Goal: Information Seeking & Learning: Learn about a topic

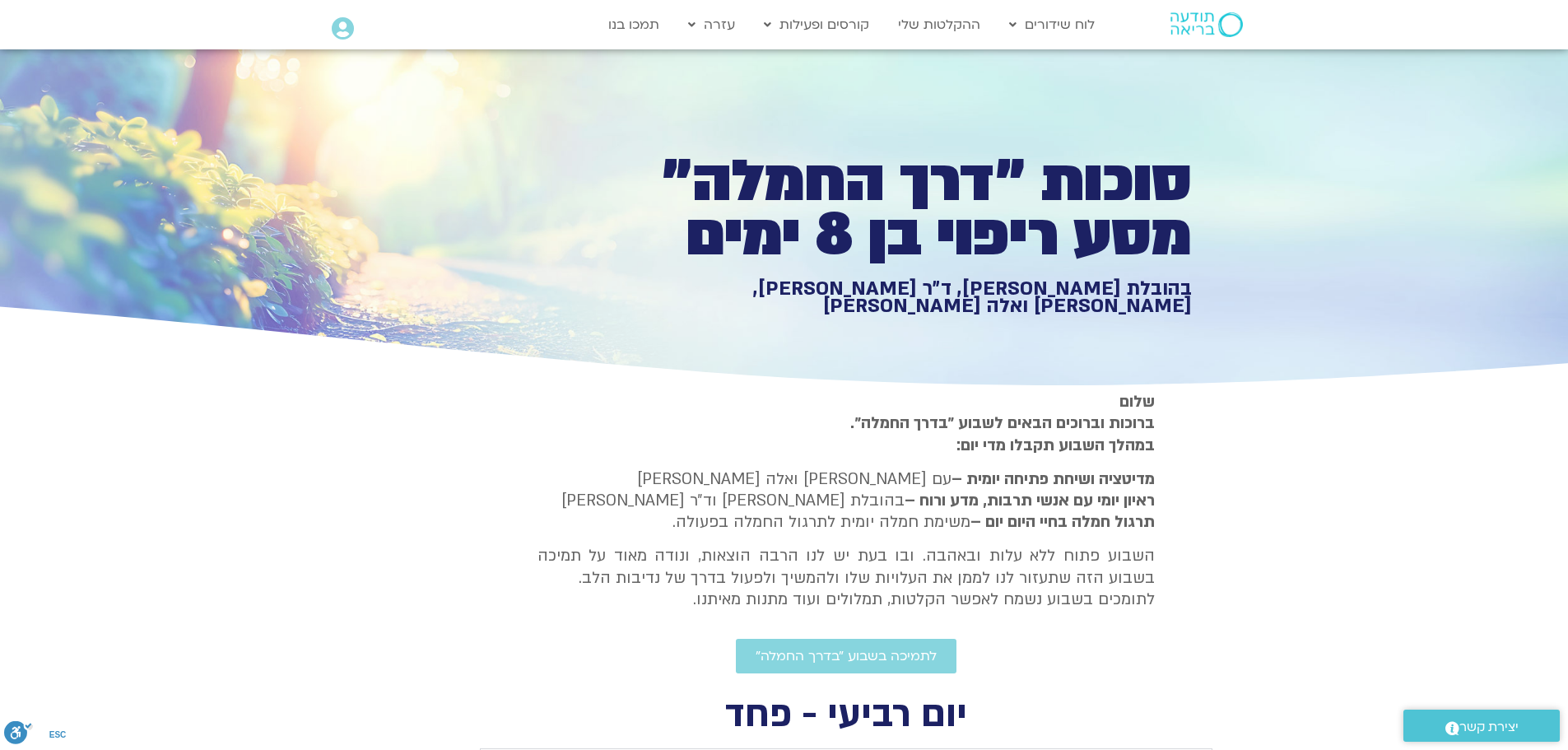
type input "1640.5"
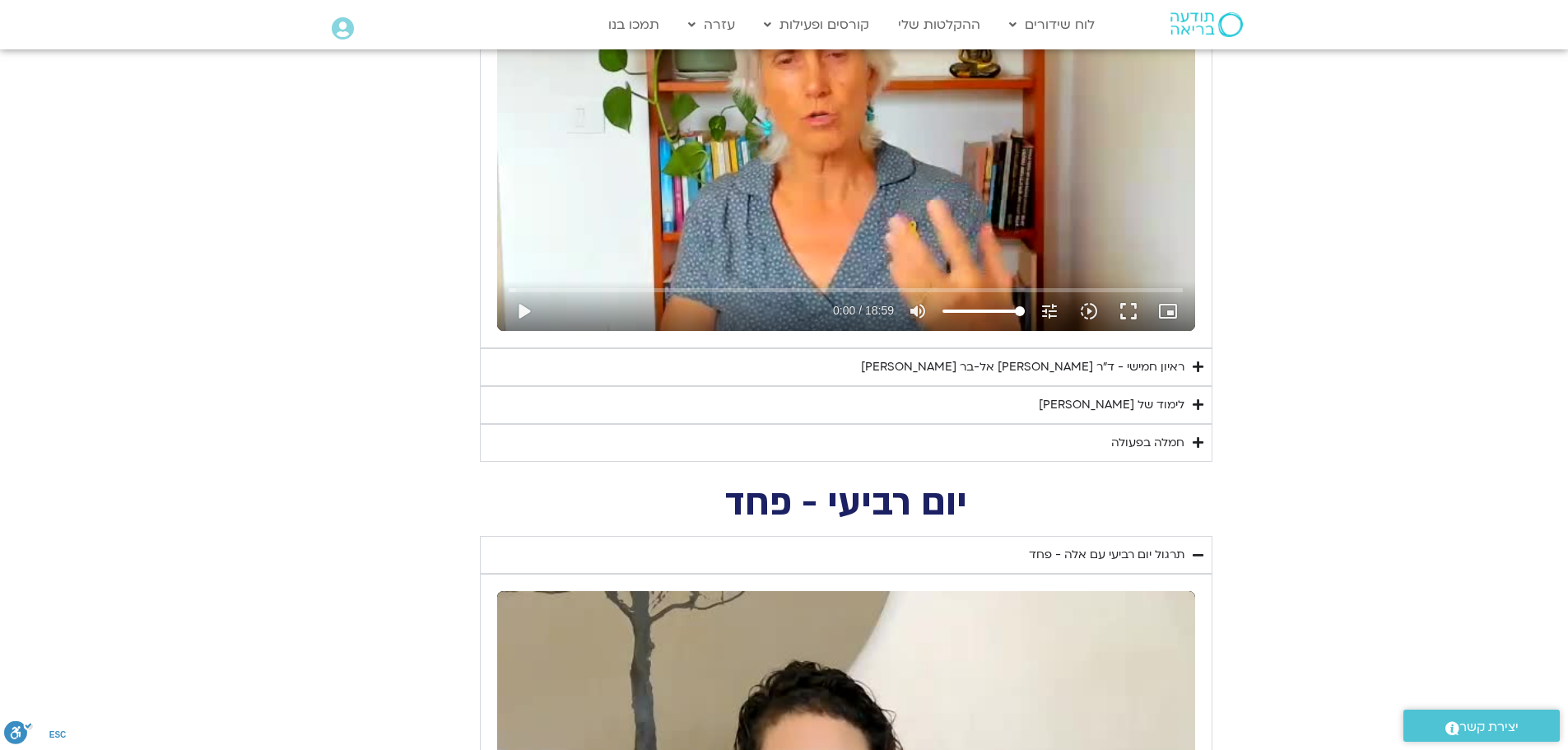
scroll to position [1062, 0]
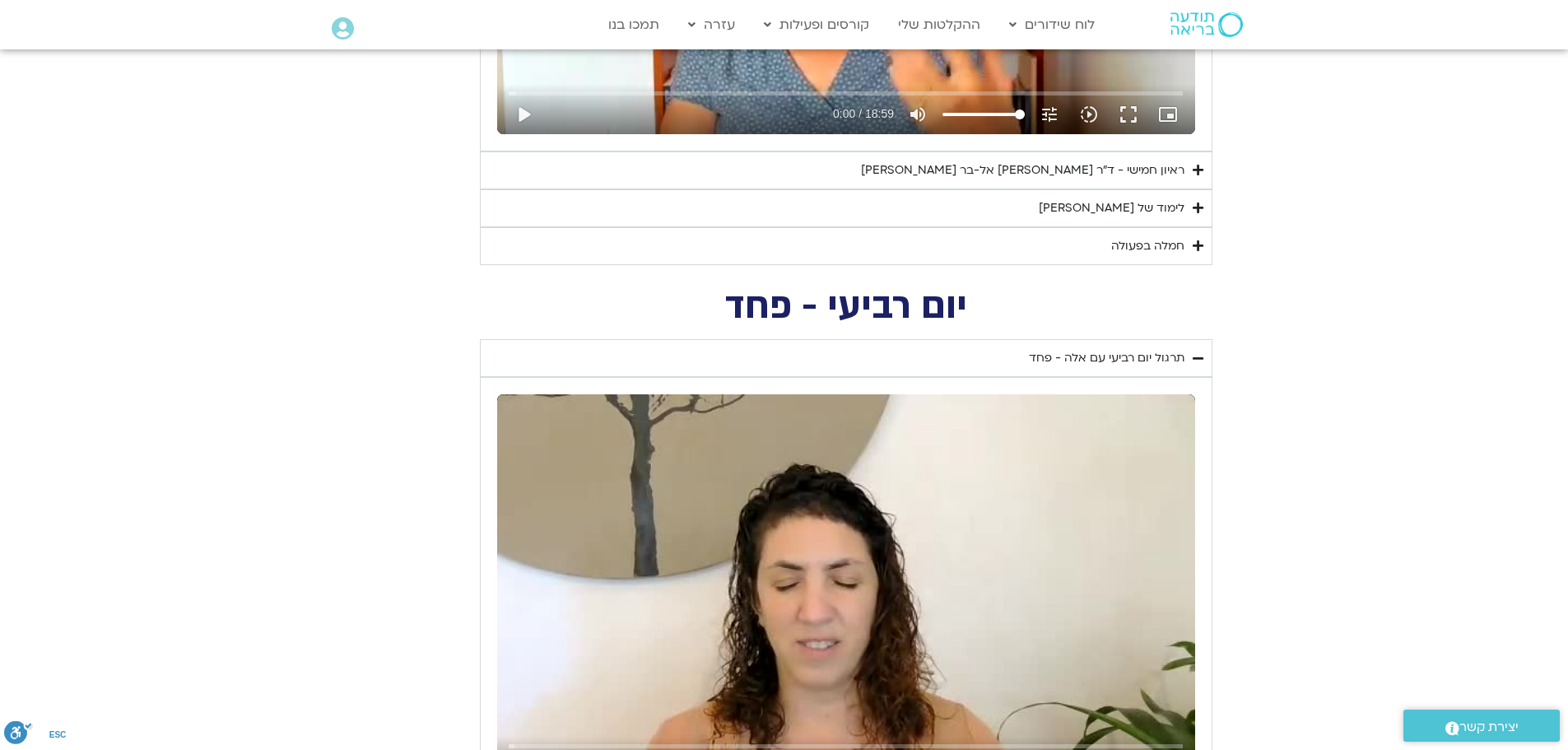
click at [1199, 211] on icon "Accordion. Open links with Enter or Space, close with Escape, and navigate with…" at bounding box center [1198, 208] width 11 height 13
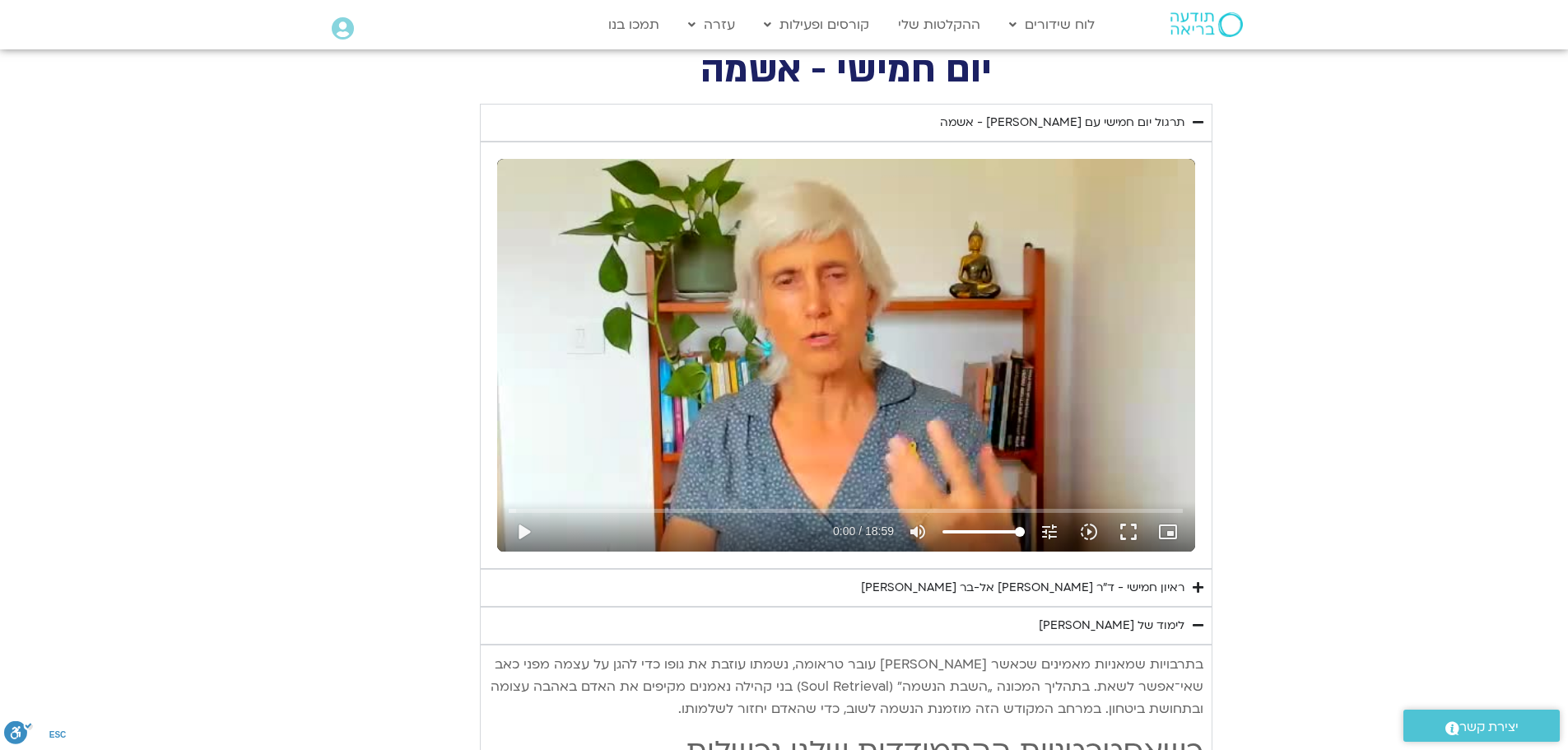
scroll to position [815, 0]
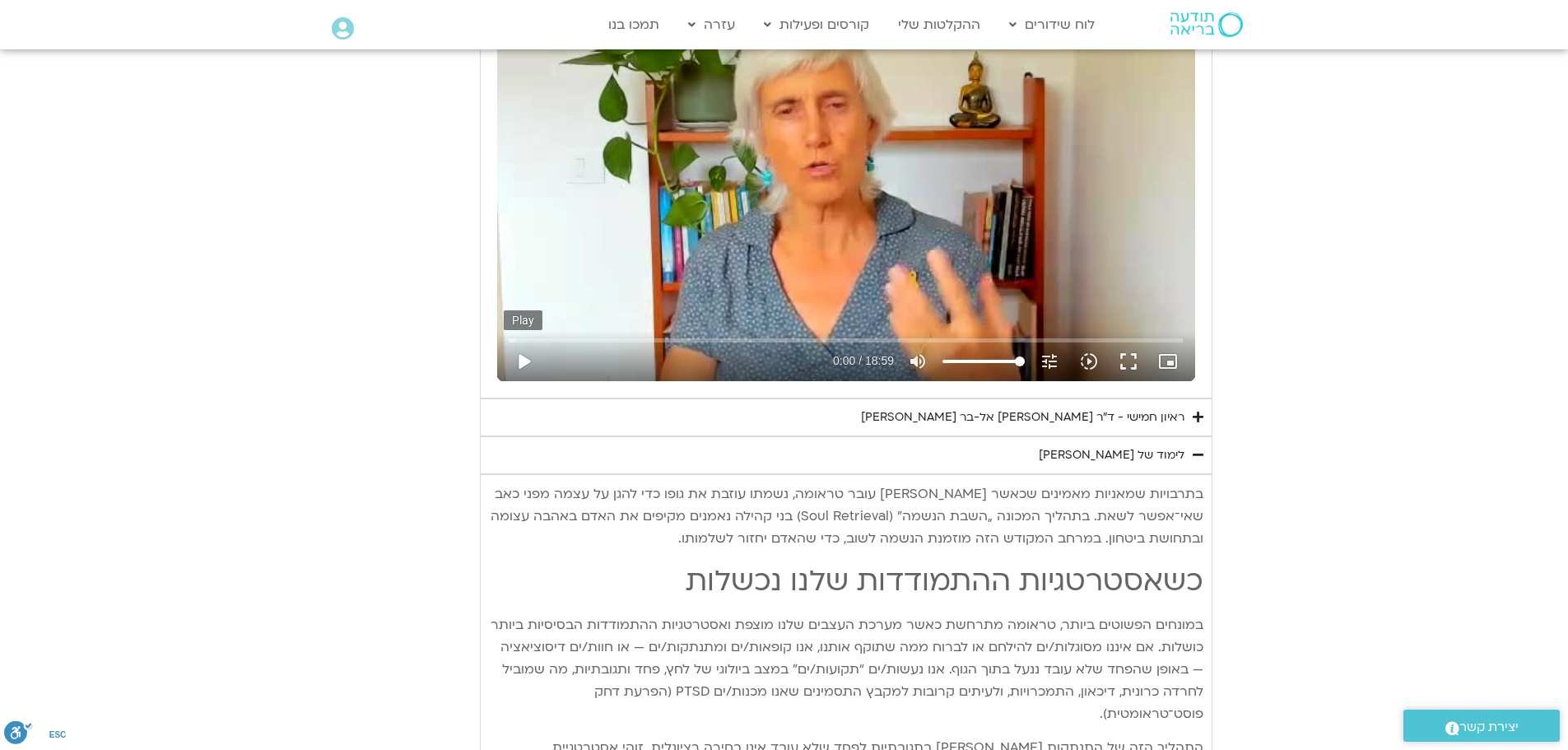
click at [522, 359] on button "play_arrow" at bounding box center [523, 361] width 40 height 40
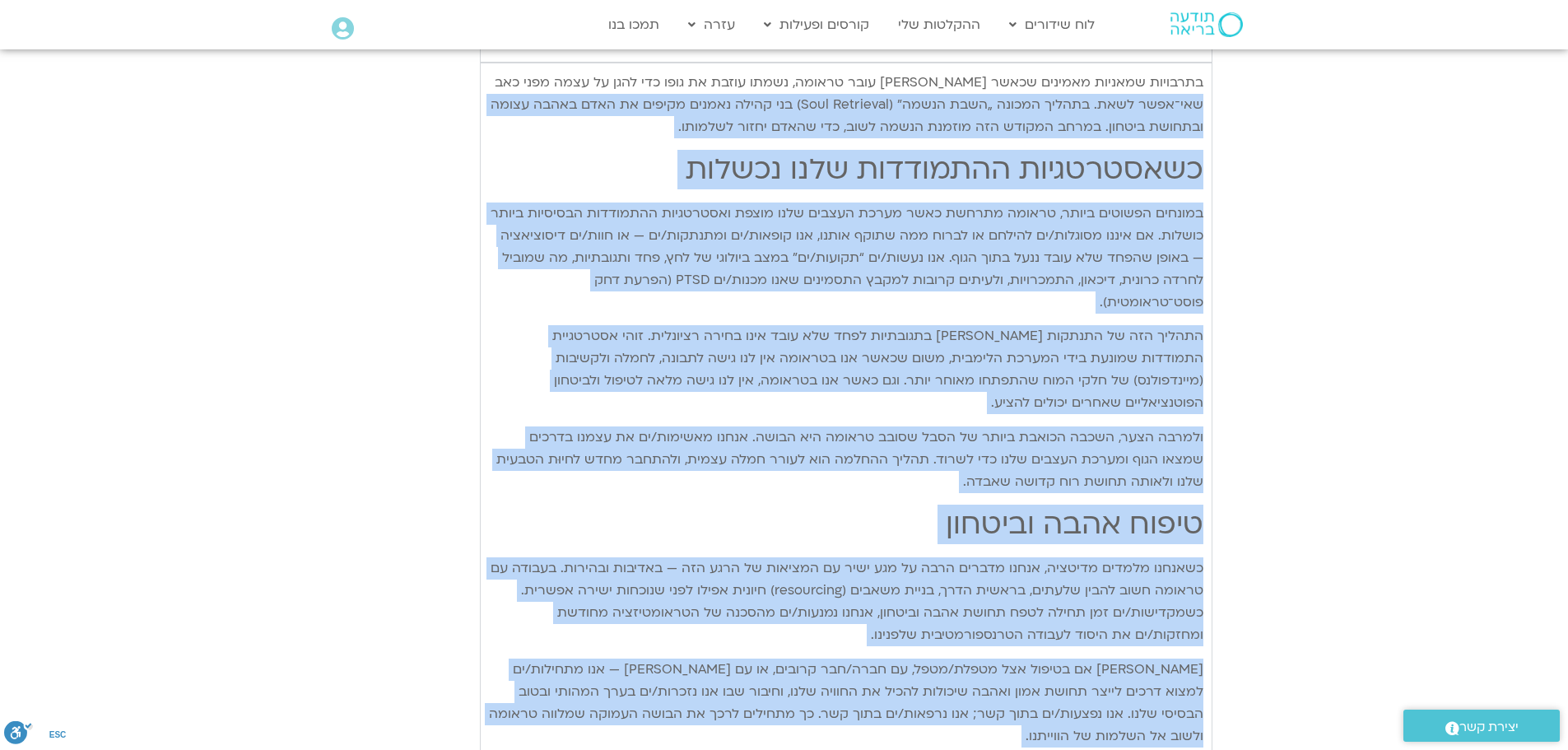
scroll to position [1144, 0]
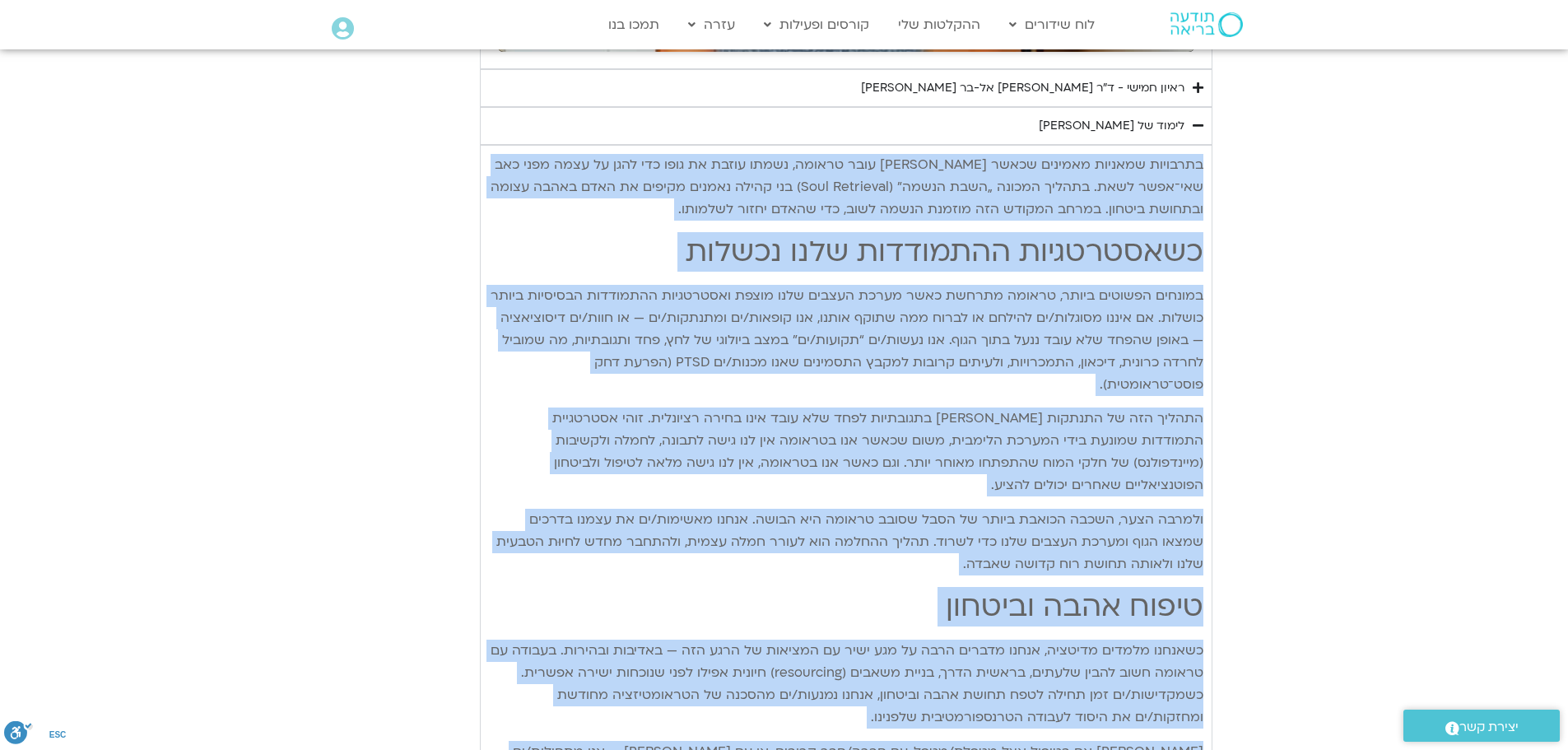
drag, startPoint x: 1013, startPoint y: 579, endPoint x: 1238, endPoint y: 162, distance: 473.8
click at [1238, 162] on section "יום חמישי - אשמה תרגול יום חמישי עם [PERSON_NAME] - אשמה נא להזין כתובת אימייל …" at bounding box center [784, 720] width 1568 height 2334
copy div "loremips dolorsi ametcon adipi eli sedd eiusmo, tempo incid ut labo etd magn al…"
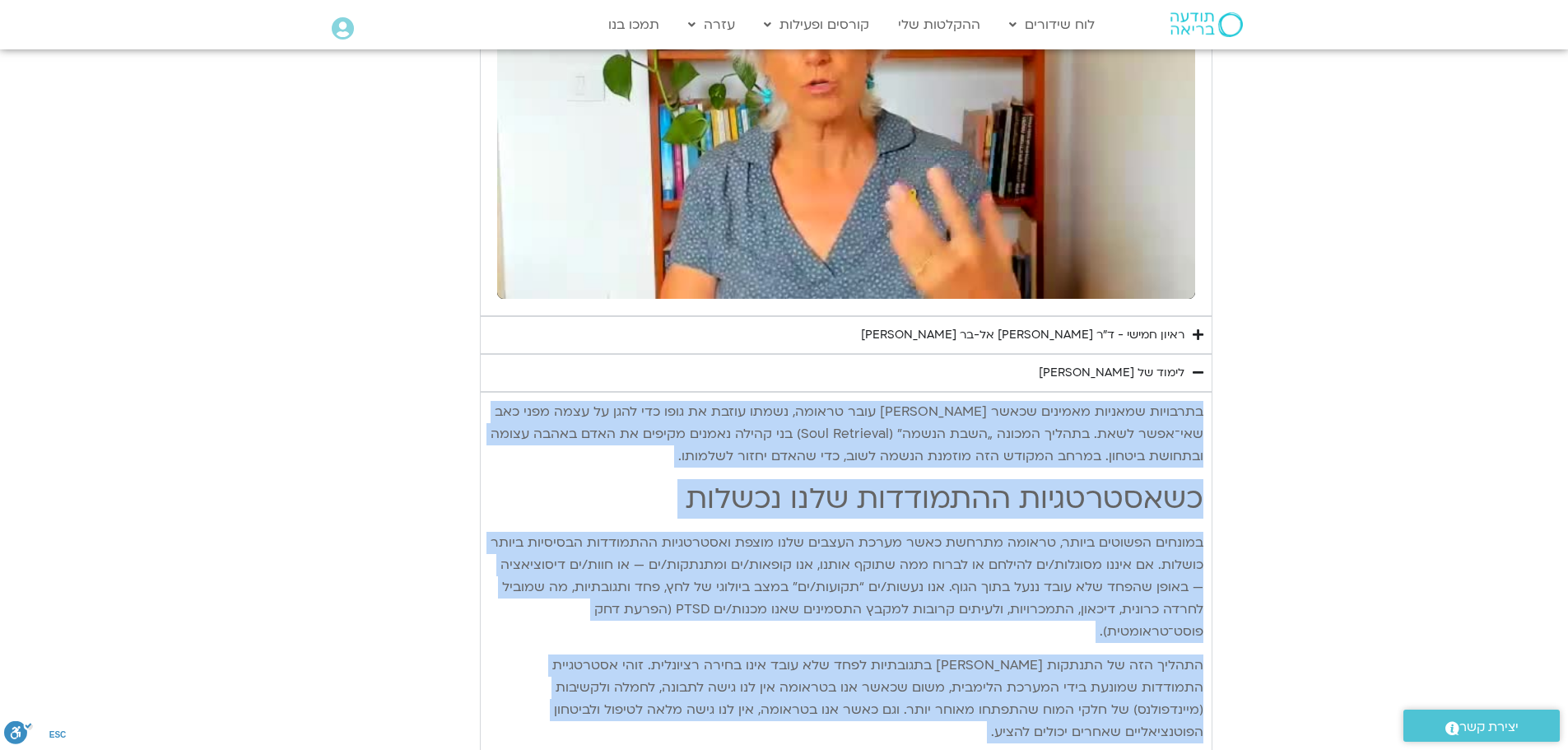
scroll to position [732, 0]
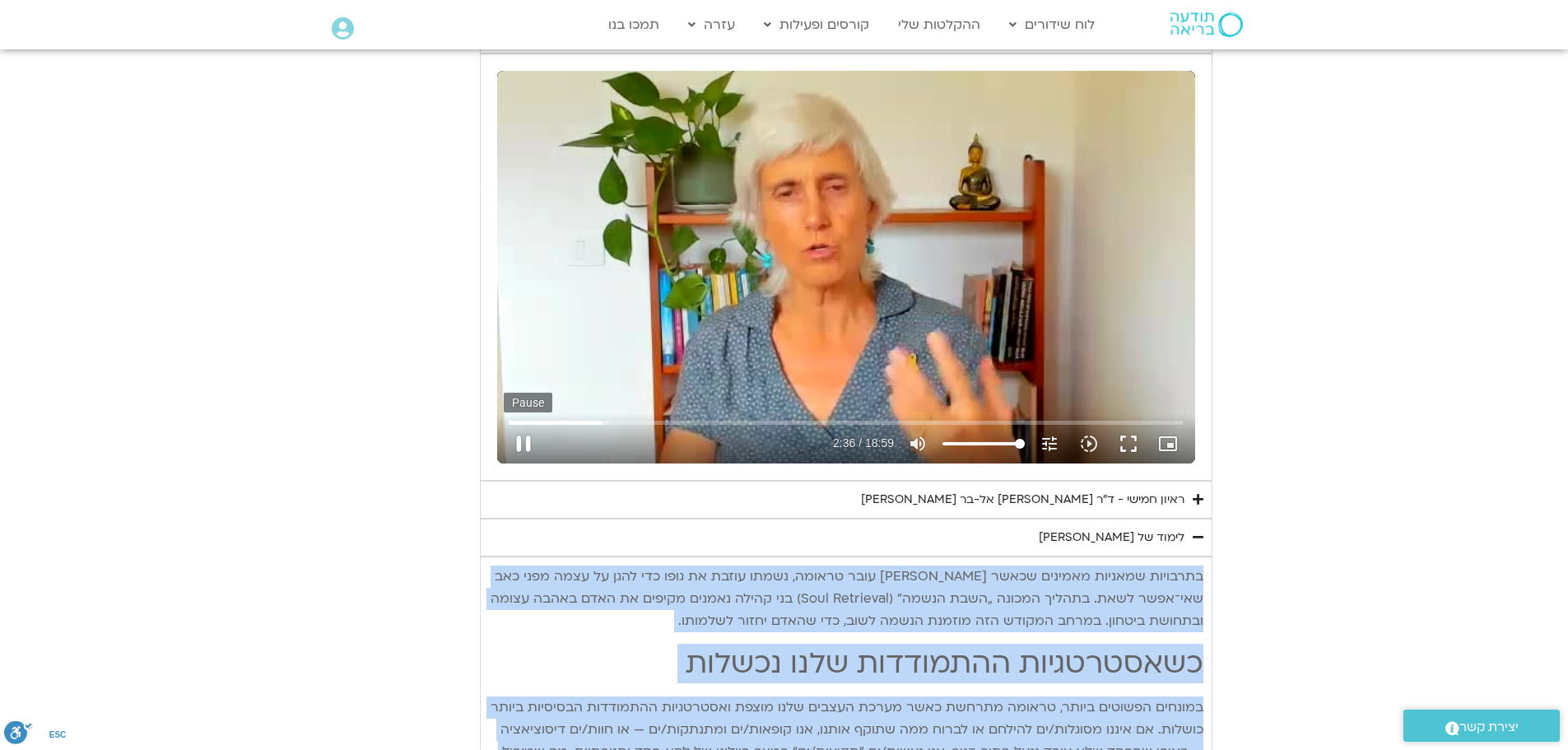
click at [524, 444] on button "pause" at bounding box center [523, 444] width 40 height 40
click at [526, 445] on button "play_arrow" at bounding box center [523, 444] width 40 height 40
click at [522, 449] on button "pause" at bounding box center [523, 444] width 40 height 40
click at [529, 440] on button "play_arrow" at bounding box center [523, 444] width 40 height 40
drag, startPoint x: 942, startPoint y: 419, endPoint x: 915, endPoint y: 418, distance: 27.0
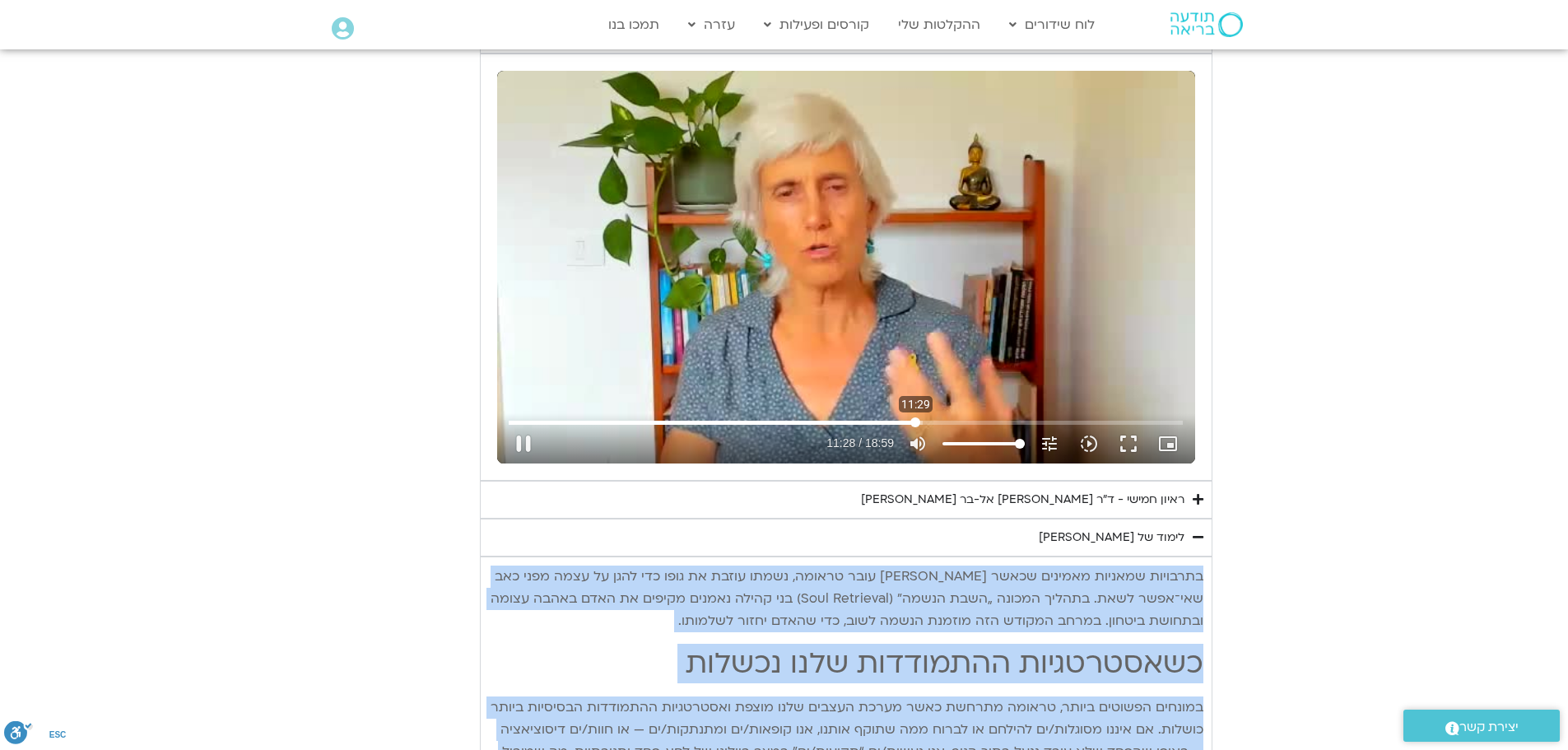
click at [915, 418] on input "Seek" at bounding box center [845, 423] width 674 height 10
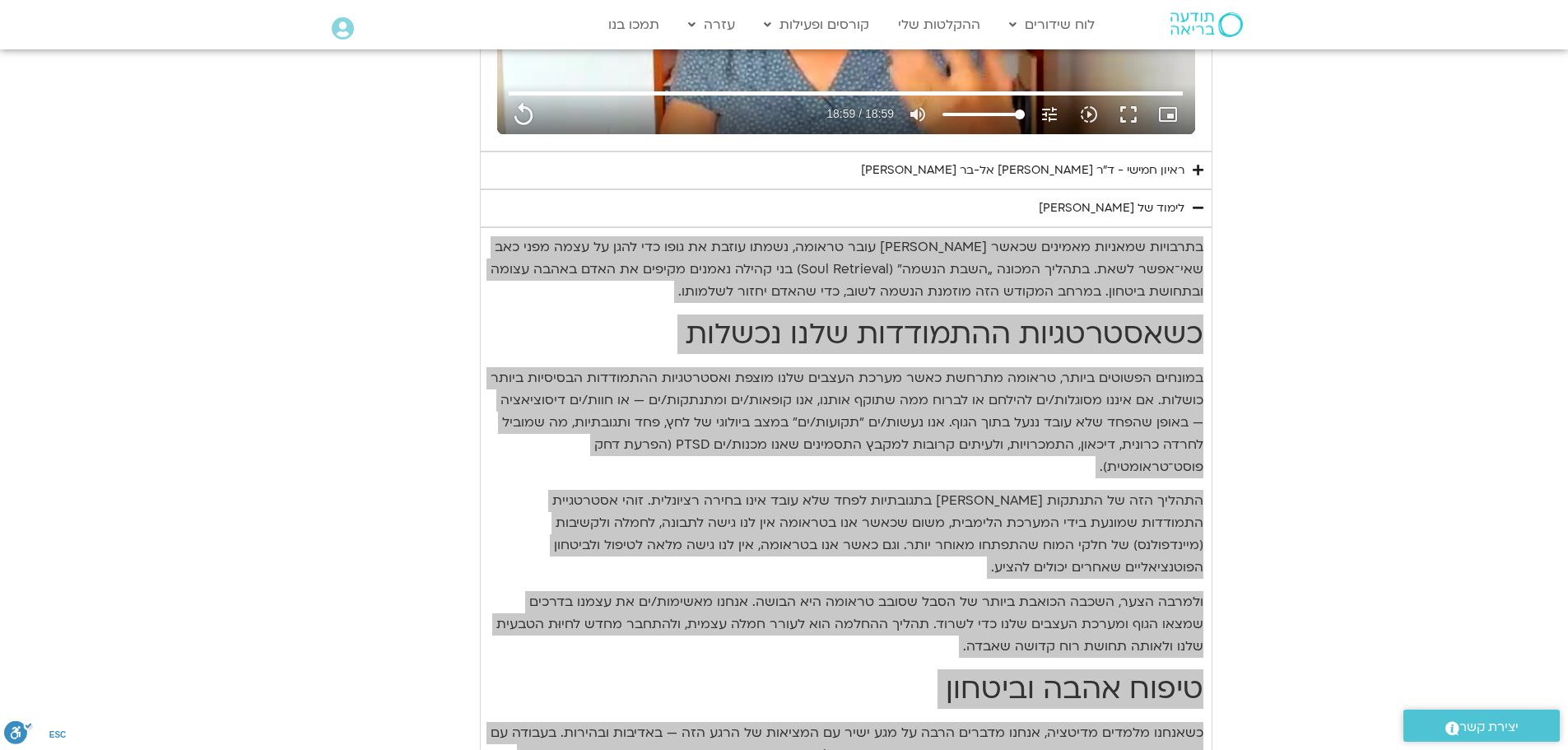
scroll to position [979, 0]
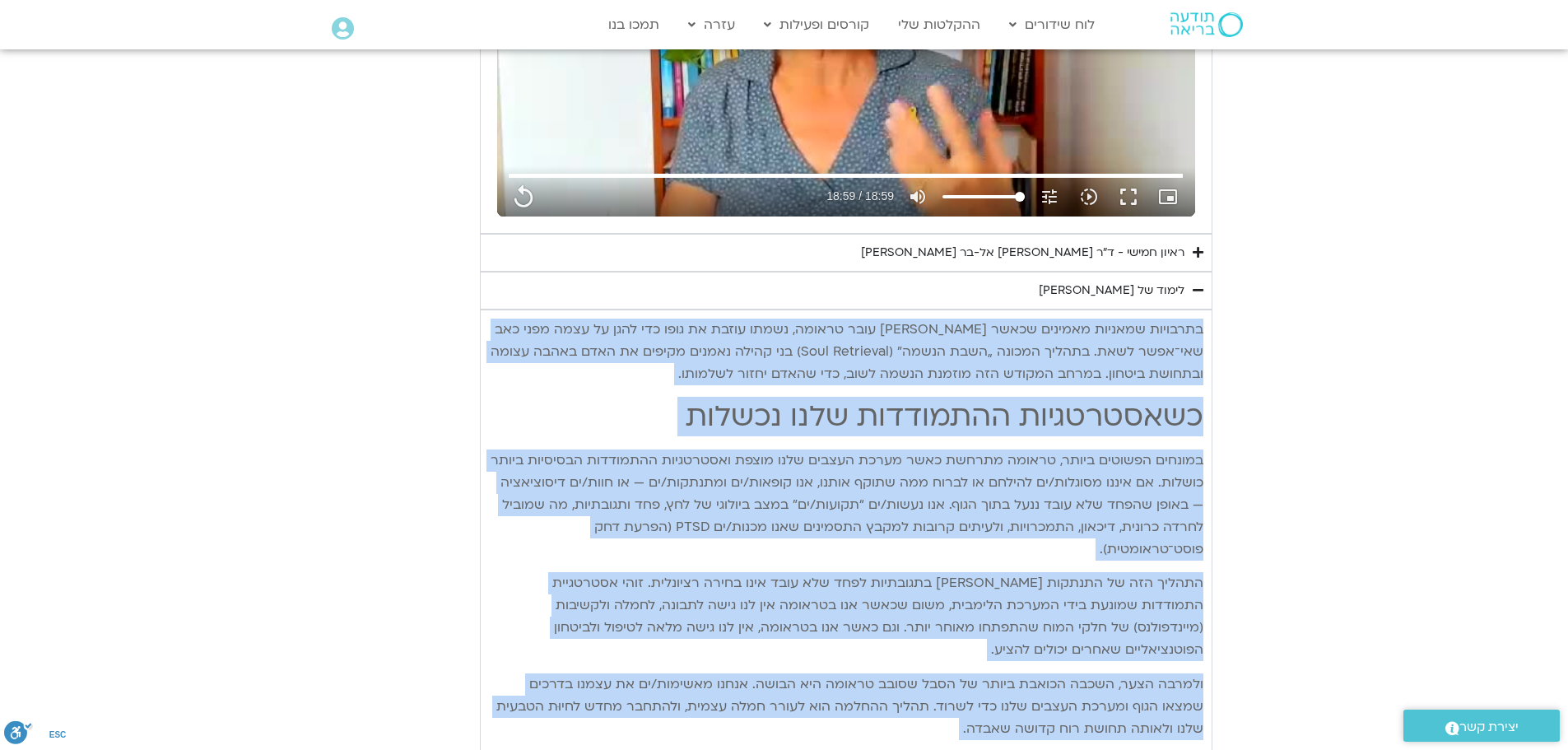
click at [1183, 342] on p "בתרבויות שמאניות מאמינים שכאשר [PERSON_NAME] עובר טראומה, נשמתו עוזבת את גופו כ…" at bounding box center [846, 352] width 714 height 67
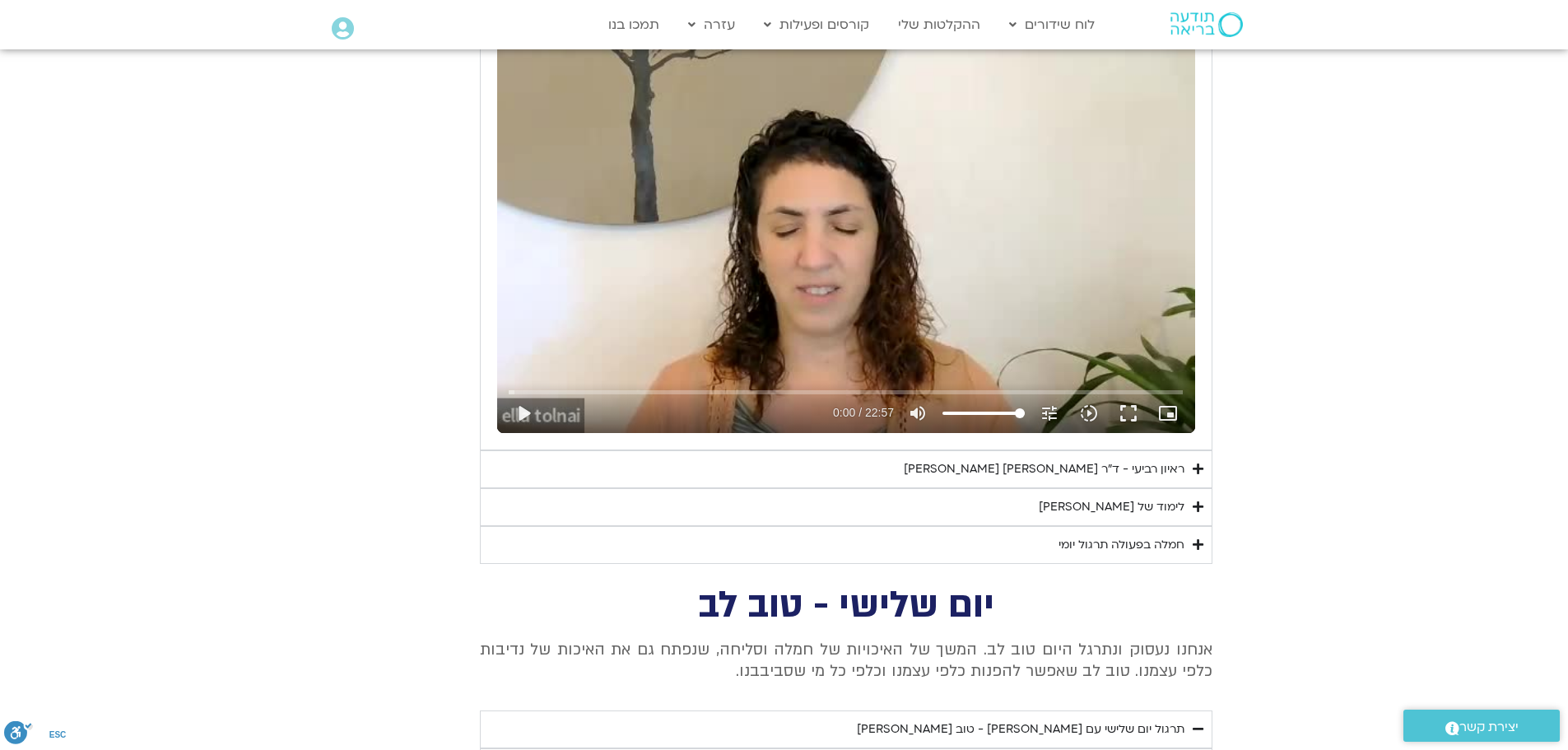
scroll to position [3120, 0]
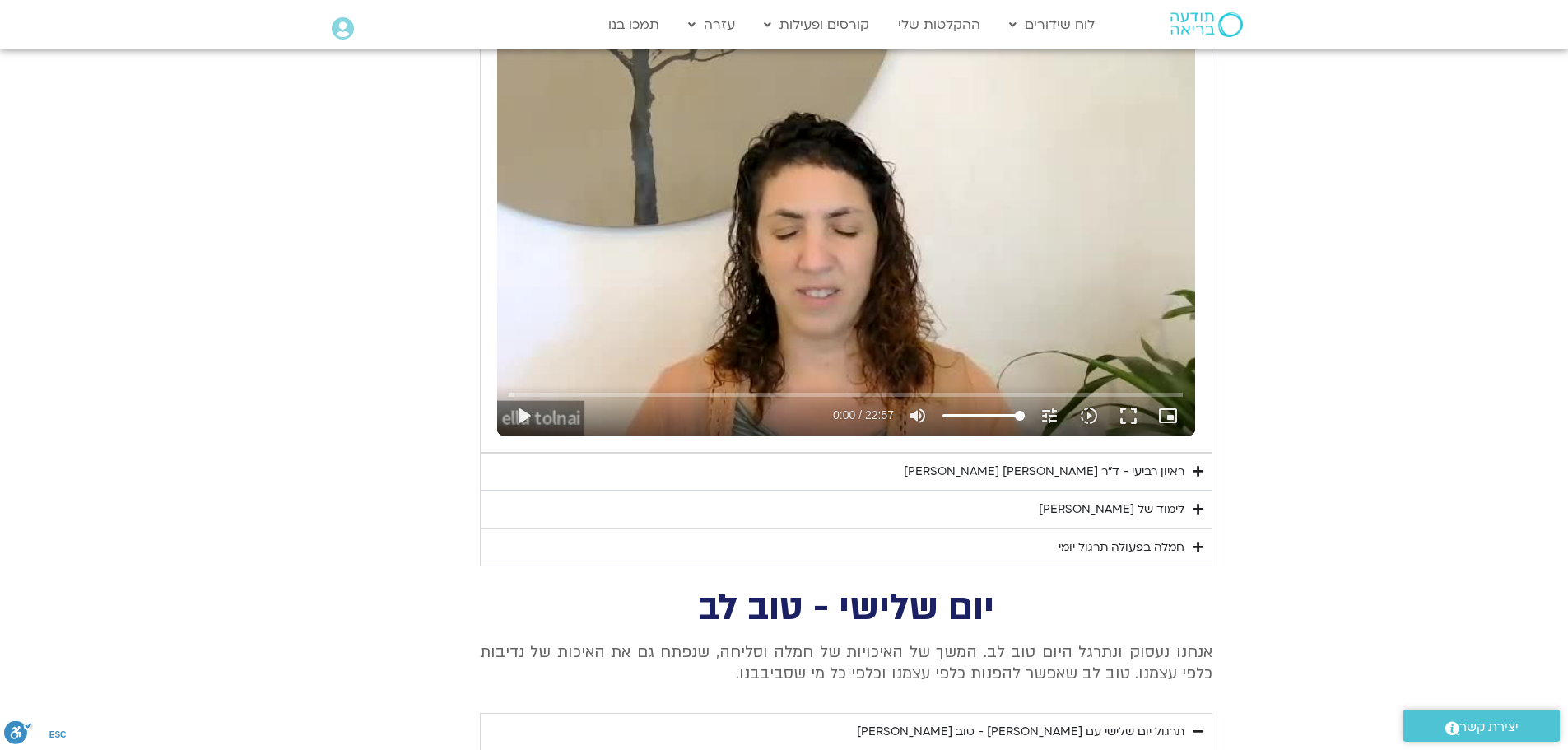
click at [1195, 465] on icon "Accordion. Open links with Enter or Space, close with Escape, and navigate with…" at bounding box center [1198, 471] width 11 height 13
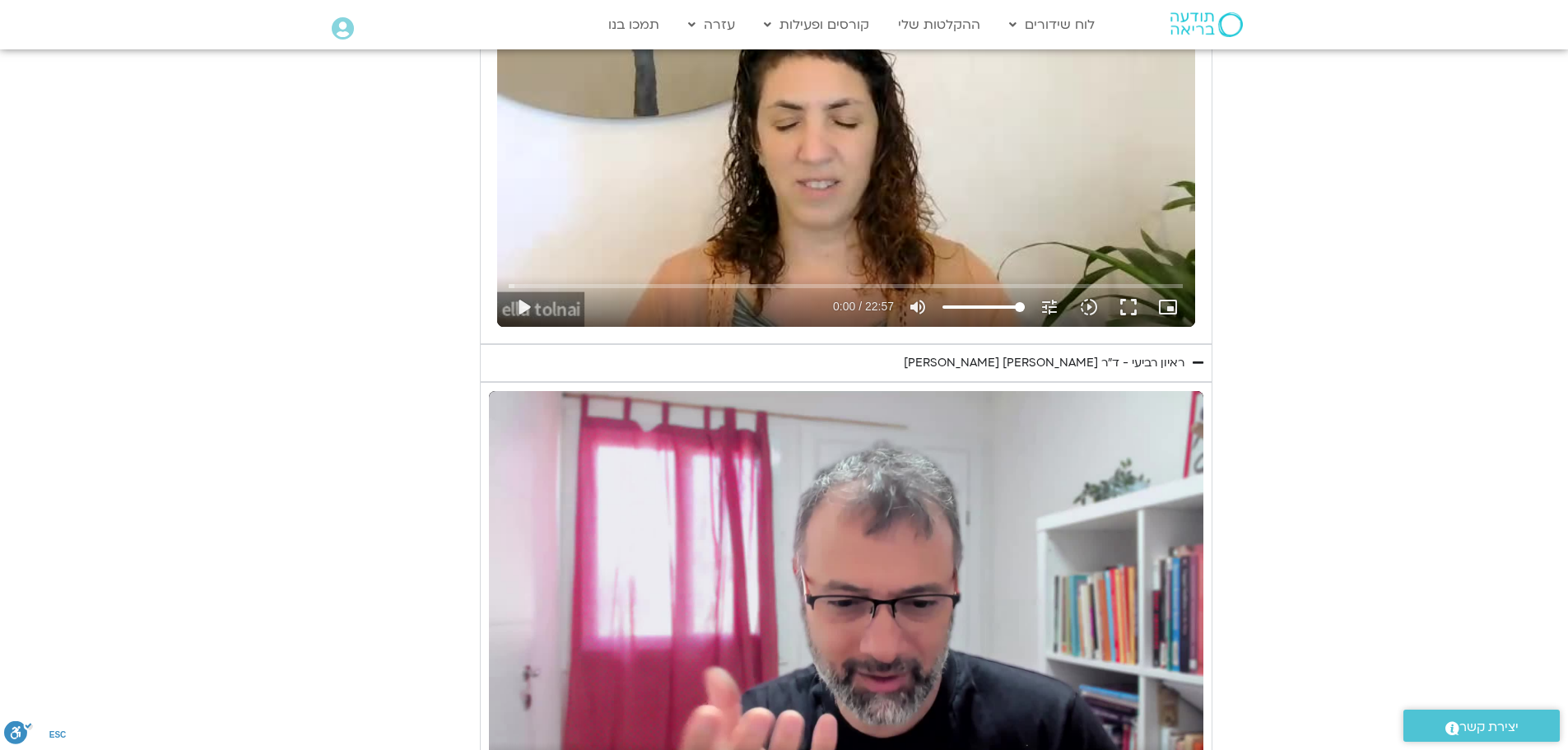
scroll to position [3367, 0]
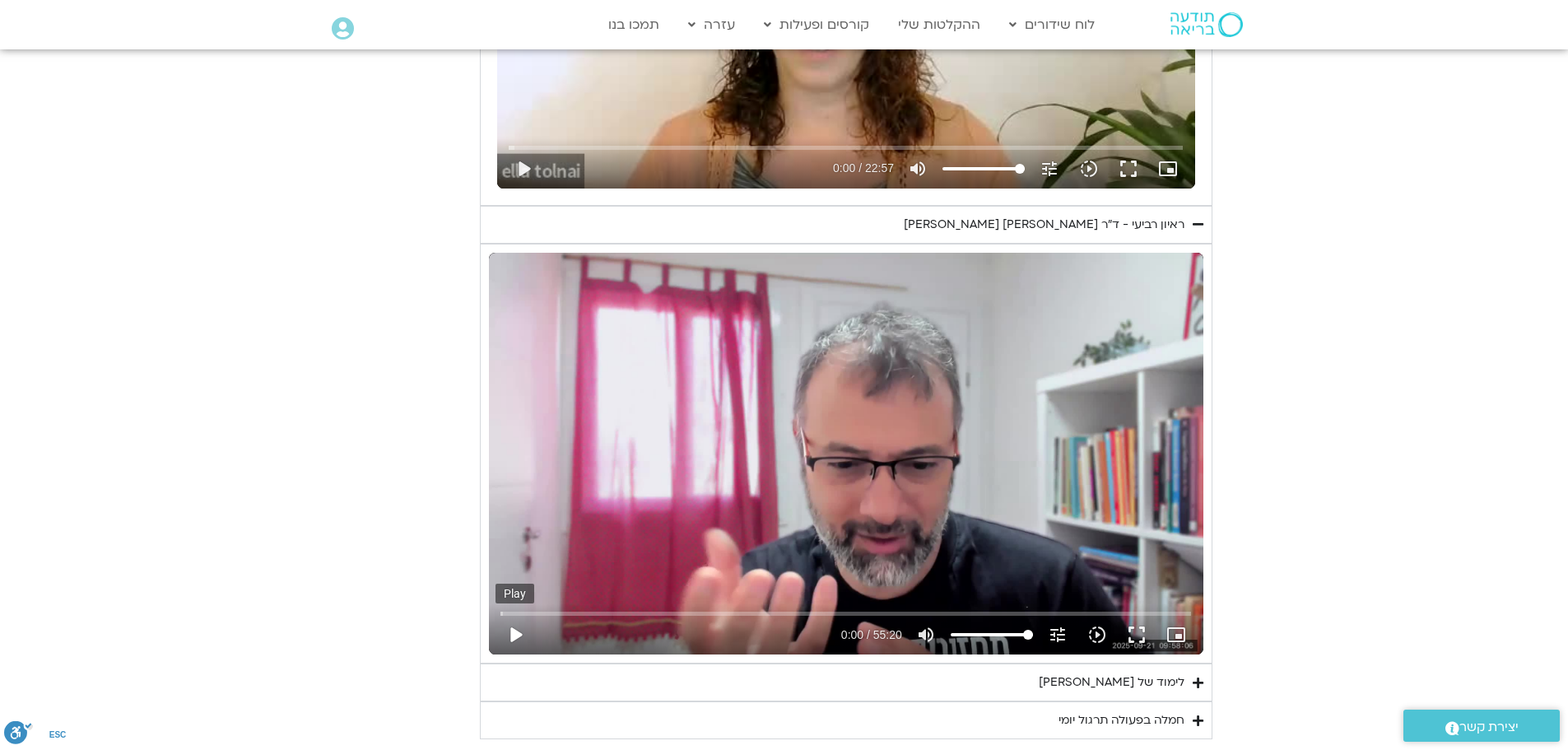
click at [515, 615] on button "play_arrow" at bounding box center [515, 634] width 40 height 40
type input "1139.36"
type input "0.003452"
type input "1139.36"
type input "0.130072"
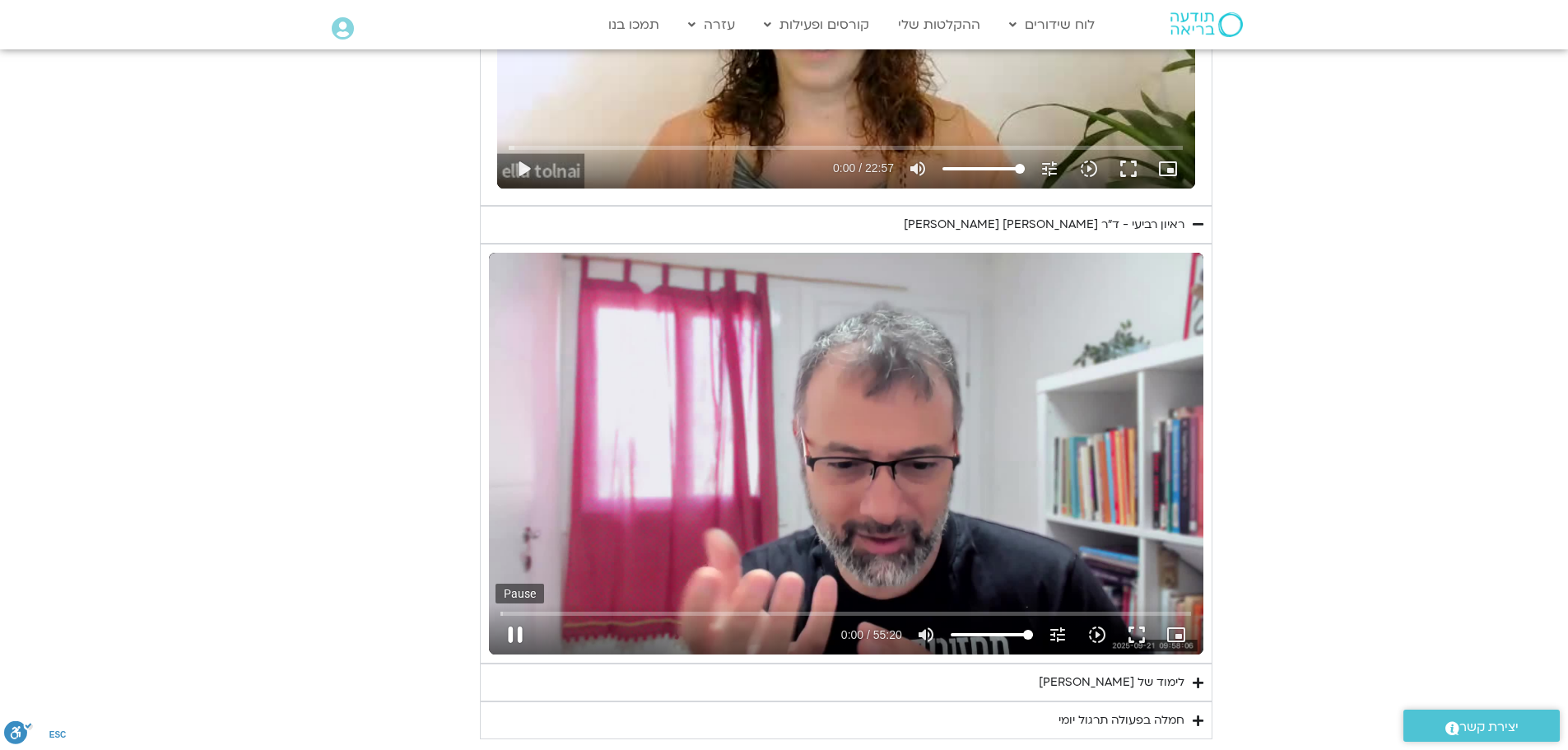
type input "1139.36"
type input "0.265591"
type input "1139.36"
type input "0.402263"
type input "1139.36"
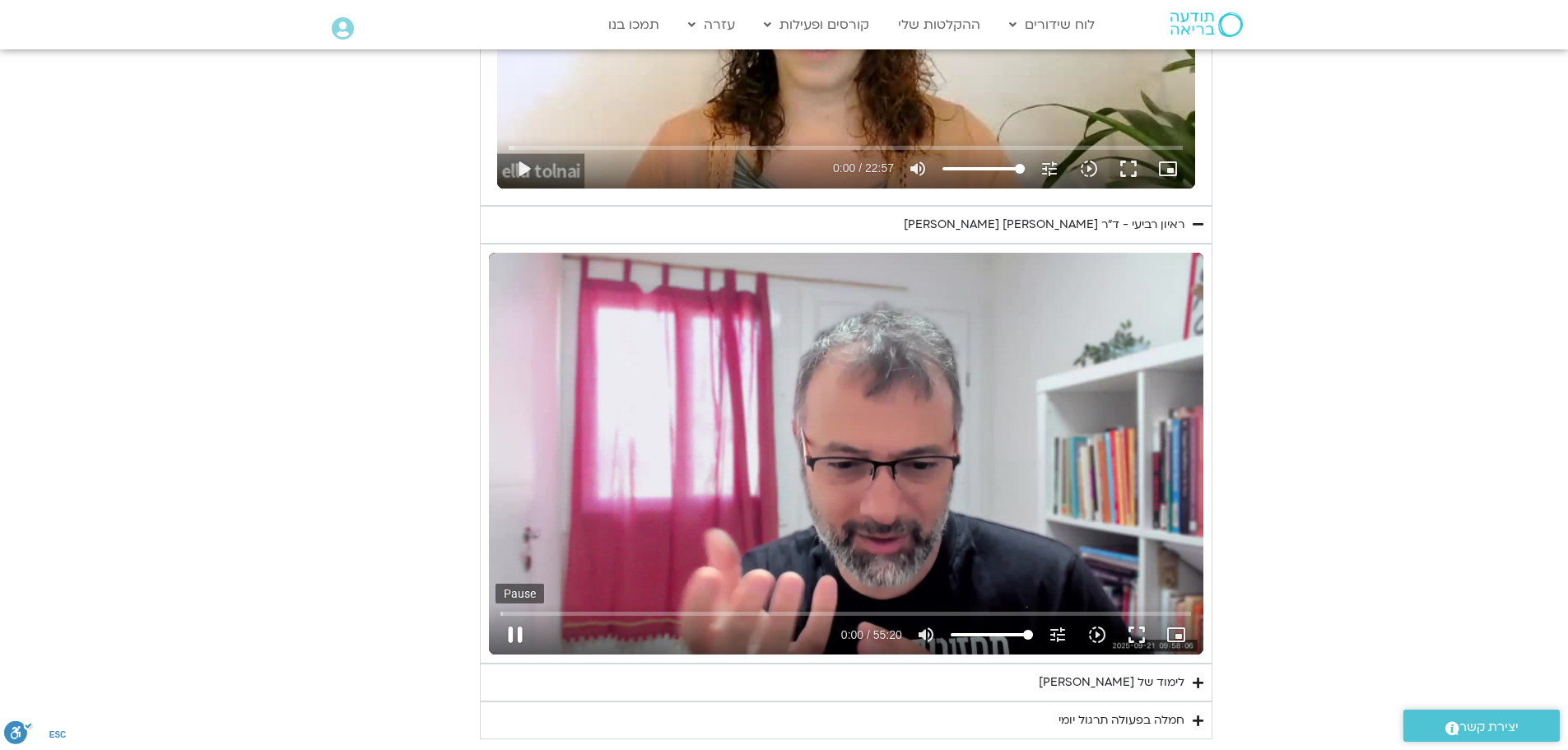
type input "0.533021"
type input "1139.36"
type input "0.664509"
type input "1139.36"
type input "0.798127"
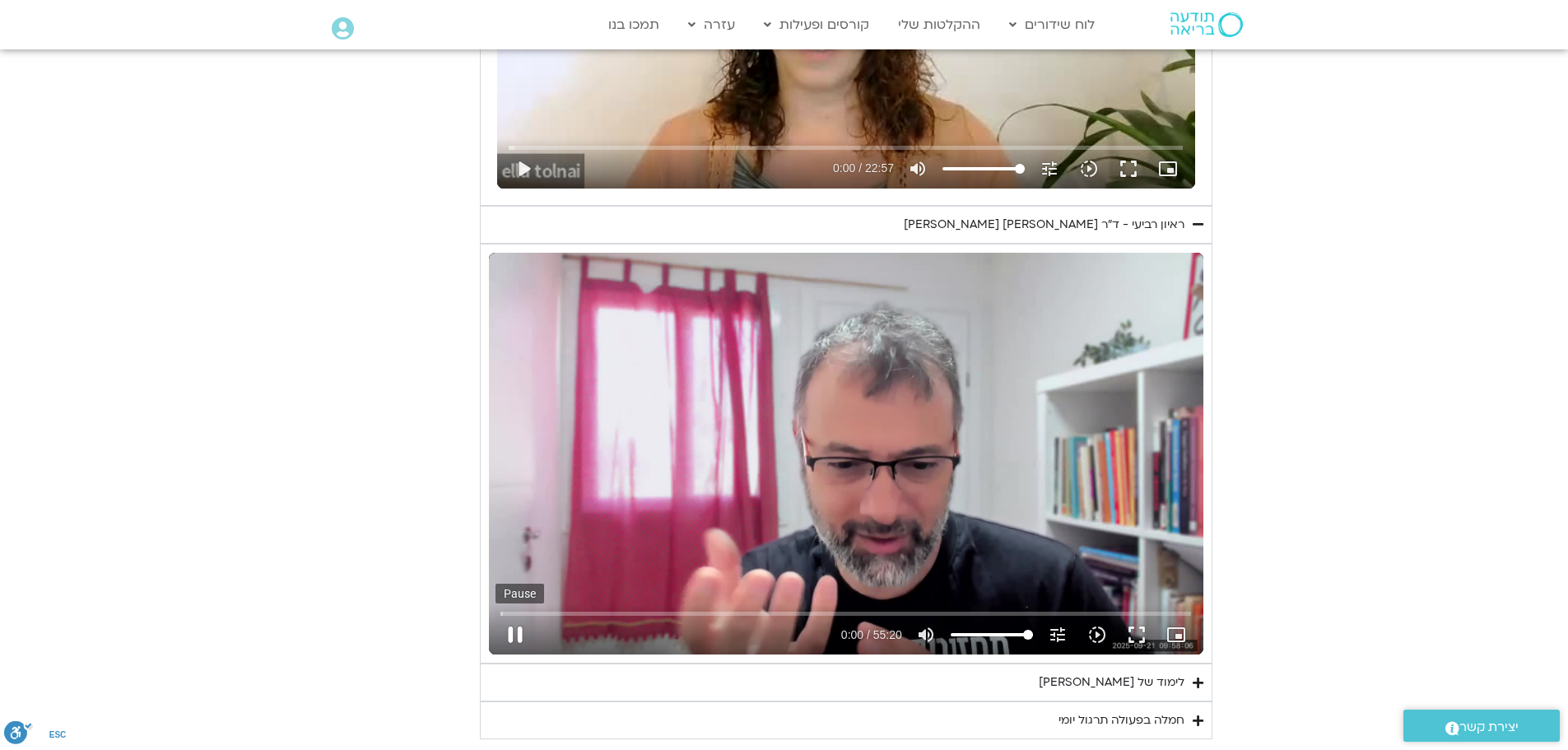
type input "1139.36"
type input "0.931304"
type input "1139.36"
type input "1.066953"
type input "1139.36"
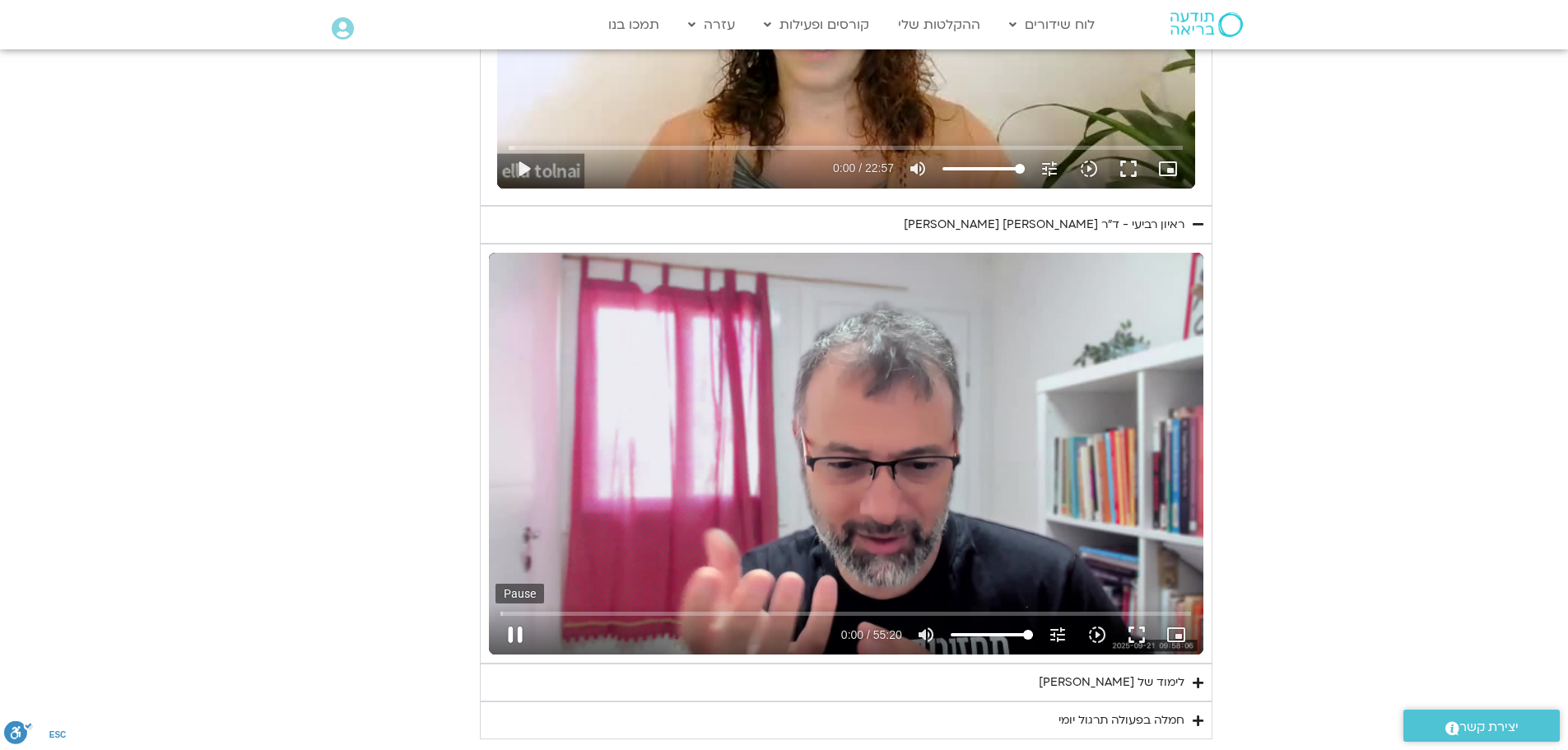
type input "1.196443"
type input "1139.36"
type input "1.333828"
type input "1139.36"
type input "1.4626"
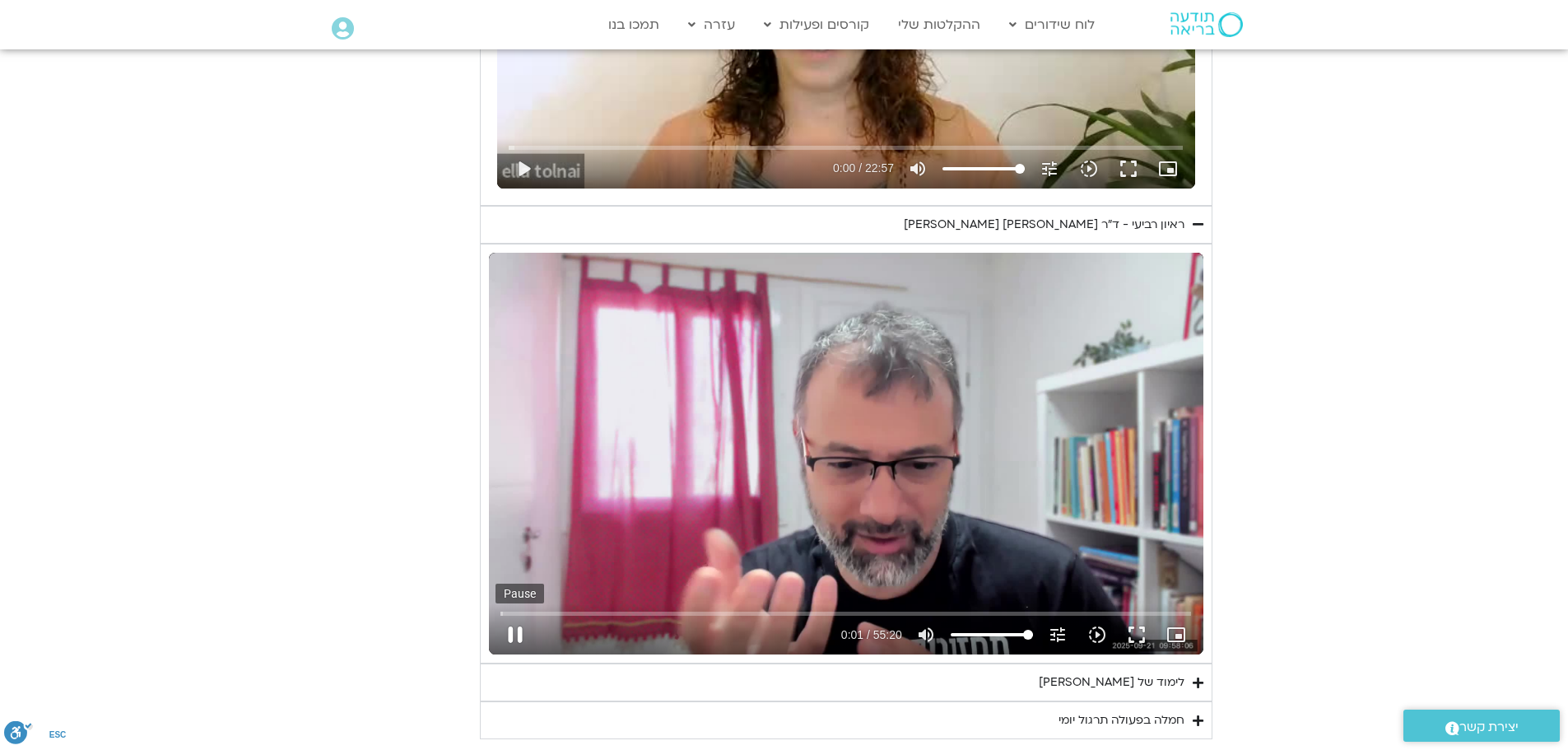
type input "1139.36"
type input "1.587716"
type input "1139.36"
type input "1.720562"
type input "1139.36"
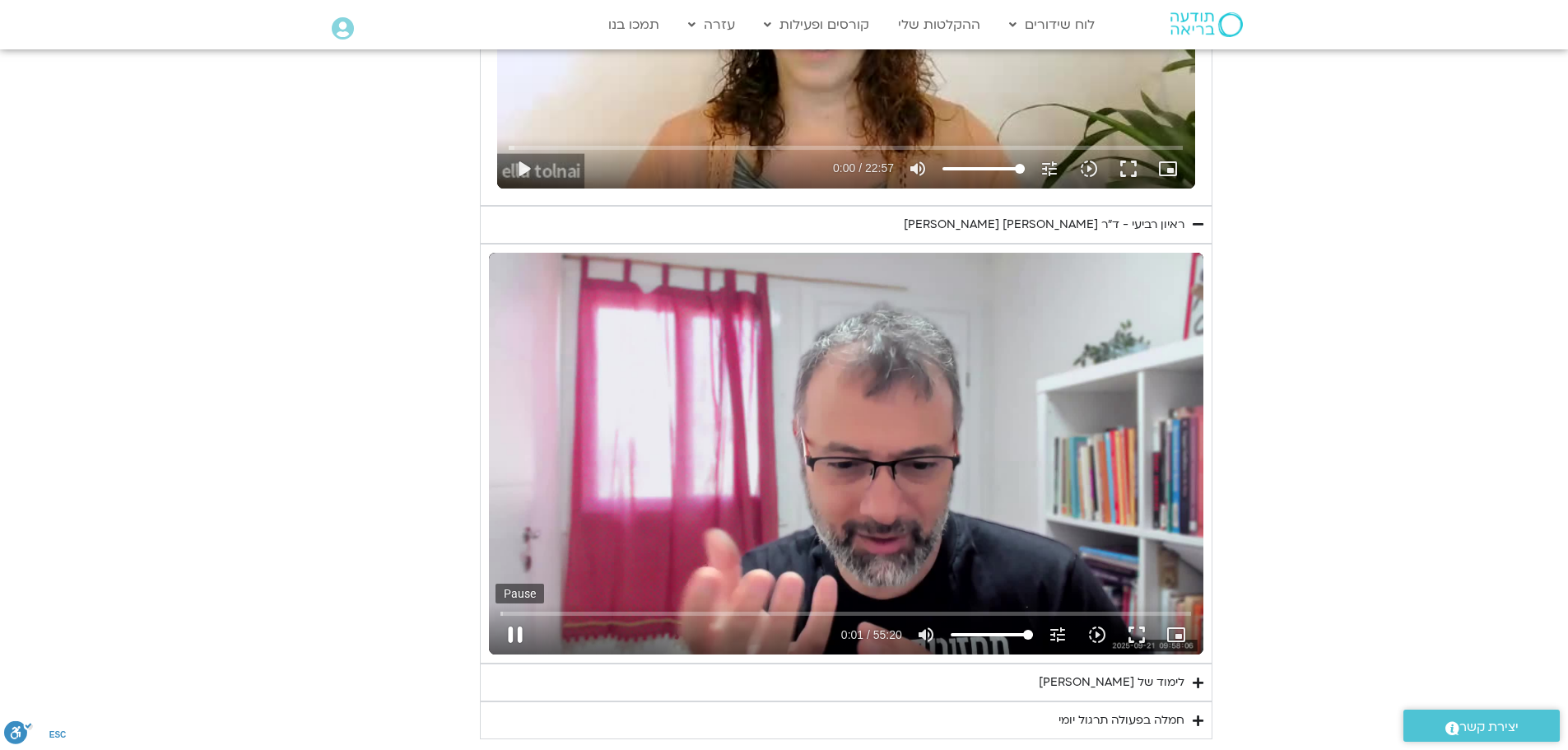
type input "1.851071"
type input "1139.36"
type input "1.986497"
type input "1139.36"
type input "2.118044"
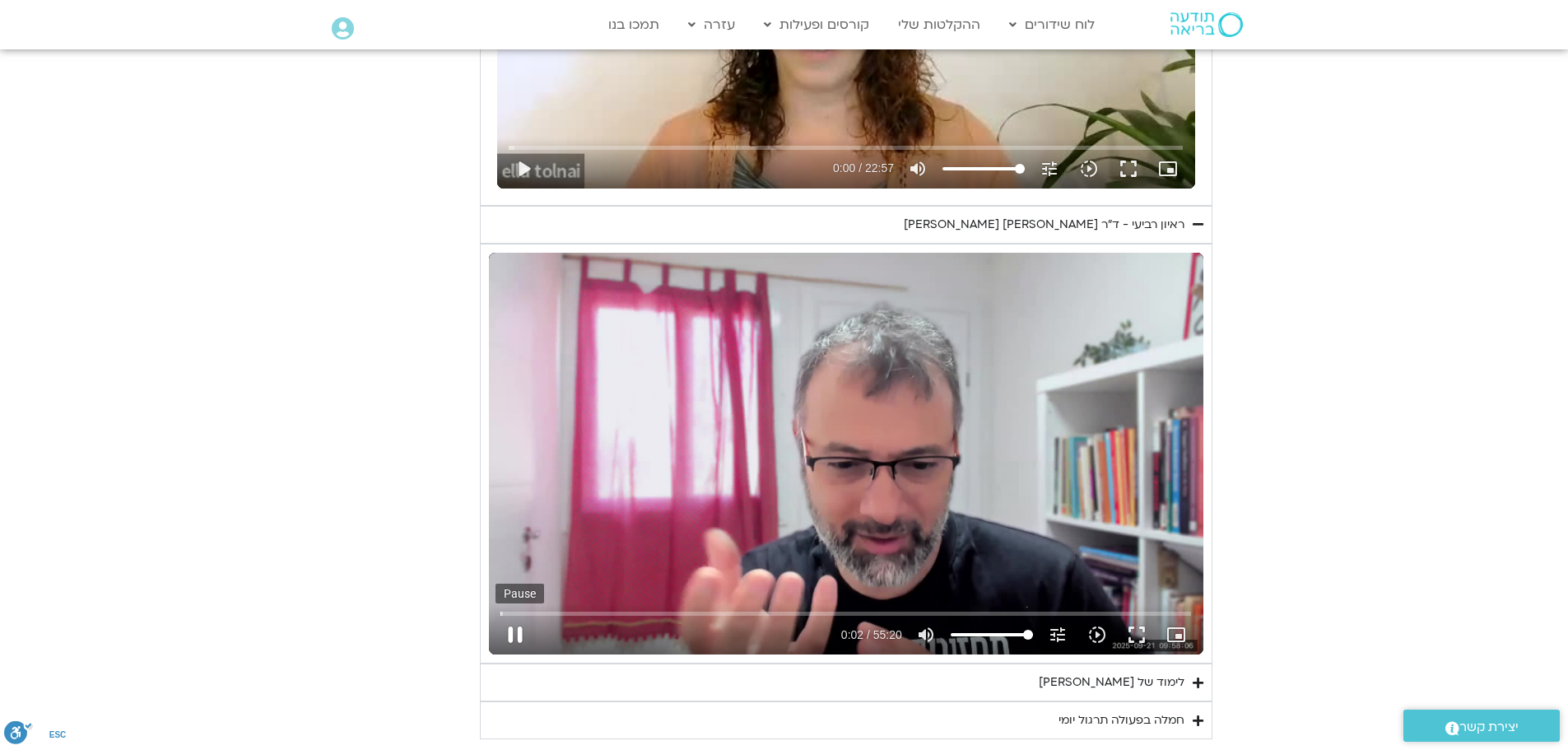
type input "1139.36"
type input "2.251934"
type input "1139.36"
type input "2.380649"
type input "1139.36"
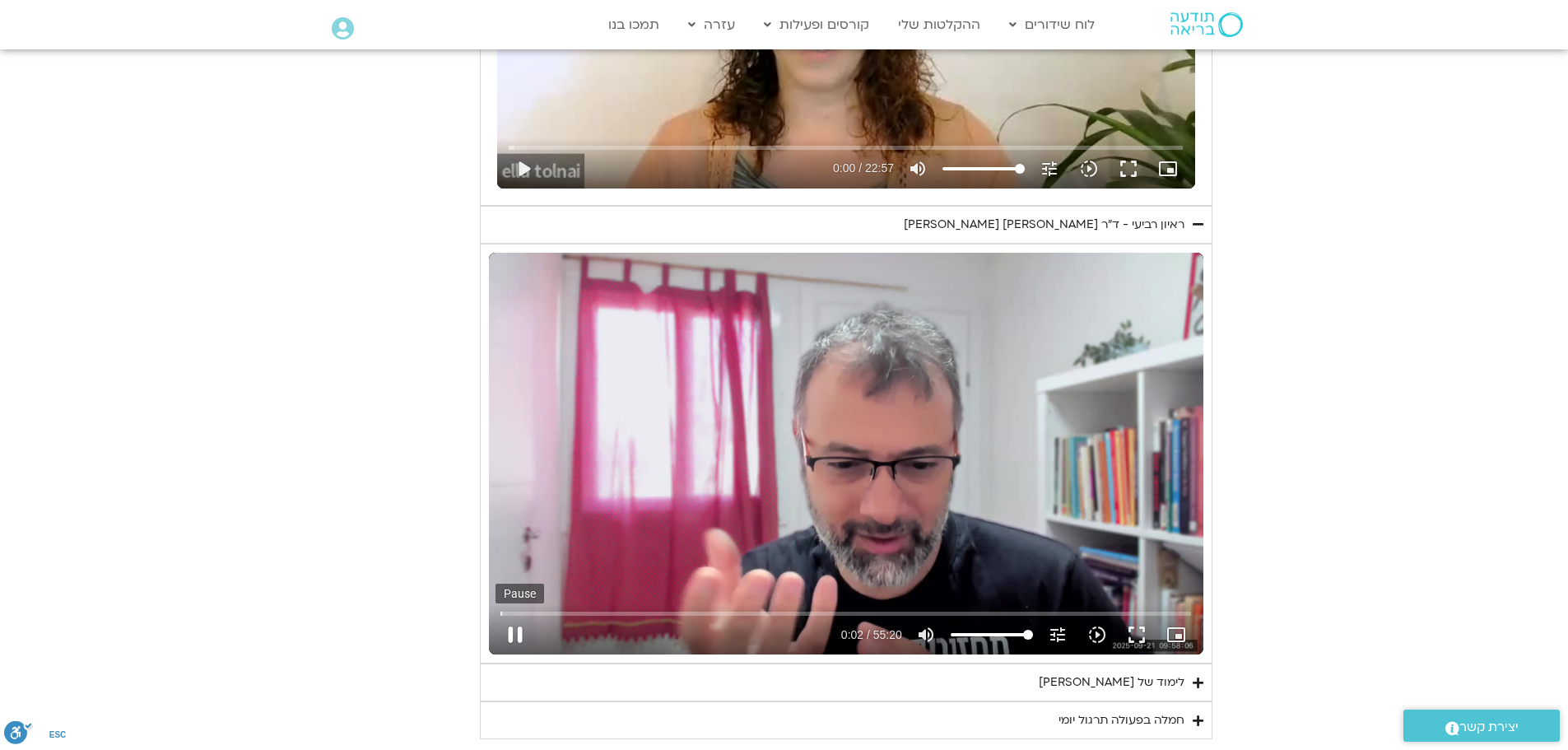
type input "2.508992"
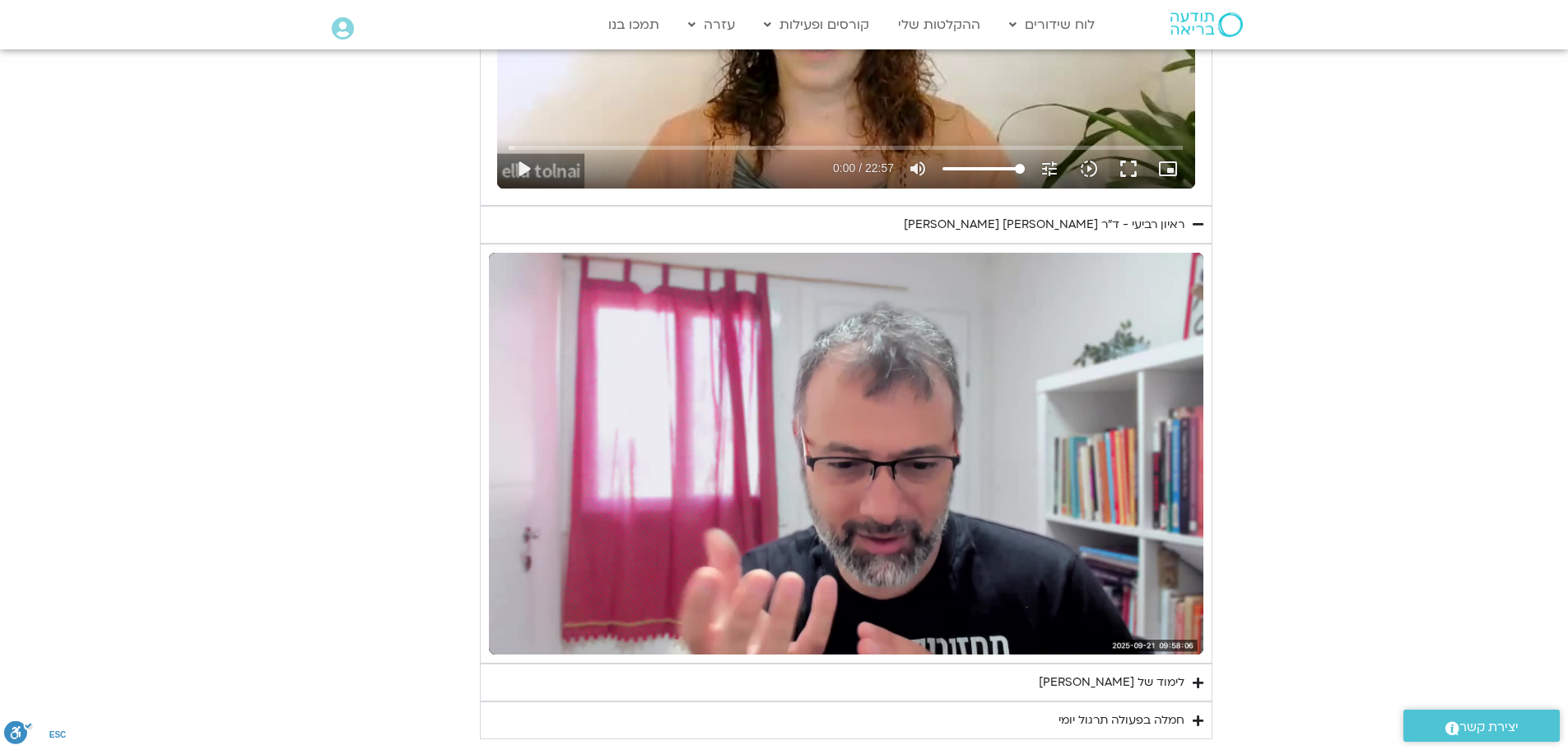
type input "1139.36"
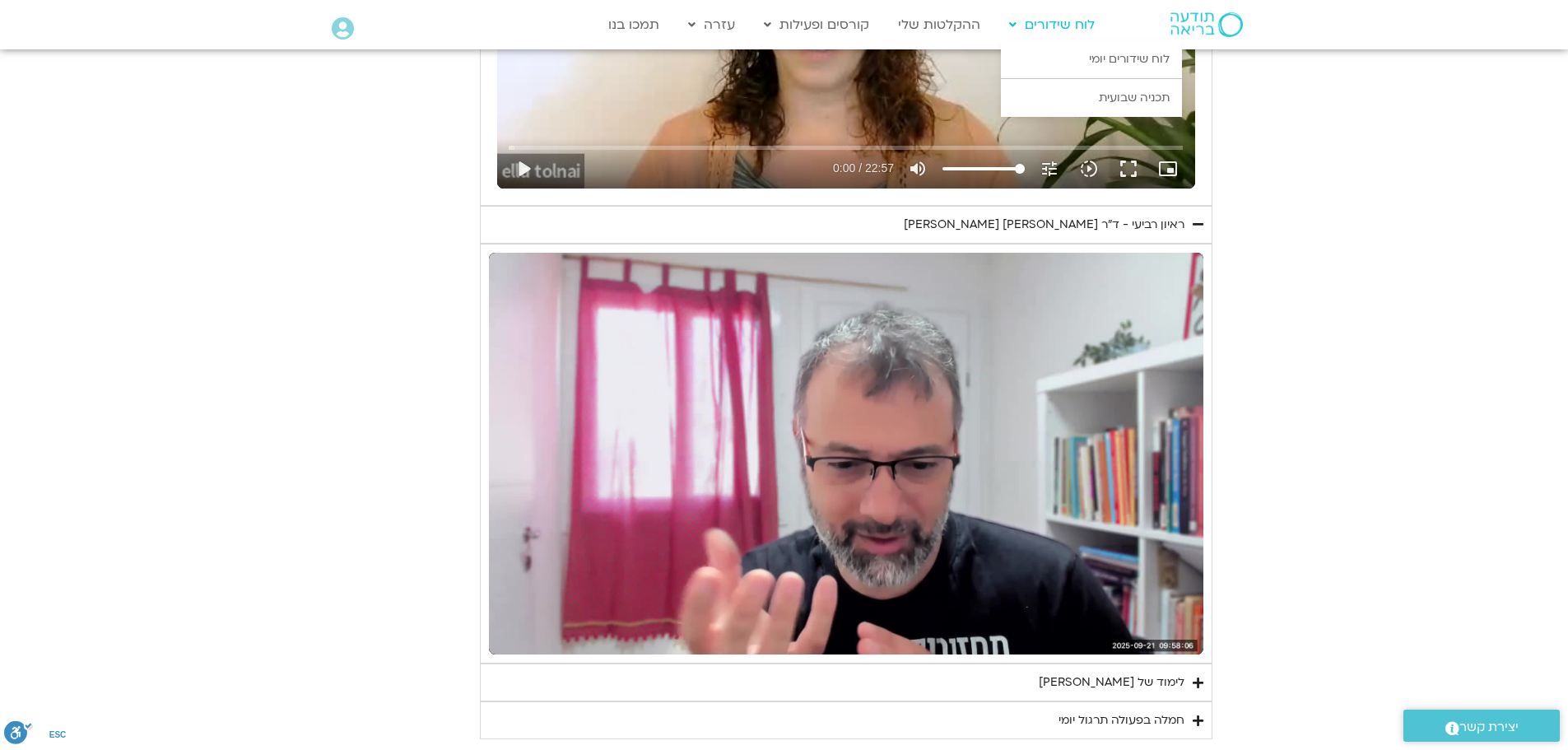
type input "61.666876"
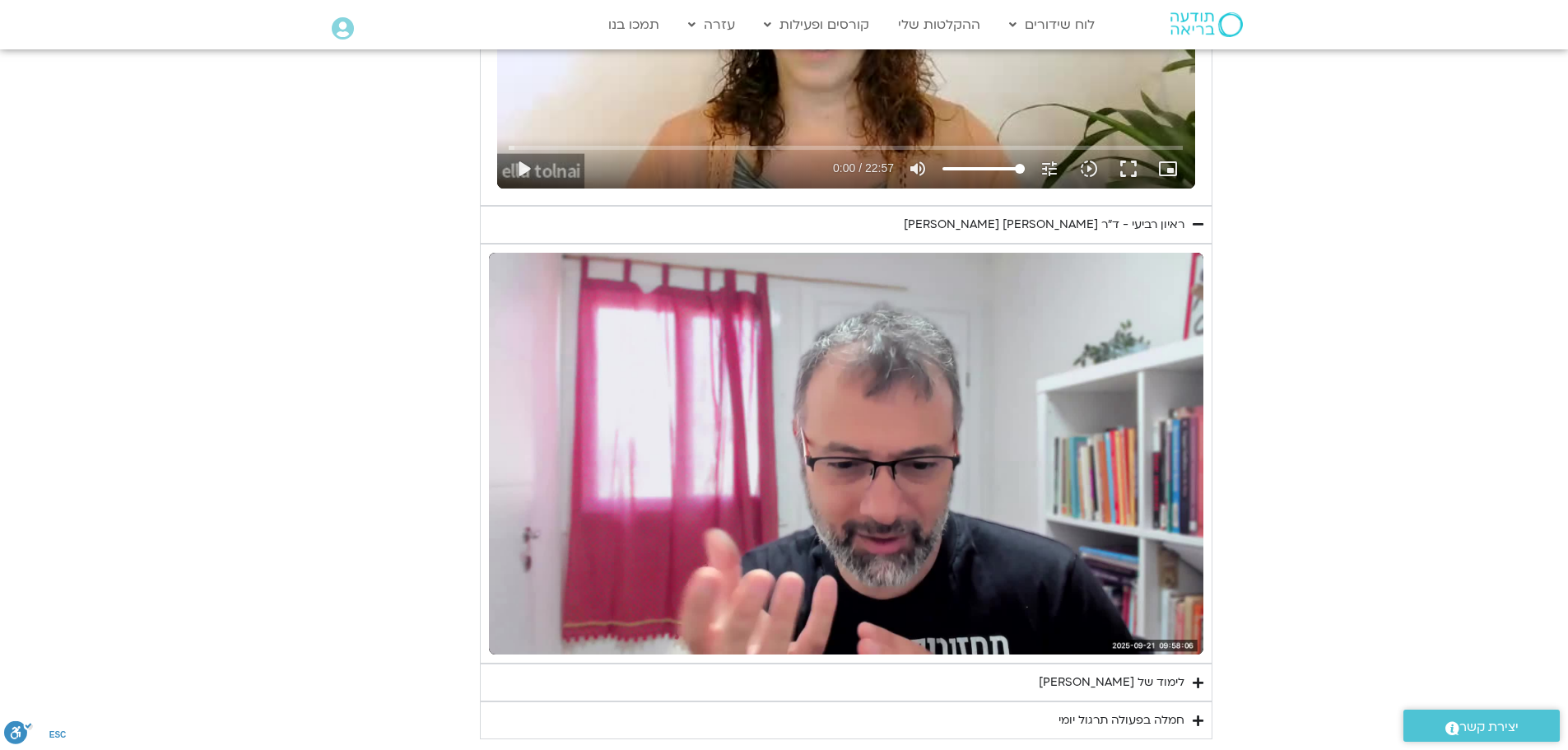
type input "1139.36"
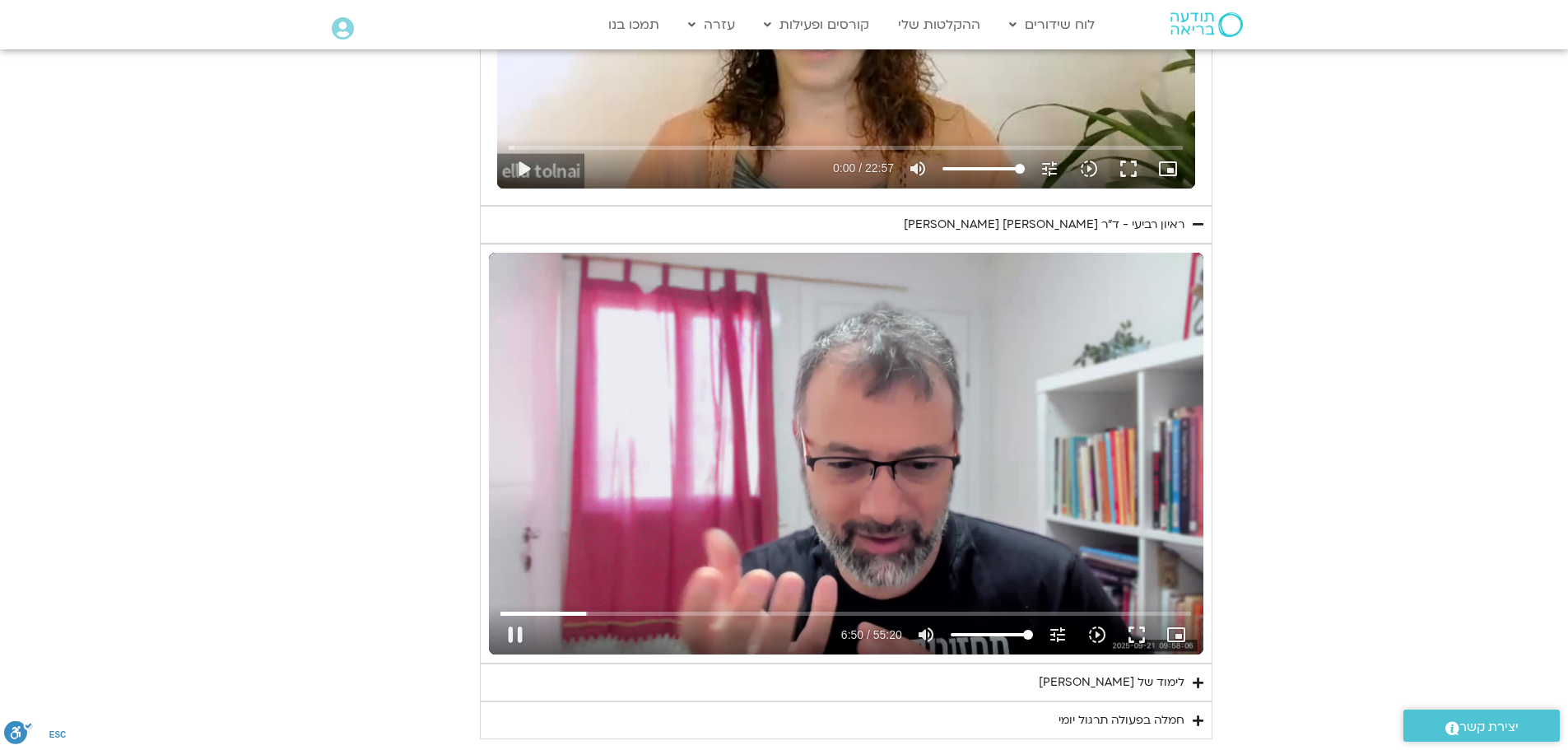
type input "410.346223"
type input "1139.36"
type input "410.450019"
type input "1139.36"
type input "410.595623"
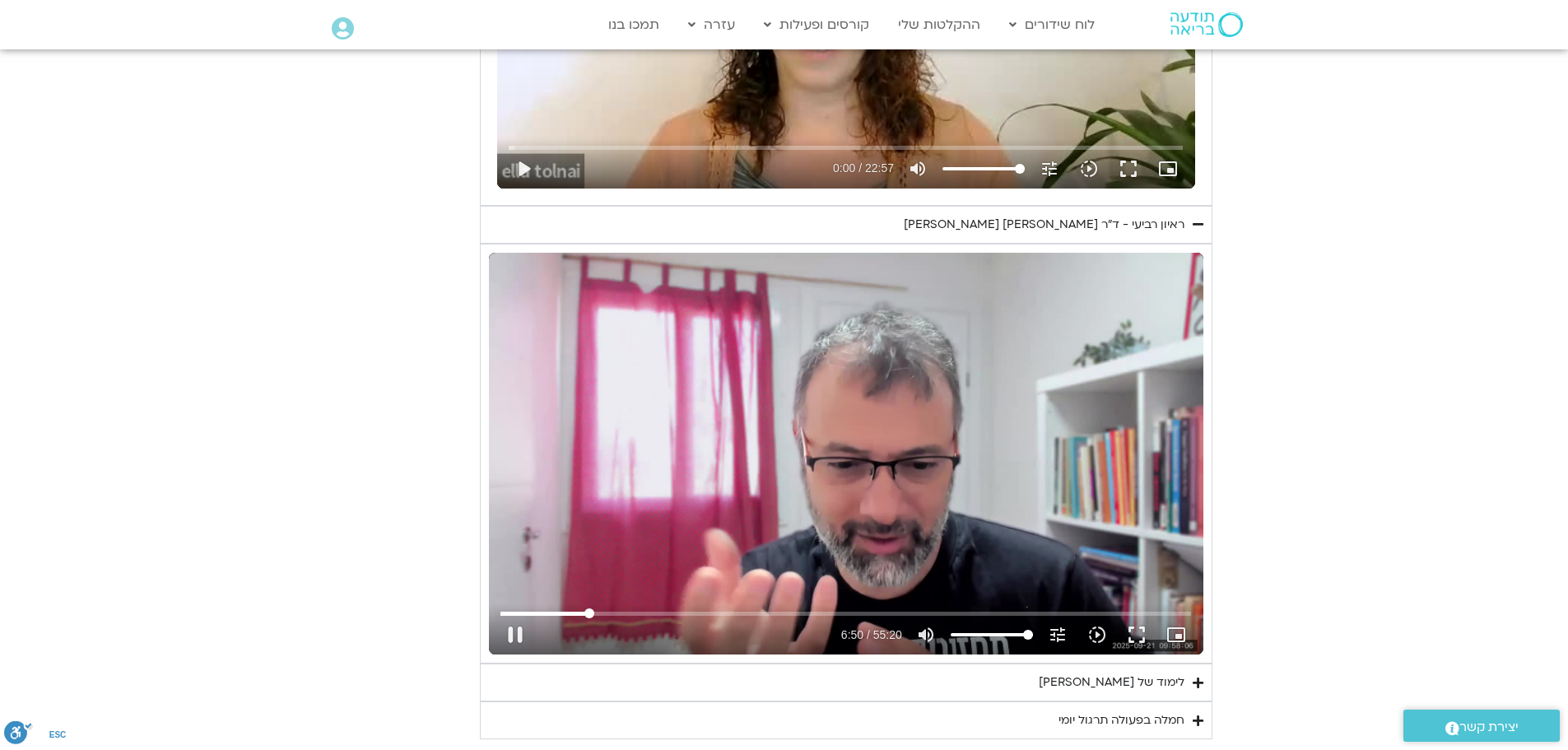
type input "1139.36"
type input "410.729008"
type input "1139.36"
type input "410.86287"
type input "1139.36"
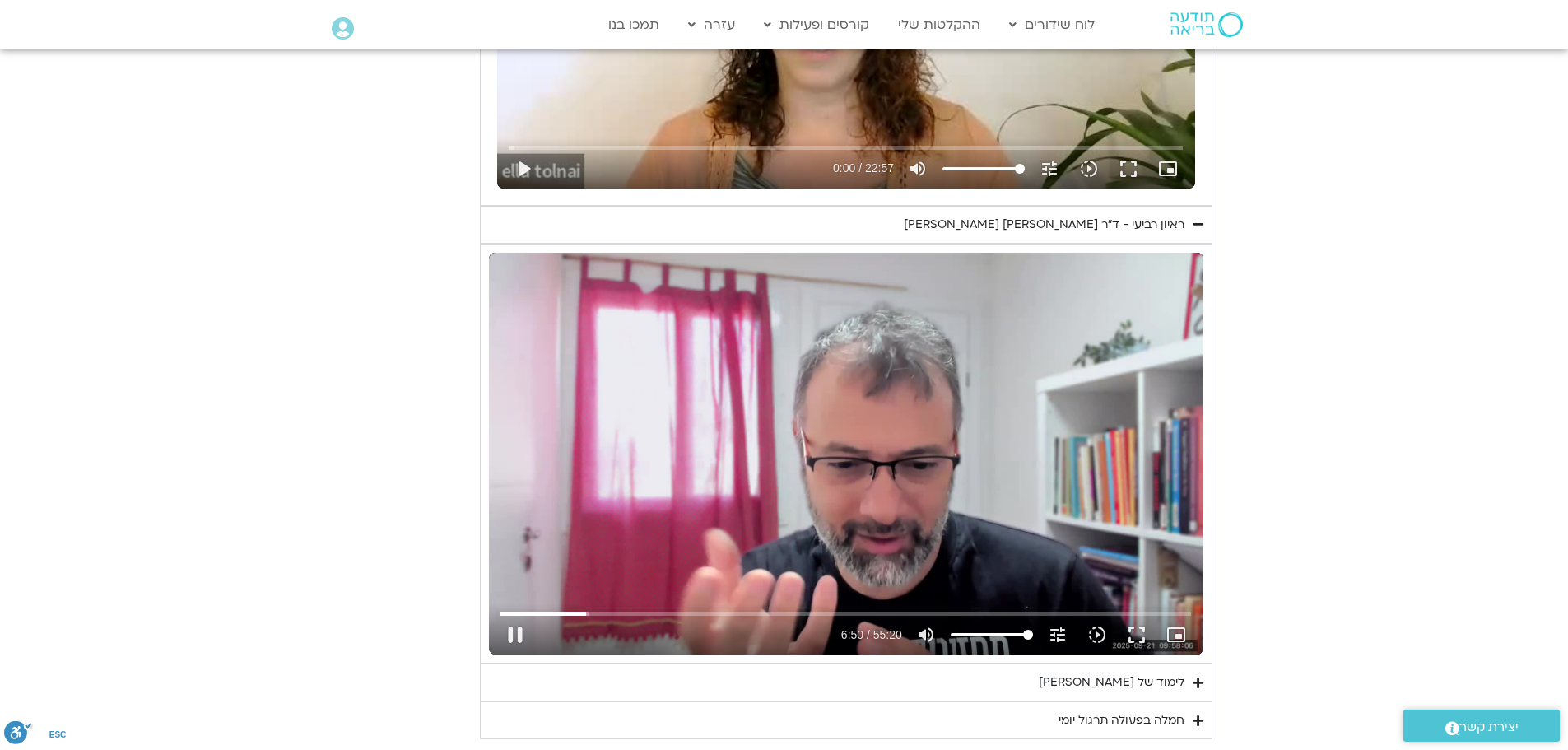
type input "410.966445"
type input "1139.36"
type input "411.068386"
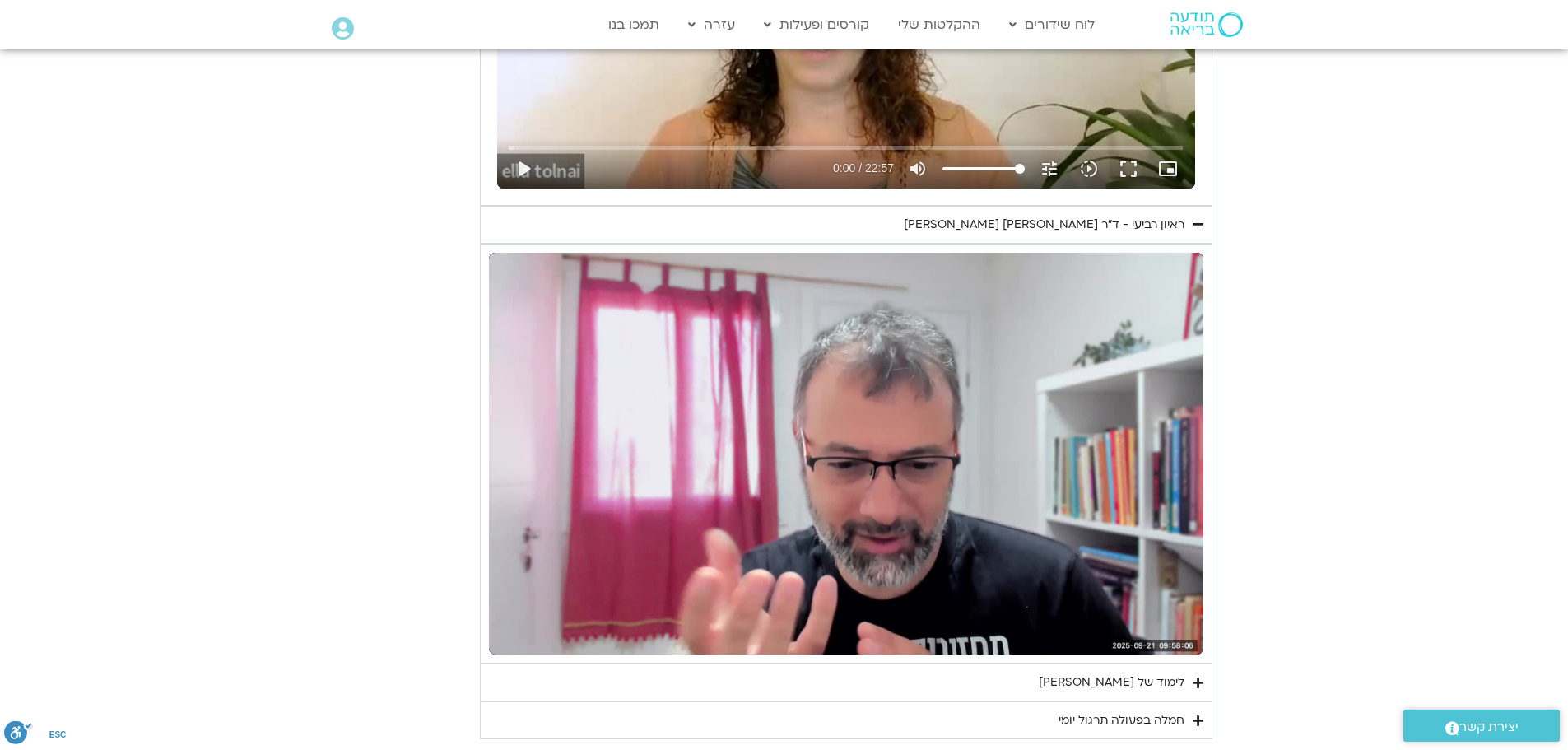
type input "1139.36"
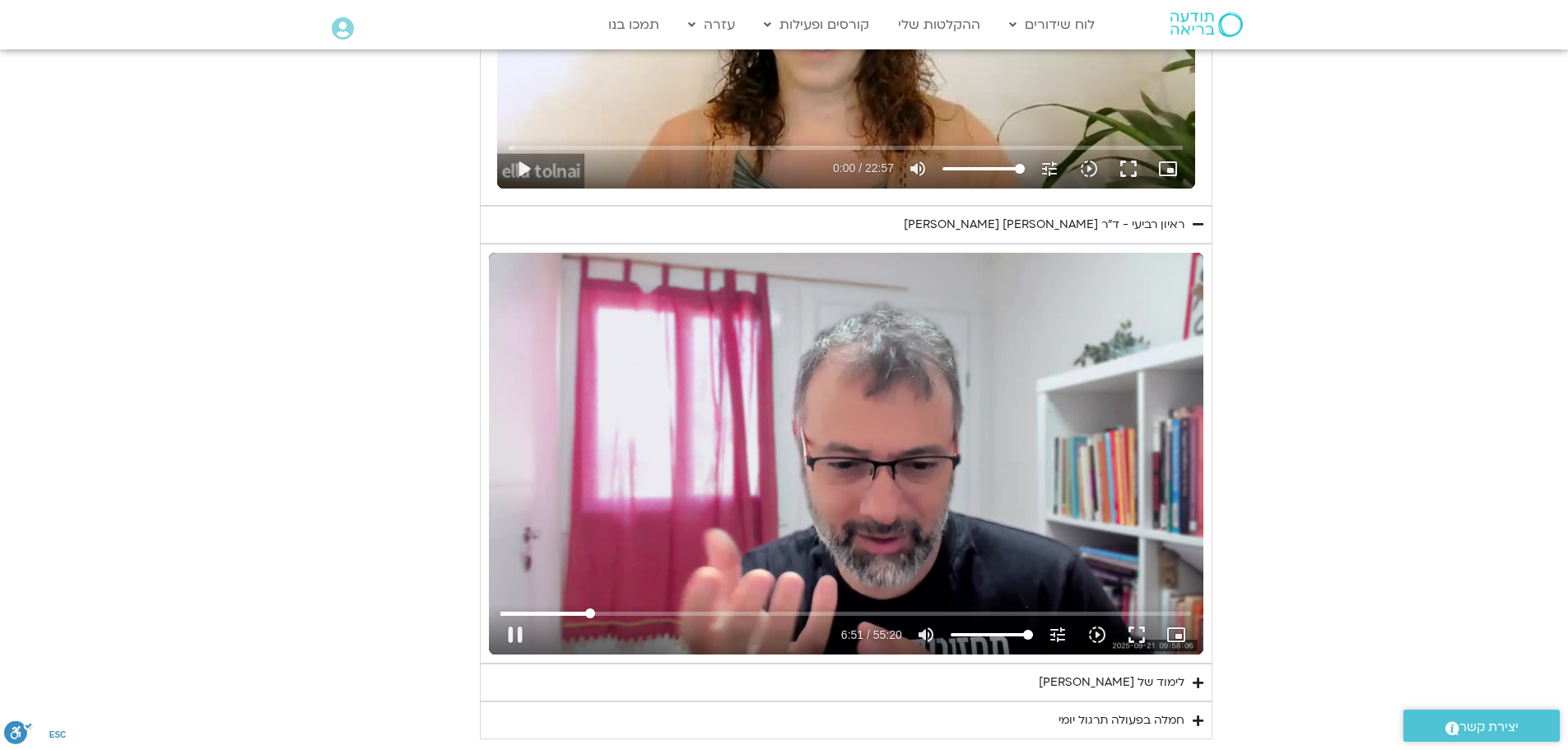
type input "412.026452"
type input "1139.36"
type input "412.184152"
type input "1139.36"
type input "412.316774"
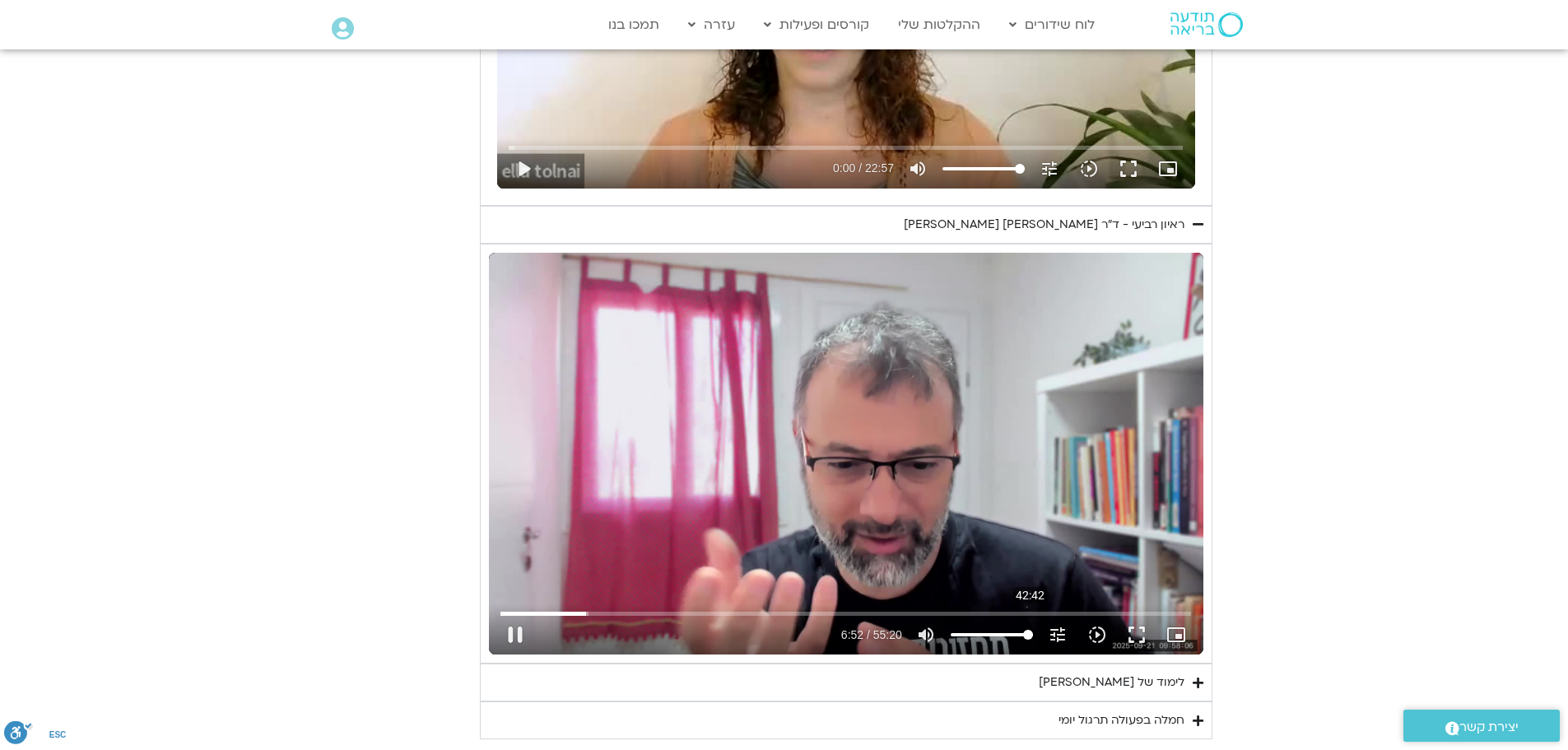
type input "1139.36"
type input "412.380957"
type input "1139.36"
type input "412.512574"
type input "1139.36"
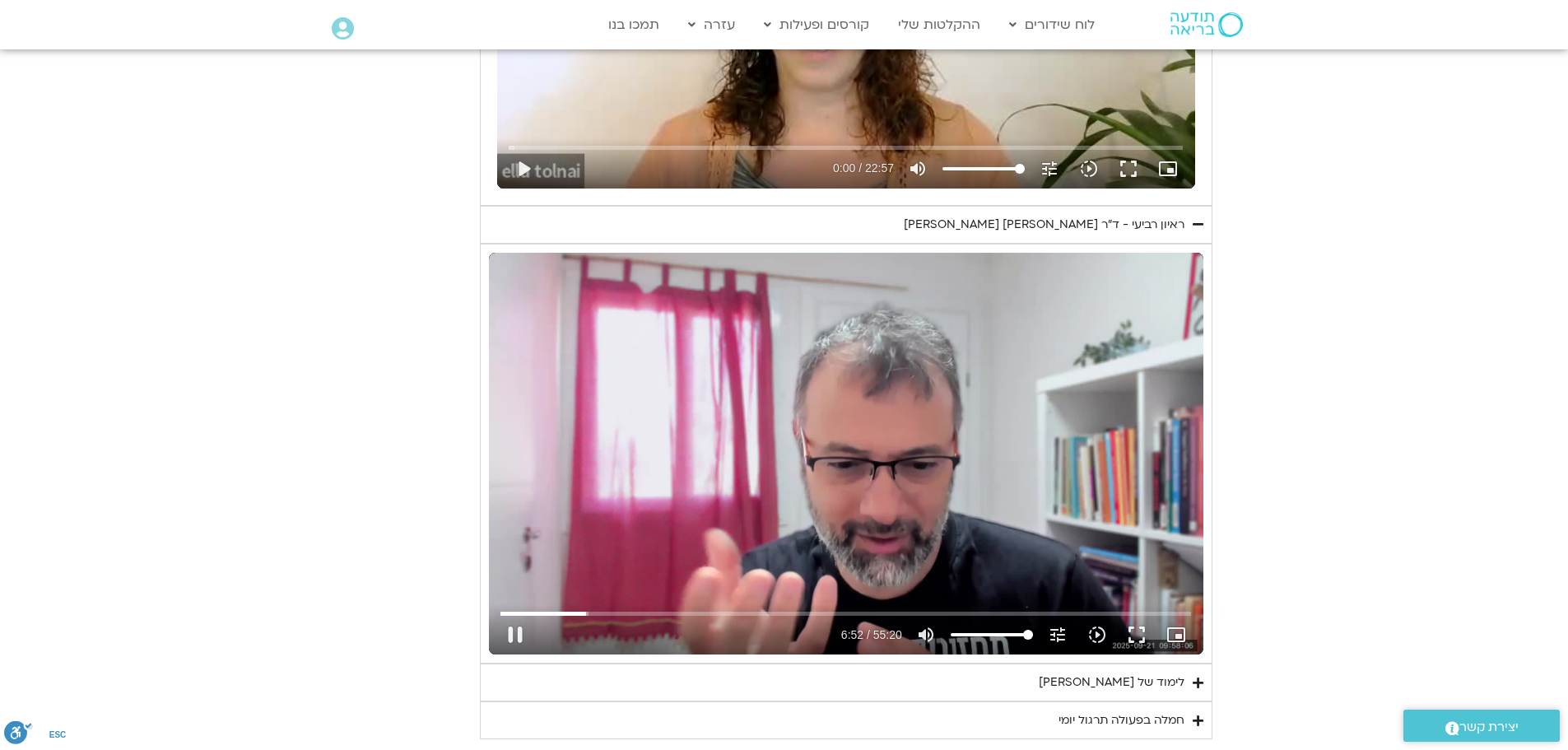
type input "412.64693"
type input "1139.36"
type input "412.781799"
type input "1139.36"
type input "412.915197"
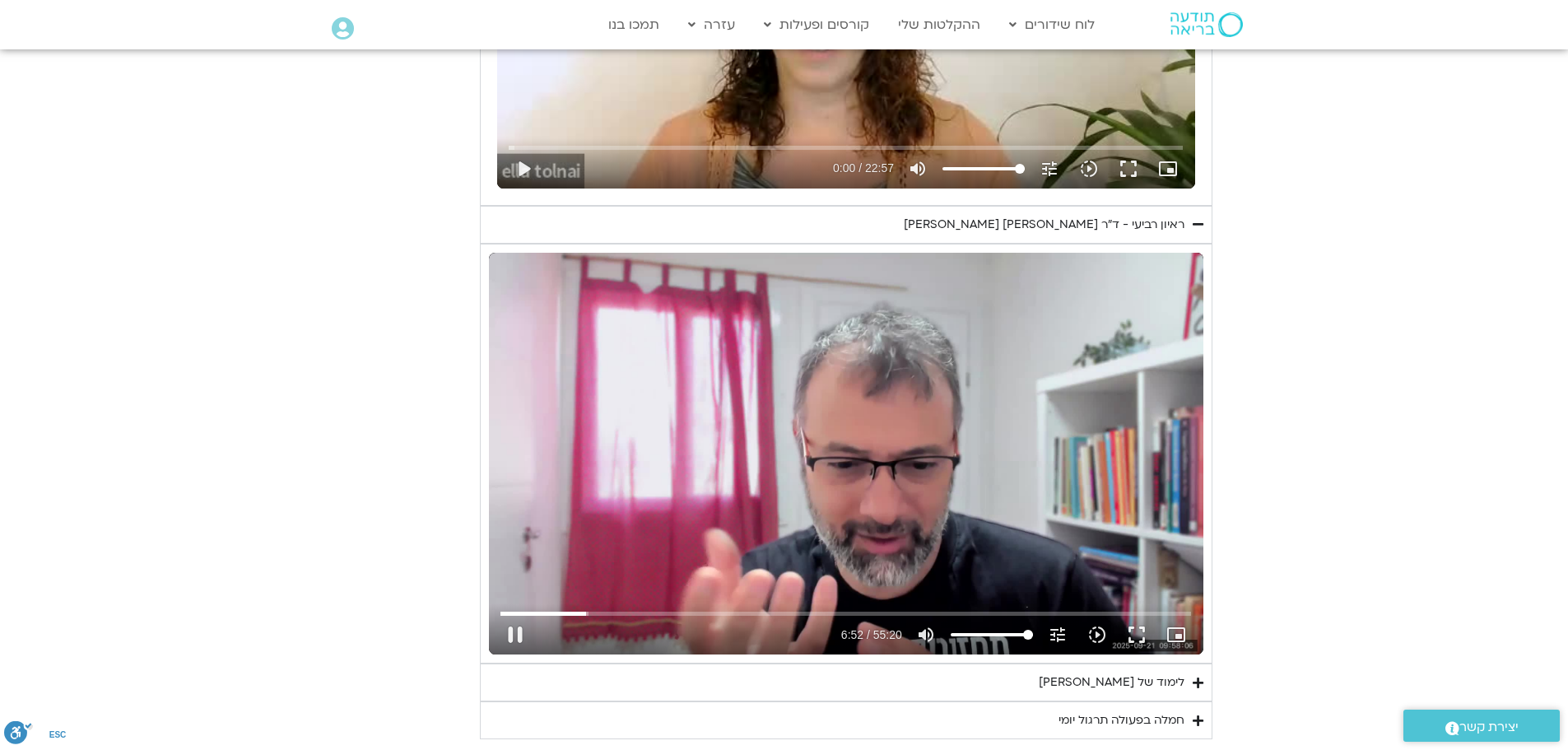
type input "1139.36"
type input "413.04468"
type input "1139.36"
type input "413.178594"
type input "1139.36"
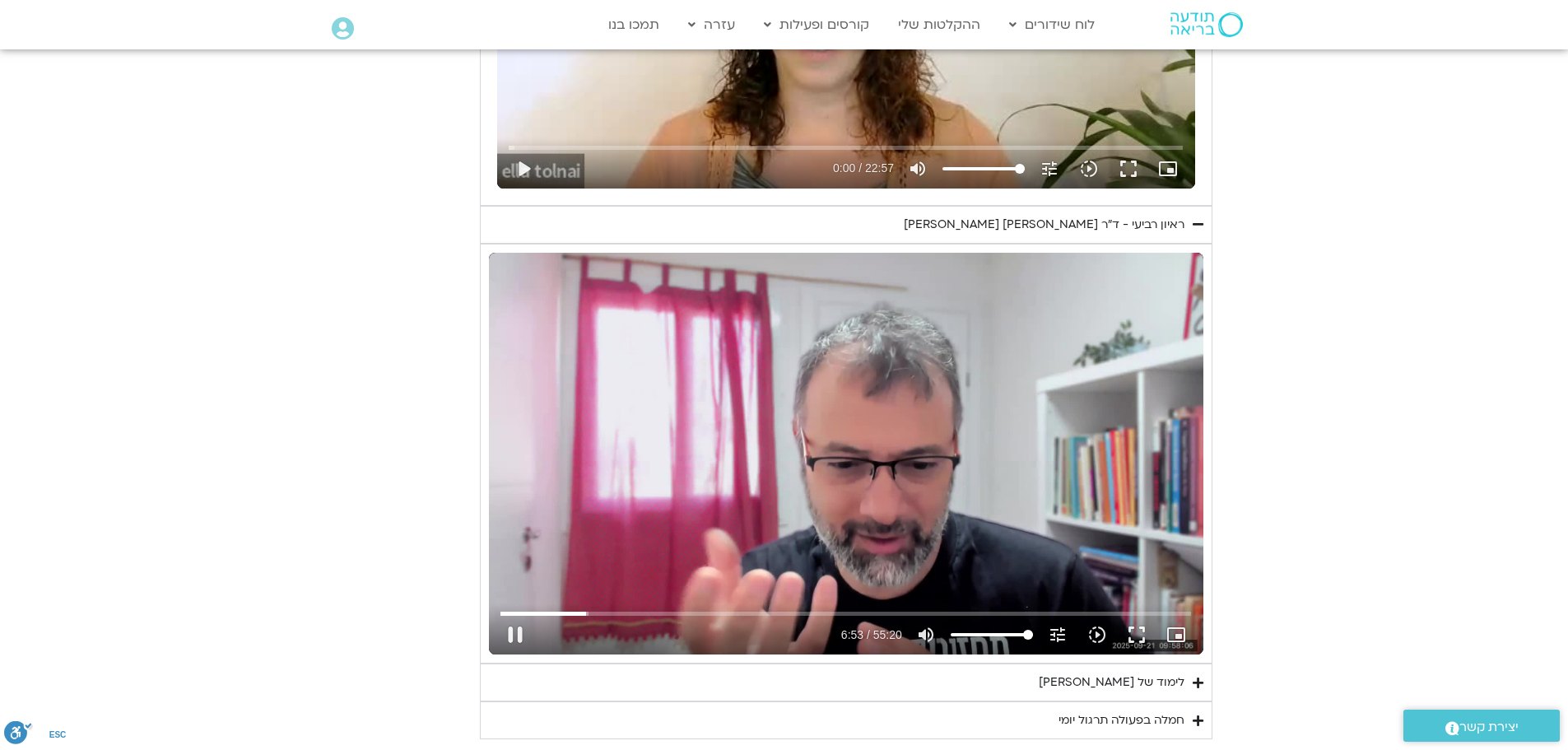
type input "413.313788"
type input "1139.36"
type input "413.447828"
type input "1139.36"
type input "413.579198"
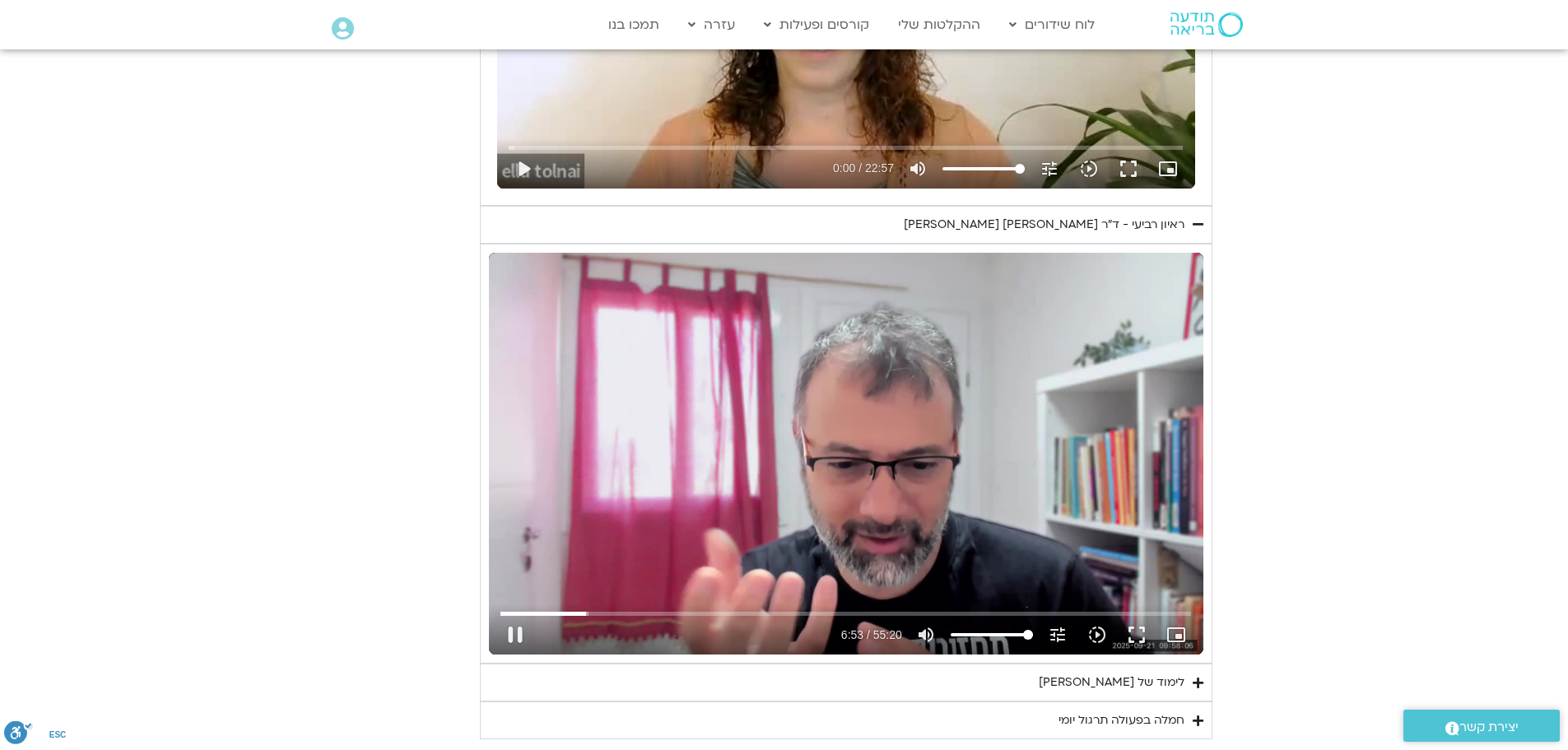
type input "1139.36"
type input "413.714272"
type input "1139.36"
type input "413.844831"
type input "1139.36"
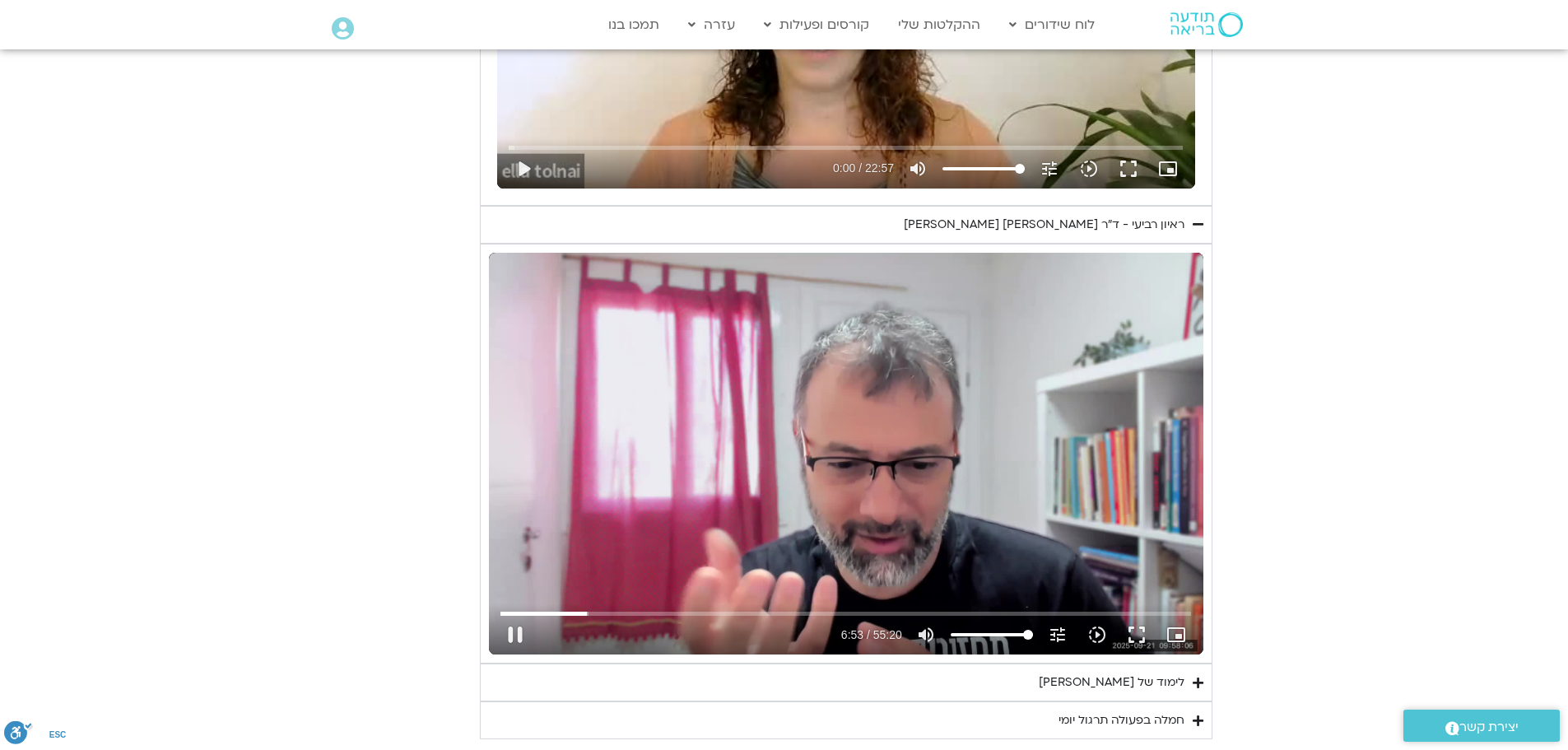
type input "413.970654"
type input "1139.36"
type input "414.096771"
type input "1139.36"
type input "414.225644"
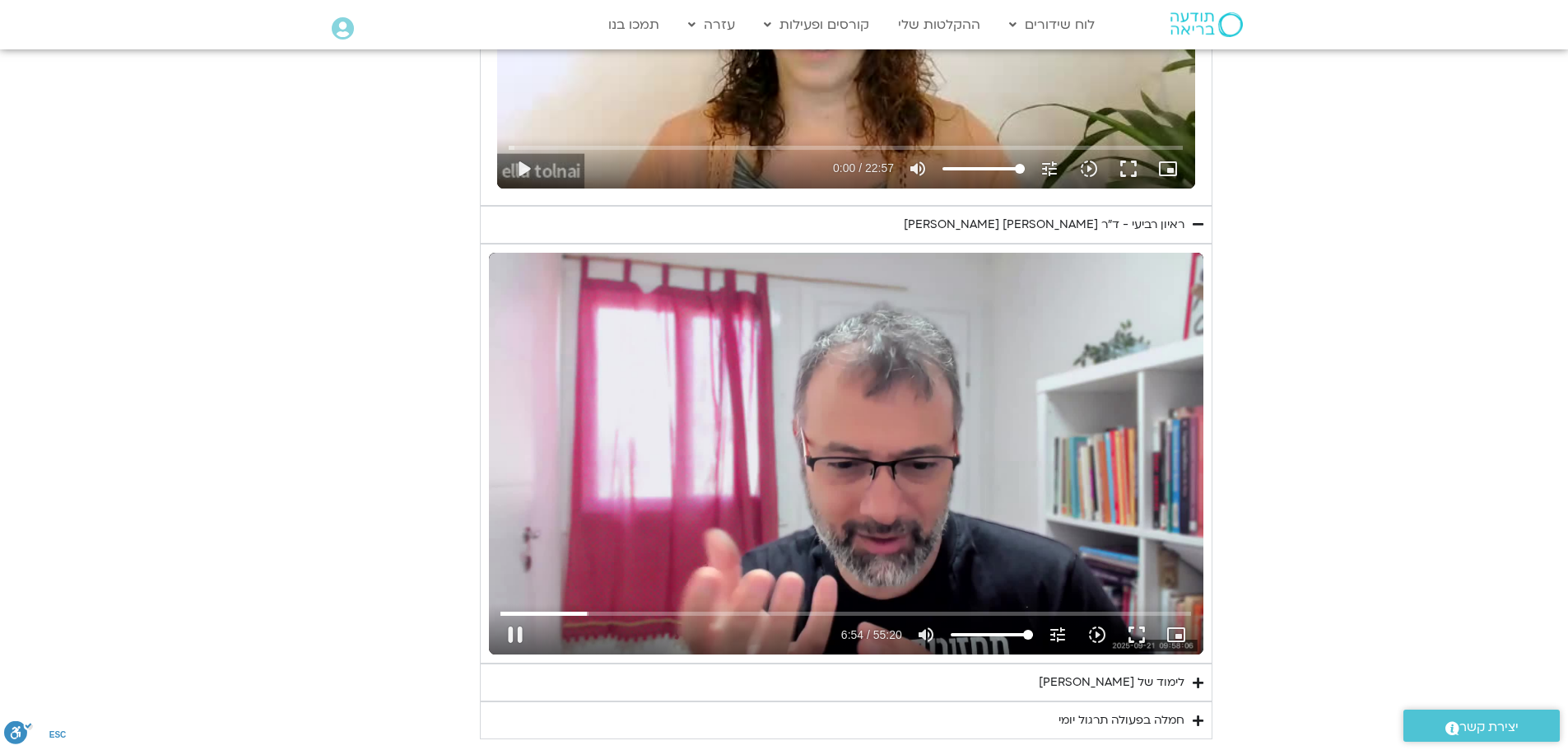
type input "1139.36"
type input "414.365193"
type input "1139.36"
type input "414.495026"
type input "1139.36"
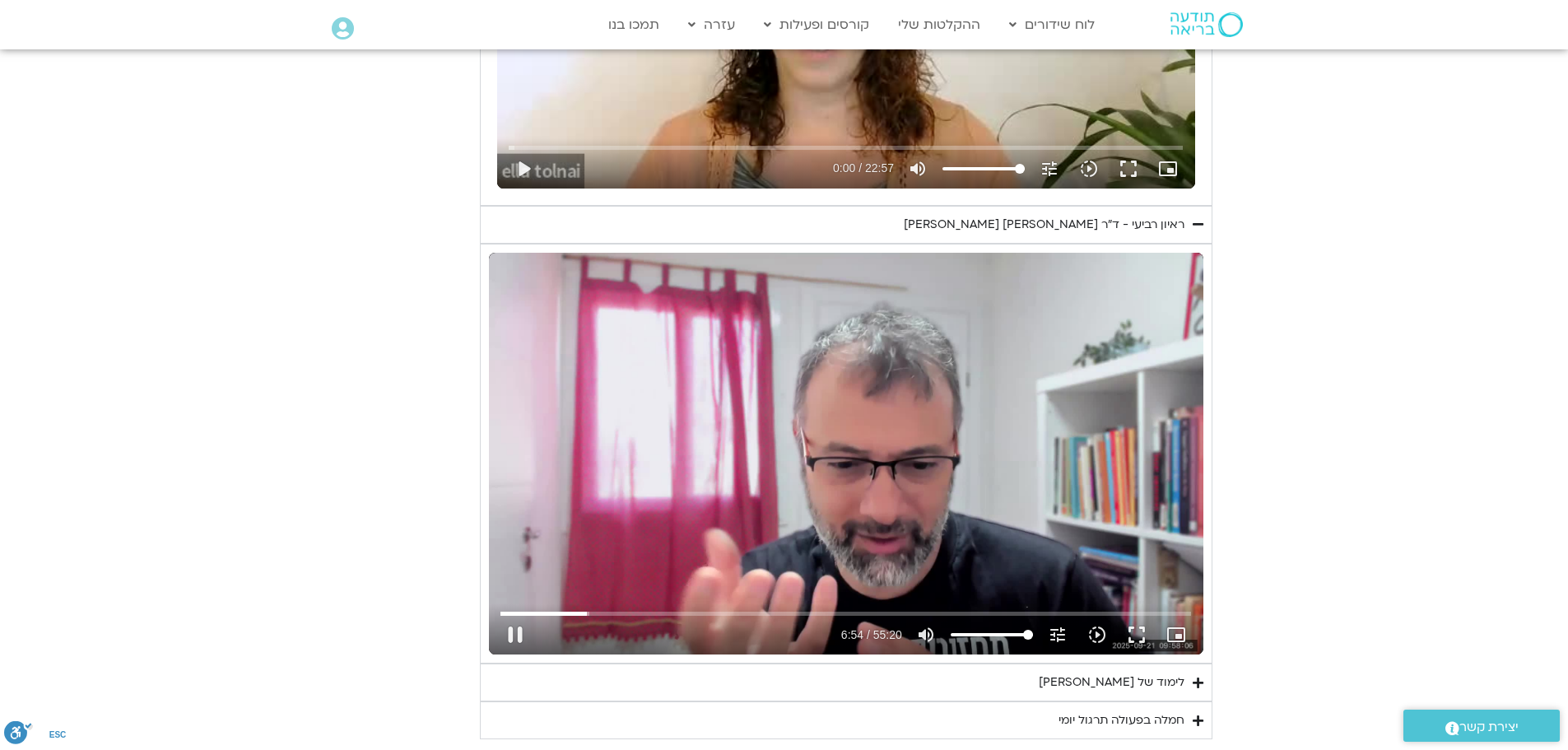
type input "414.62185"
type input "1139.36"
type input "414.747421"
type input "1139.36"
type input "414.880541"
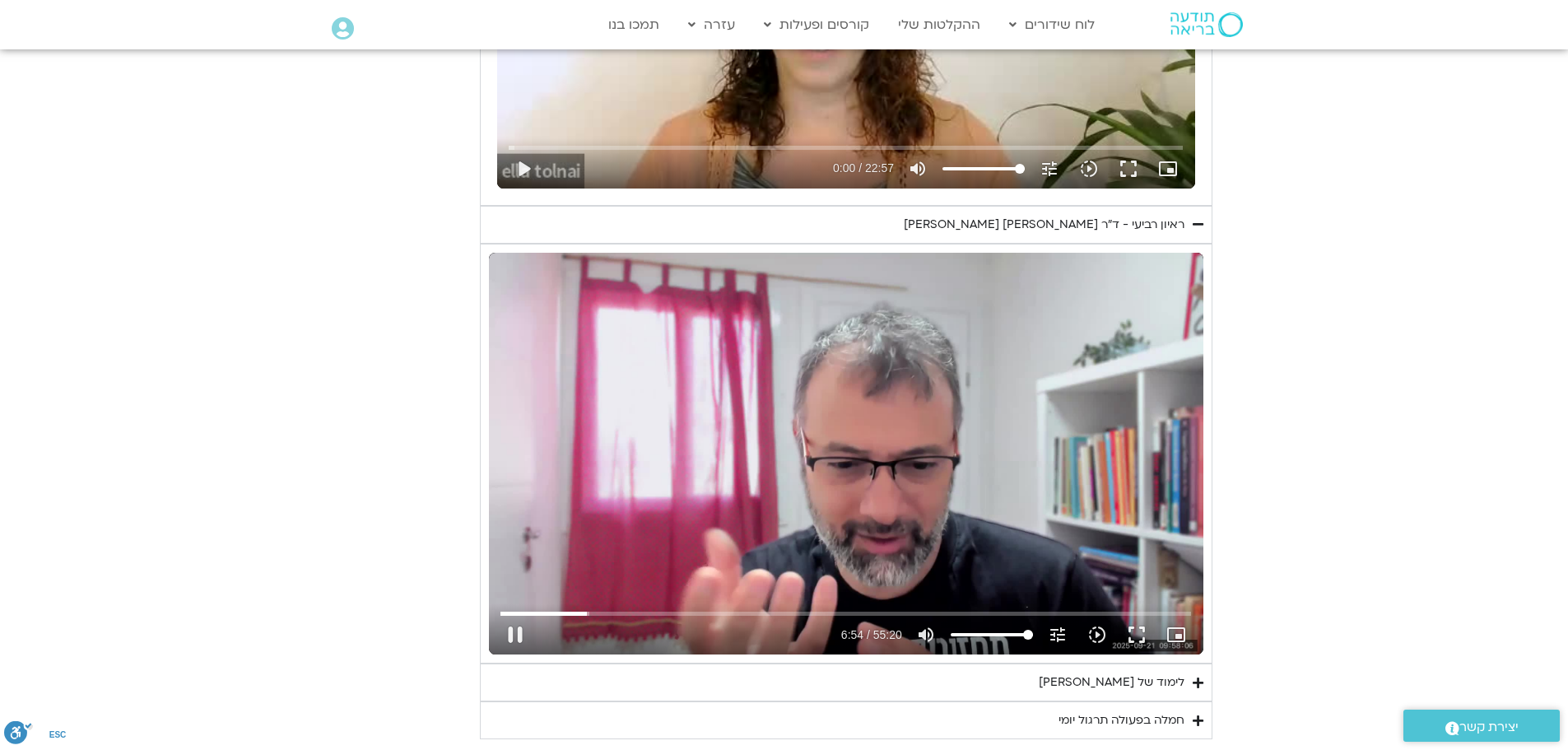
type input "1139.36"
type input "415.011519"
type input "1139.36"
type input "415.139502"
type input "1139.36"
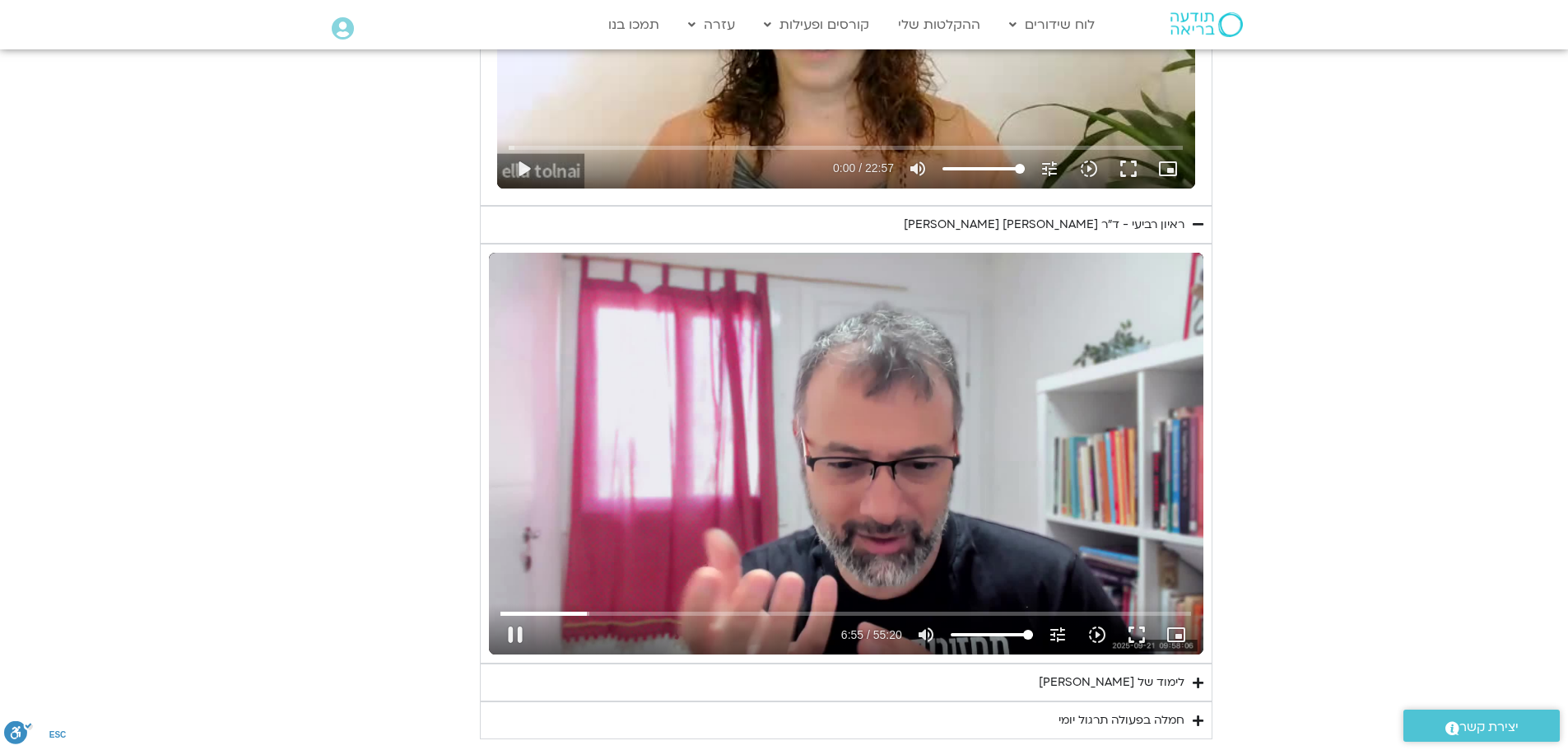
type input "415.379581"
type input "1139.36"
type input "415.412733"
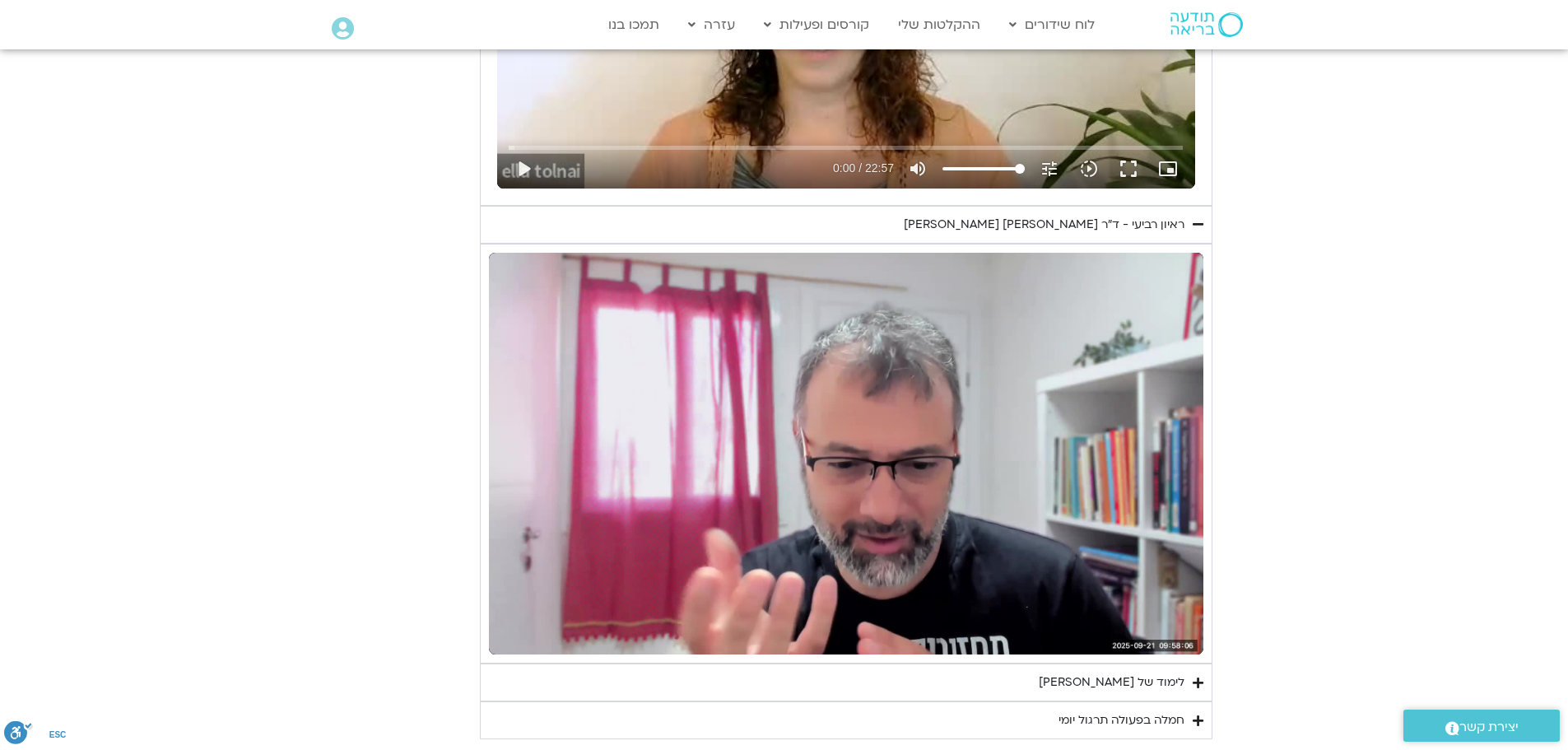
click at [1193, 715] on icon "Accordion. Open links with Enter or Space, close with Escape, and navigate with…" at bounding box center [1198, 720] width 11 height 13
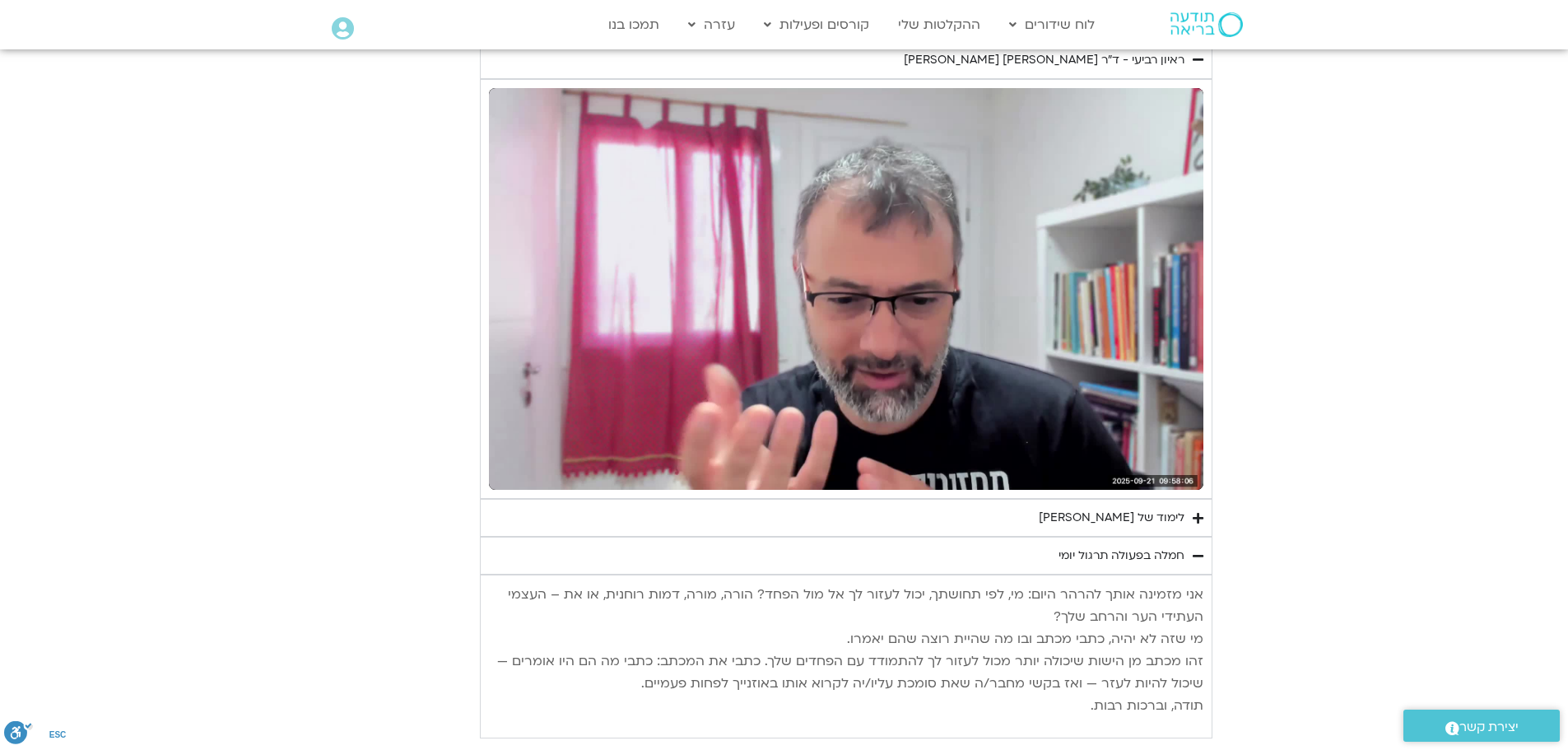
type input "1139.36"
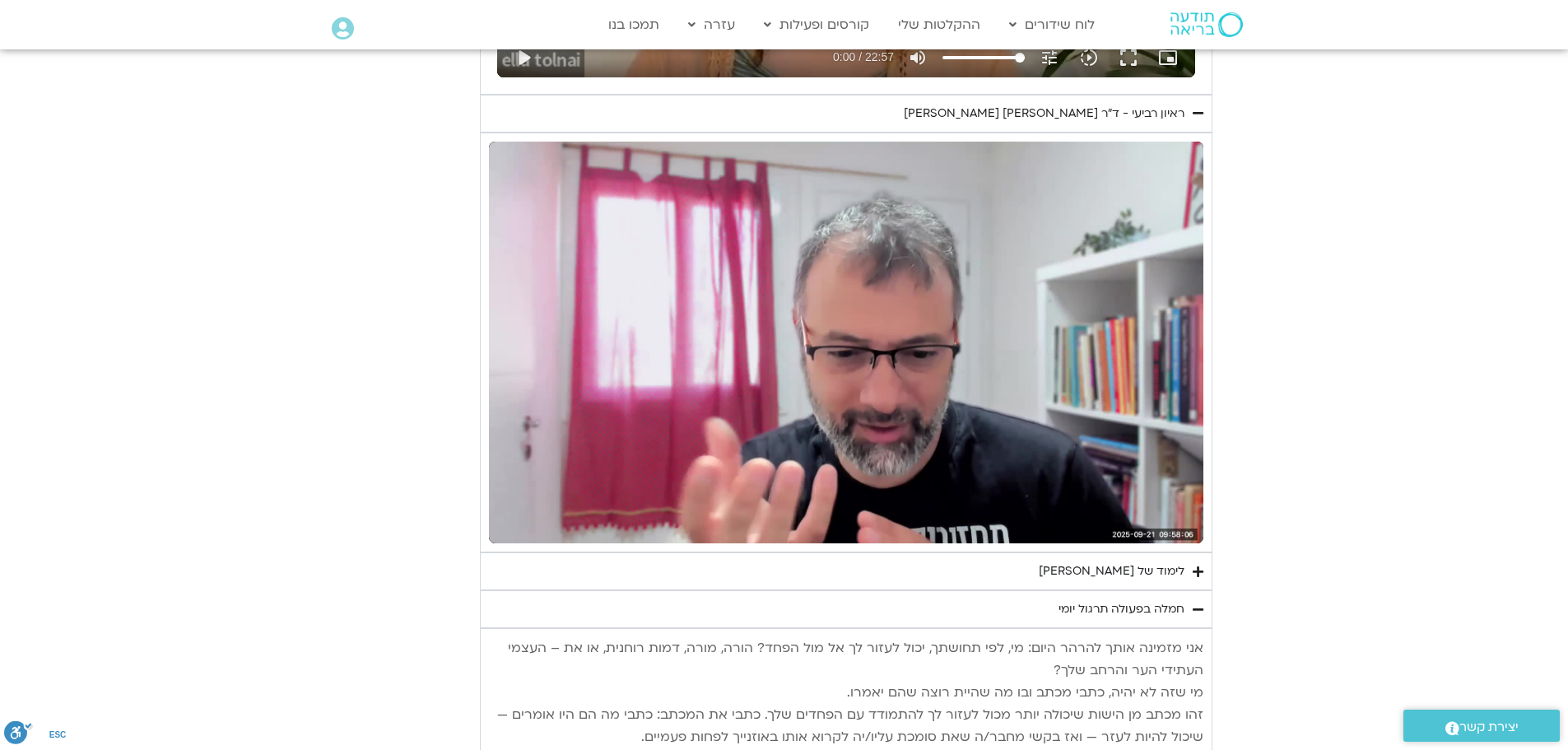
type input "430.518933"
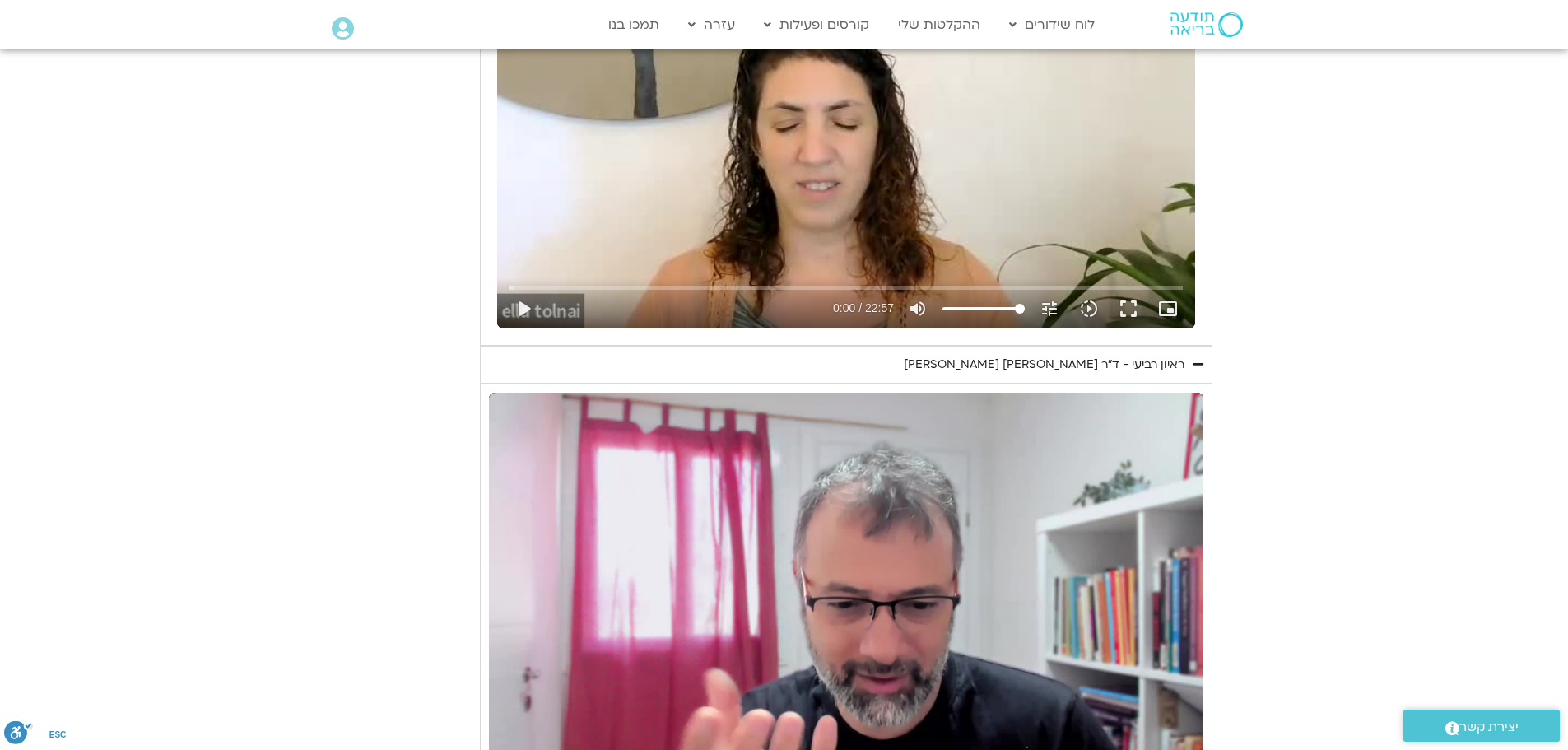
type input "1139.36"
type input "430.63614"
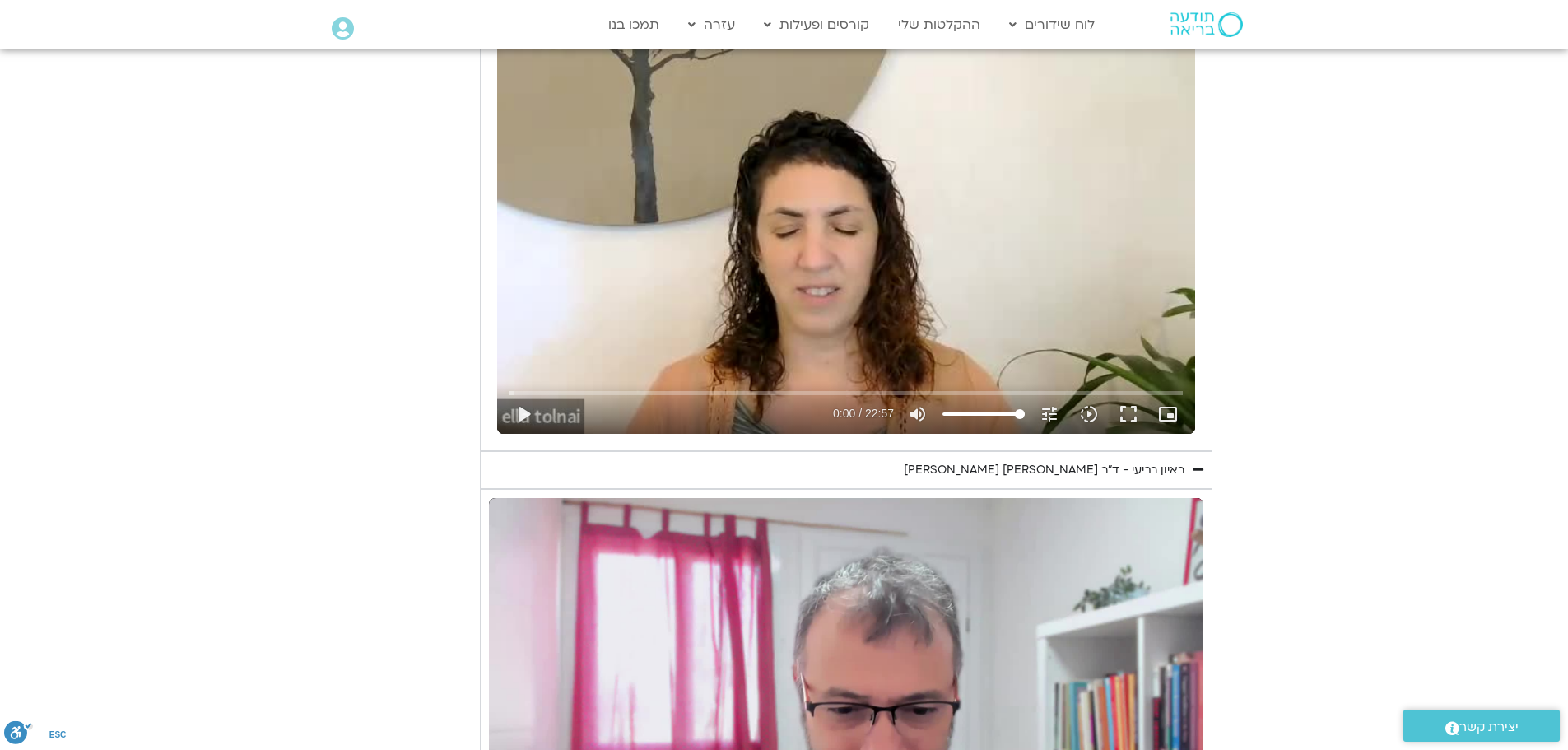
type input "1139.36"
type input "430.686767"
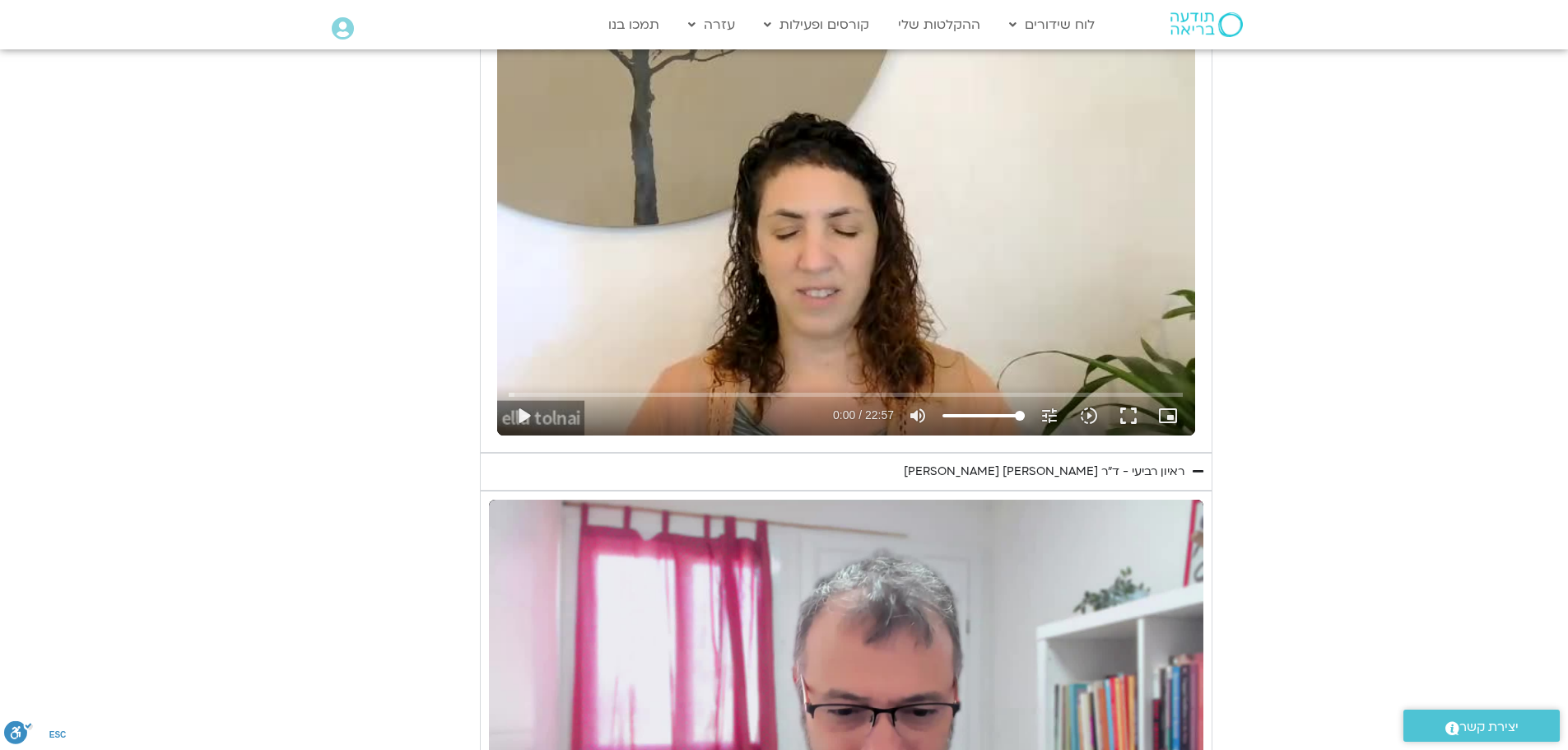
type input "1139.36"
type input "430.815197"
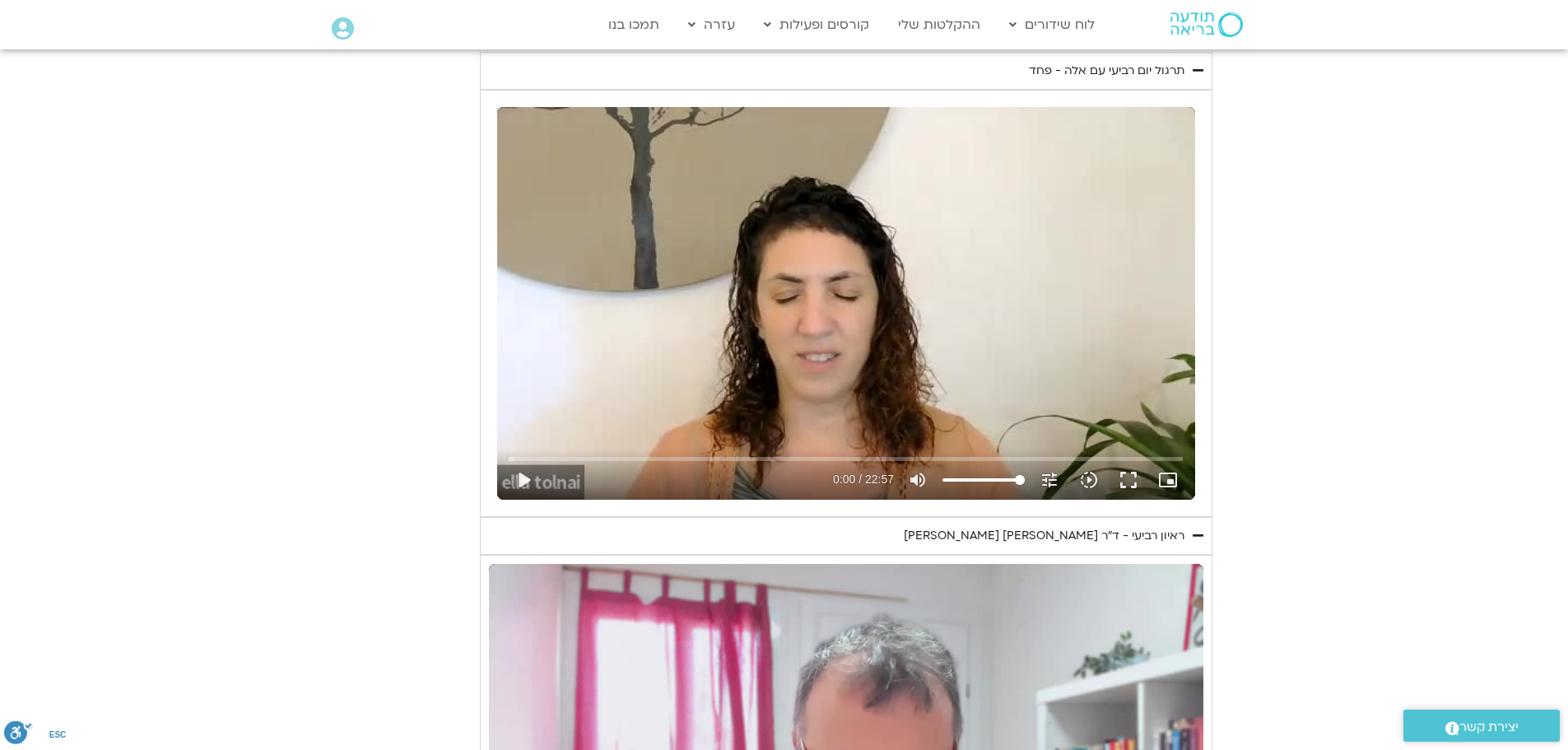
type input "1139.36"
type input "430.965271"
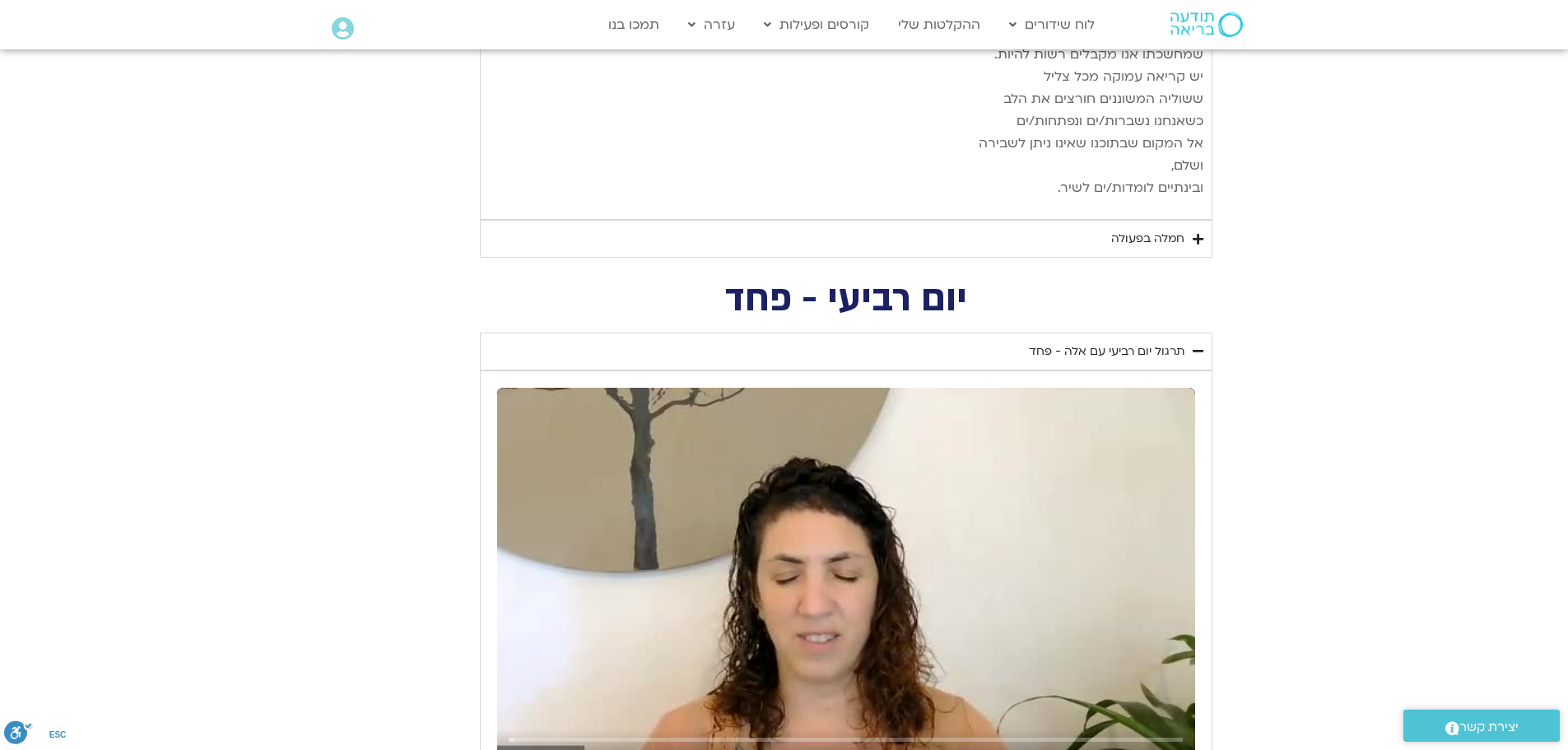
type input "1139.36"
type input "431.079868"
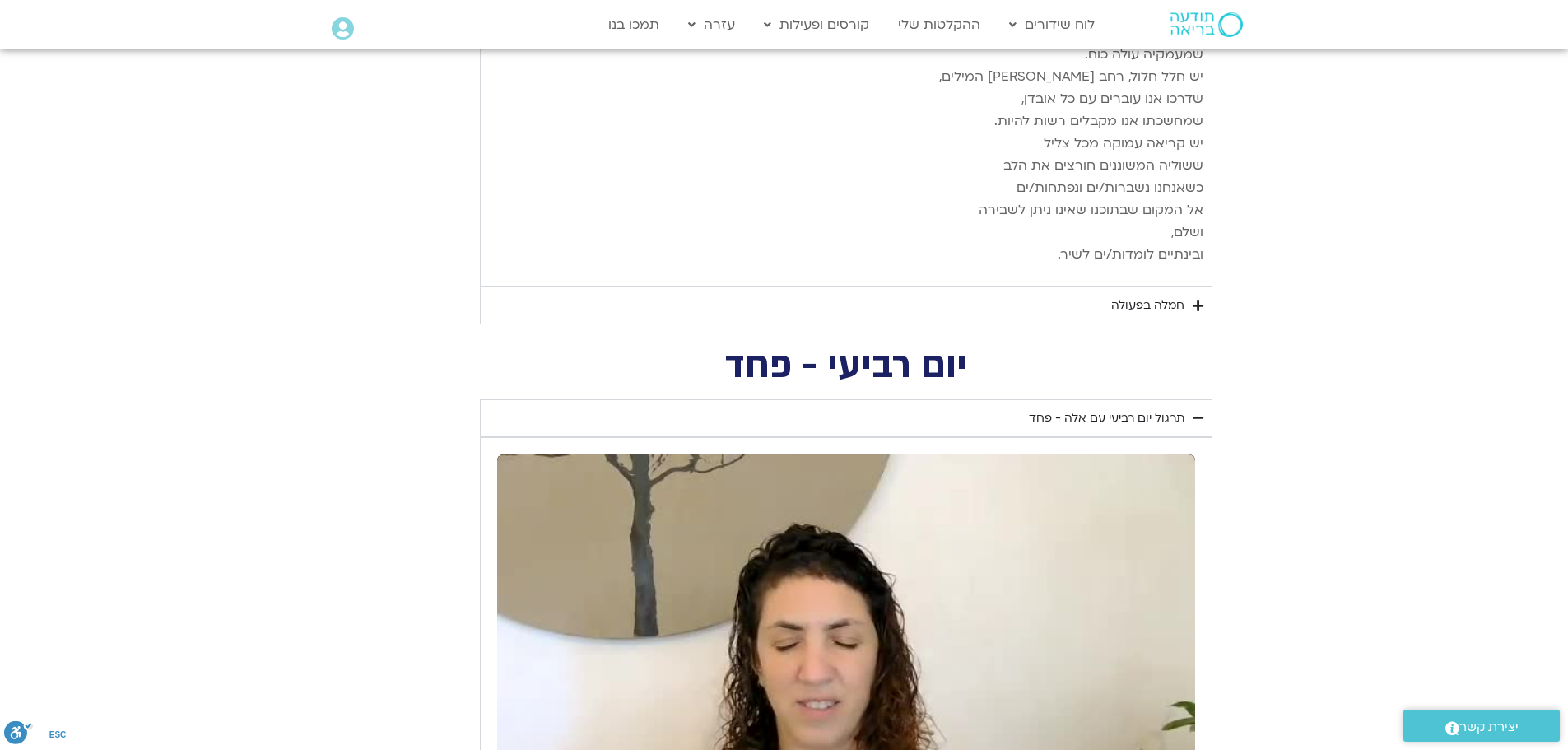
type input "1139.36"
type input "431.209708"
type input "1139.36"
type input "431.345569"
type input "1139.36"
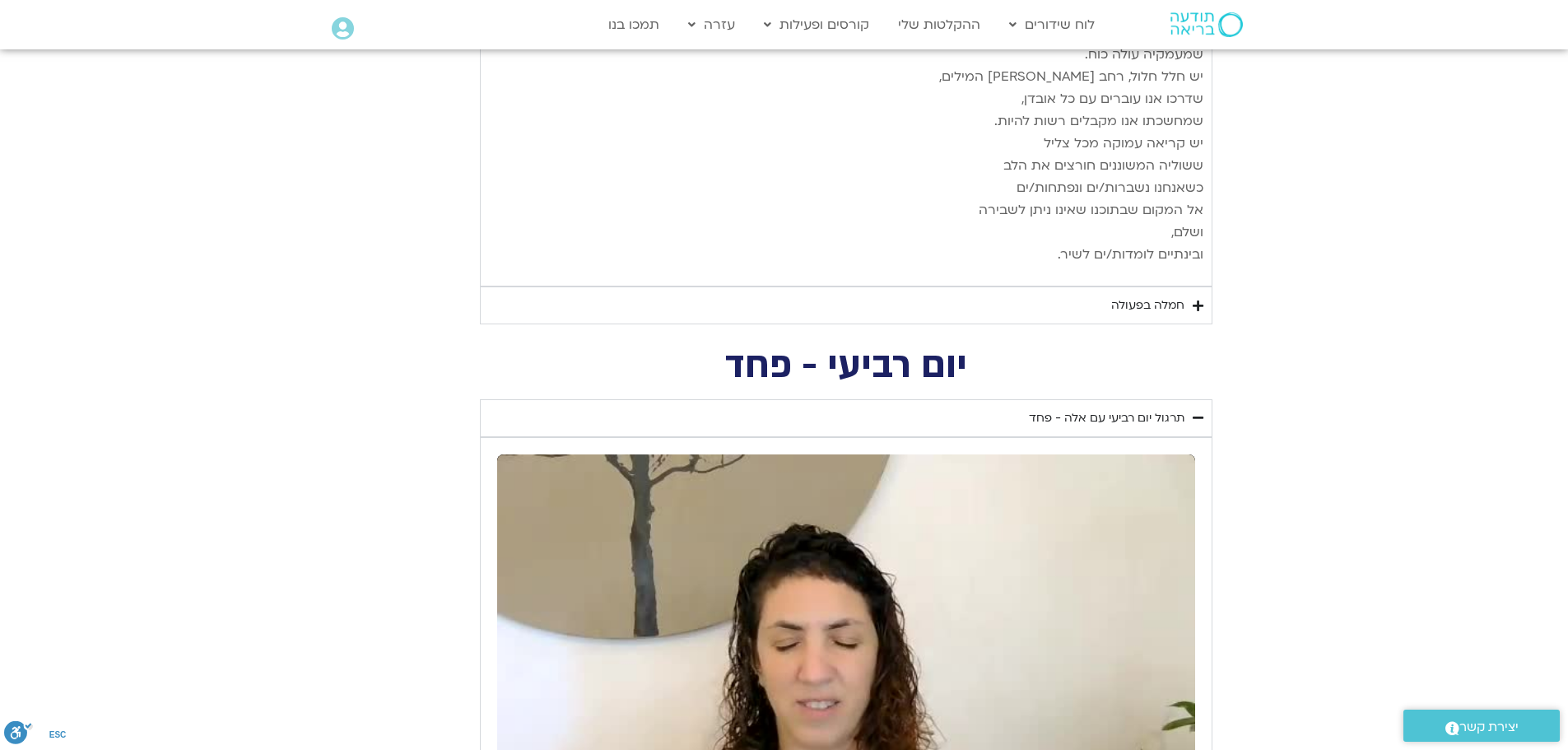
type input "431.484059"
type input "1139.36"
type input "431.618715"
type input "1139.36"
type input "431.749702"
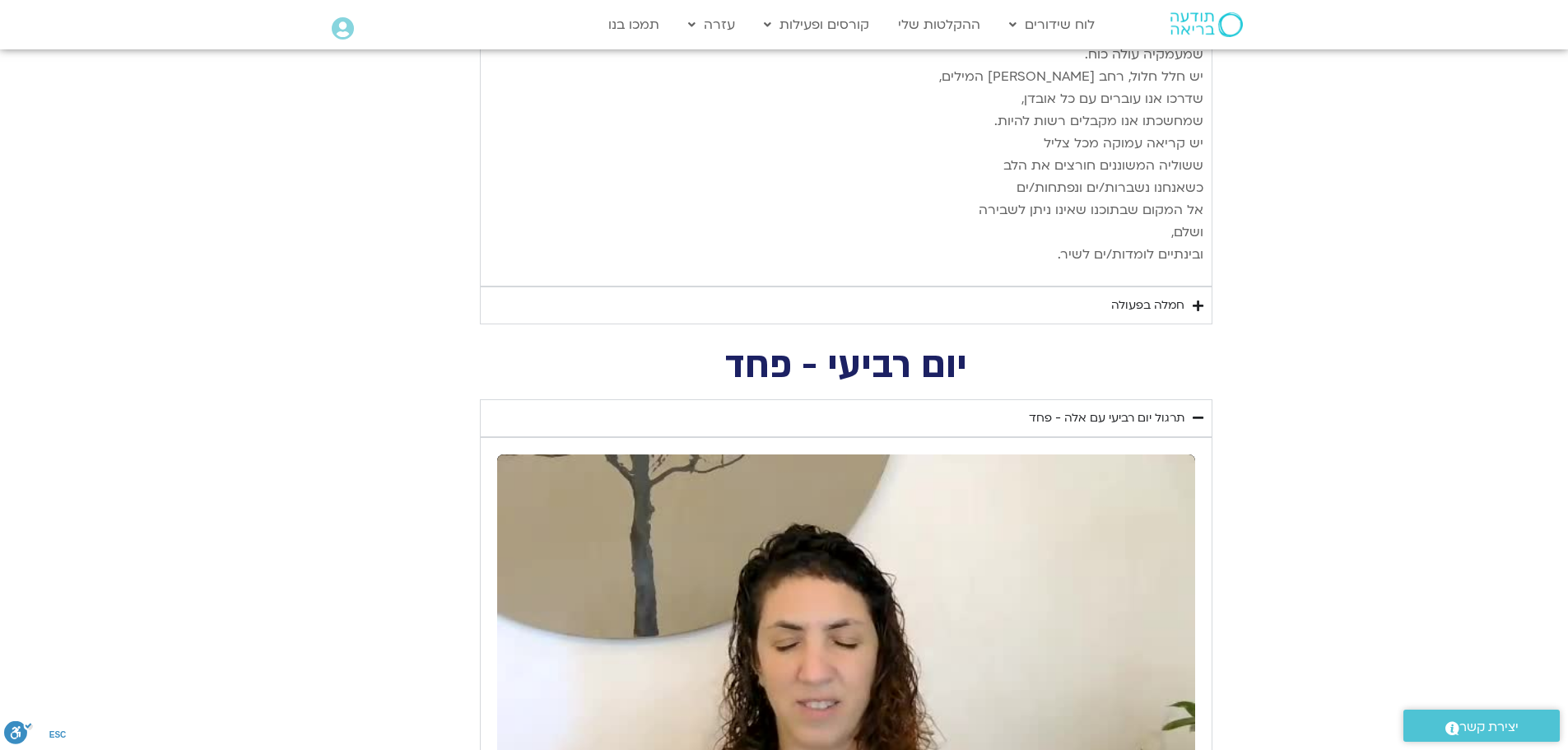
type input "1139.36"
type input "431.882083"
type input "1139.36"
type input "432.015689"
type input "1139.36"
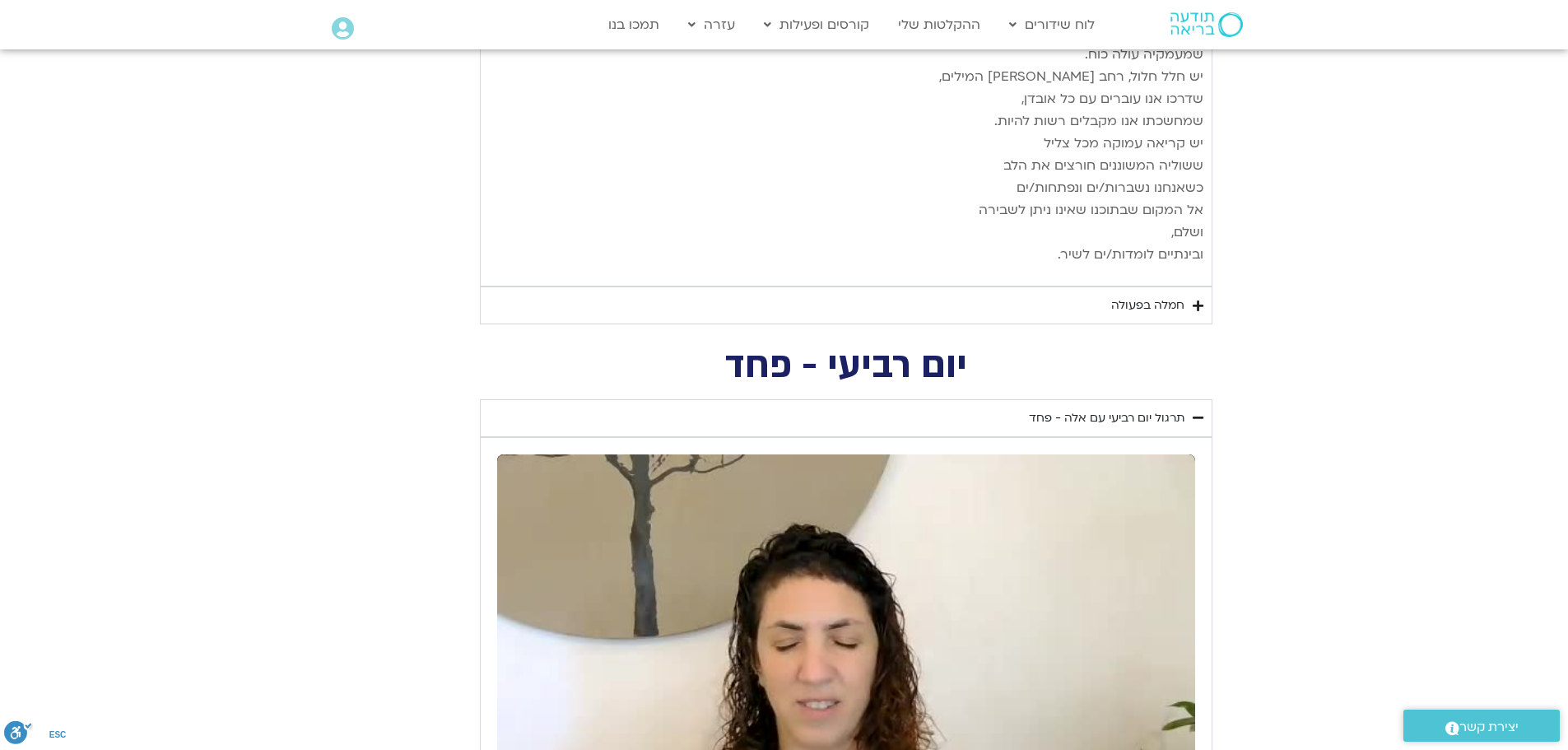
type input "432.149038"
type input "1139.36"
type input "432.283102"
type input "1139.36"
type input "432.413958"
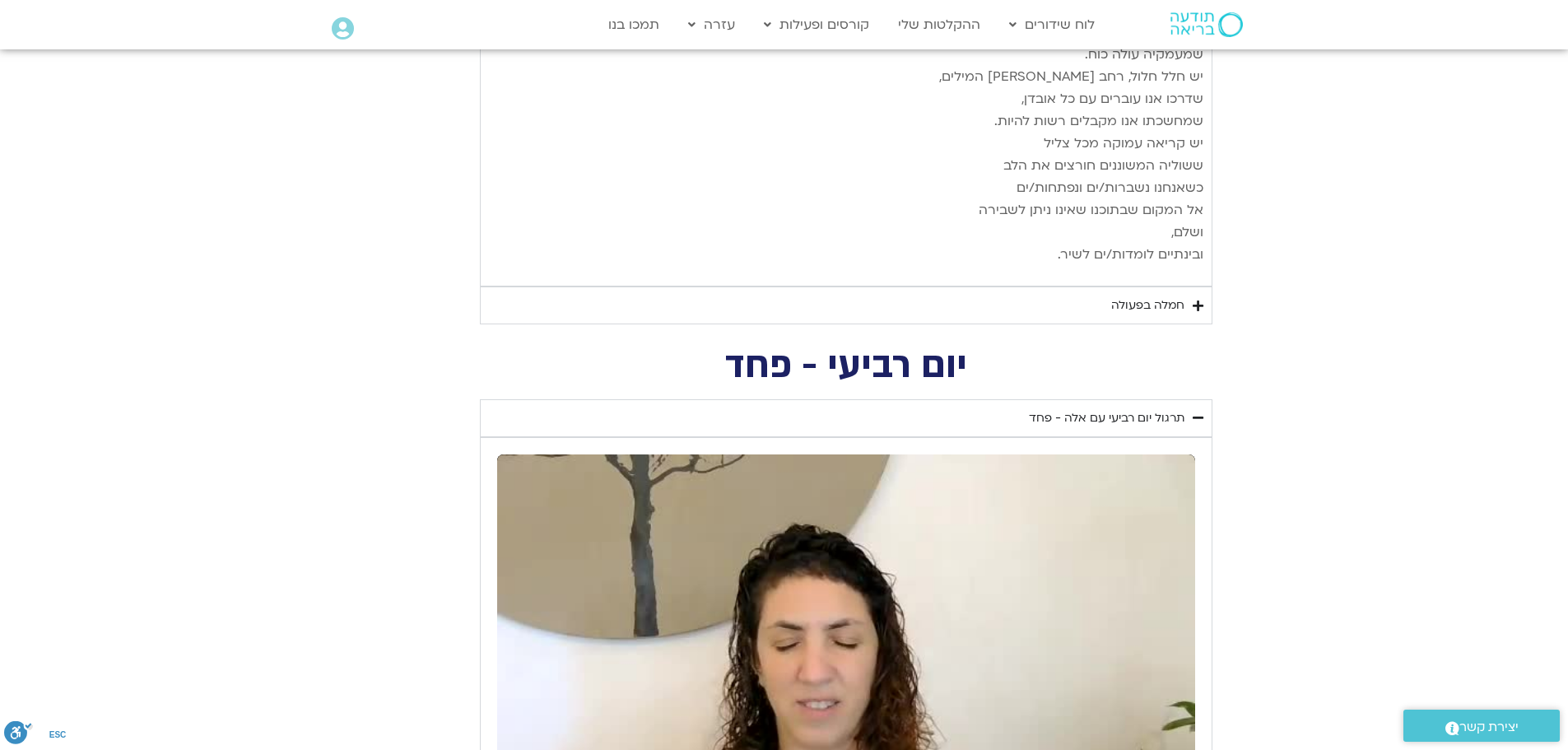
type input "1139.36"
type input "432.547232"
type input "1139.36"
click at [1196, 299] on icon "Accordion. Open links with Enter or Space, close with Escape, and navigate with…" at bounding box center [1198, 305] width 11 height 13
type input "432.672576"
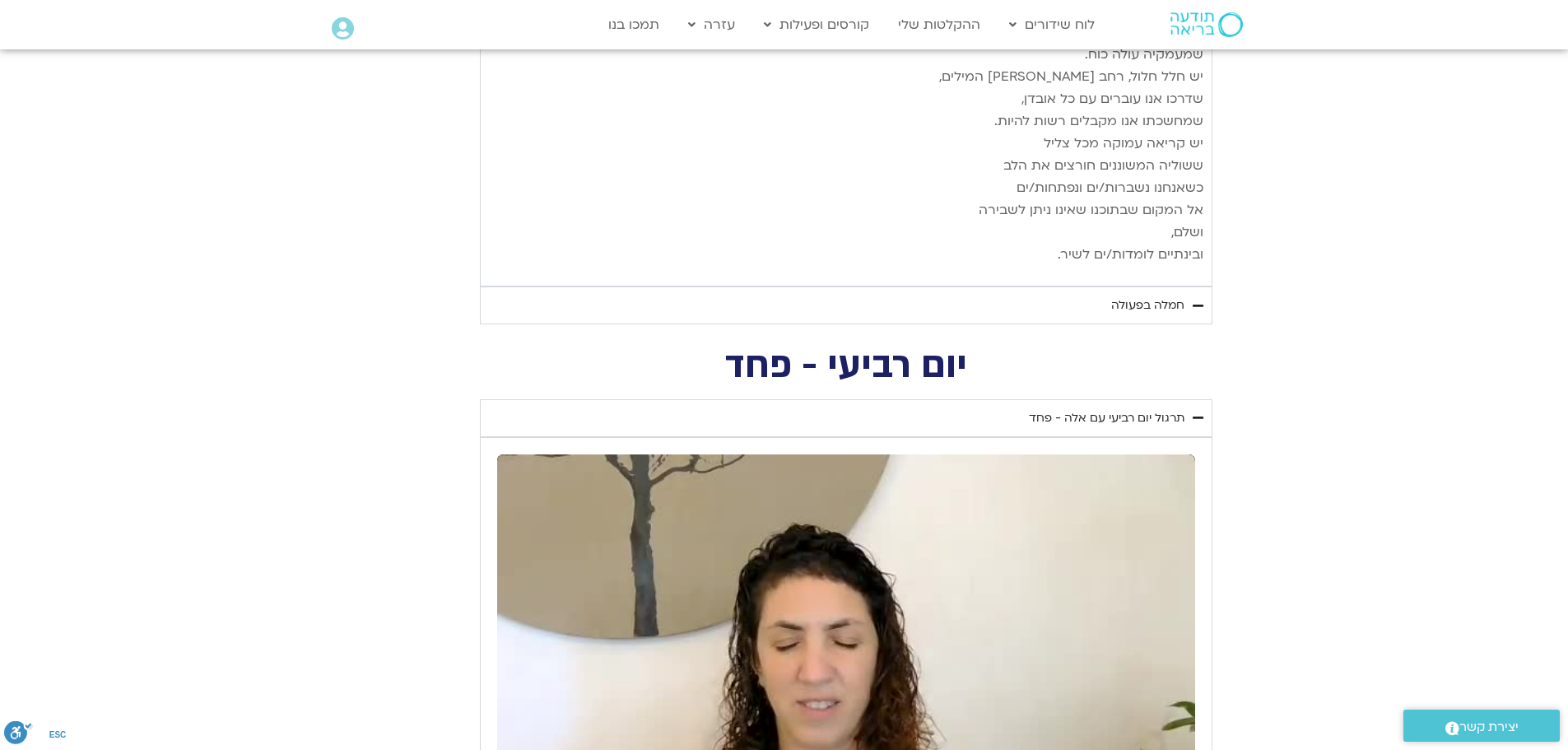
type input "1139.36"
type input "432.805229"
type input "1139.36"
type input "432.938537"
type input "1139.36"
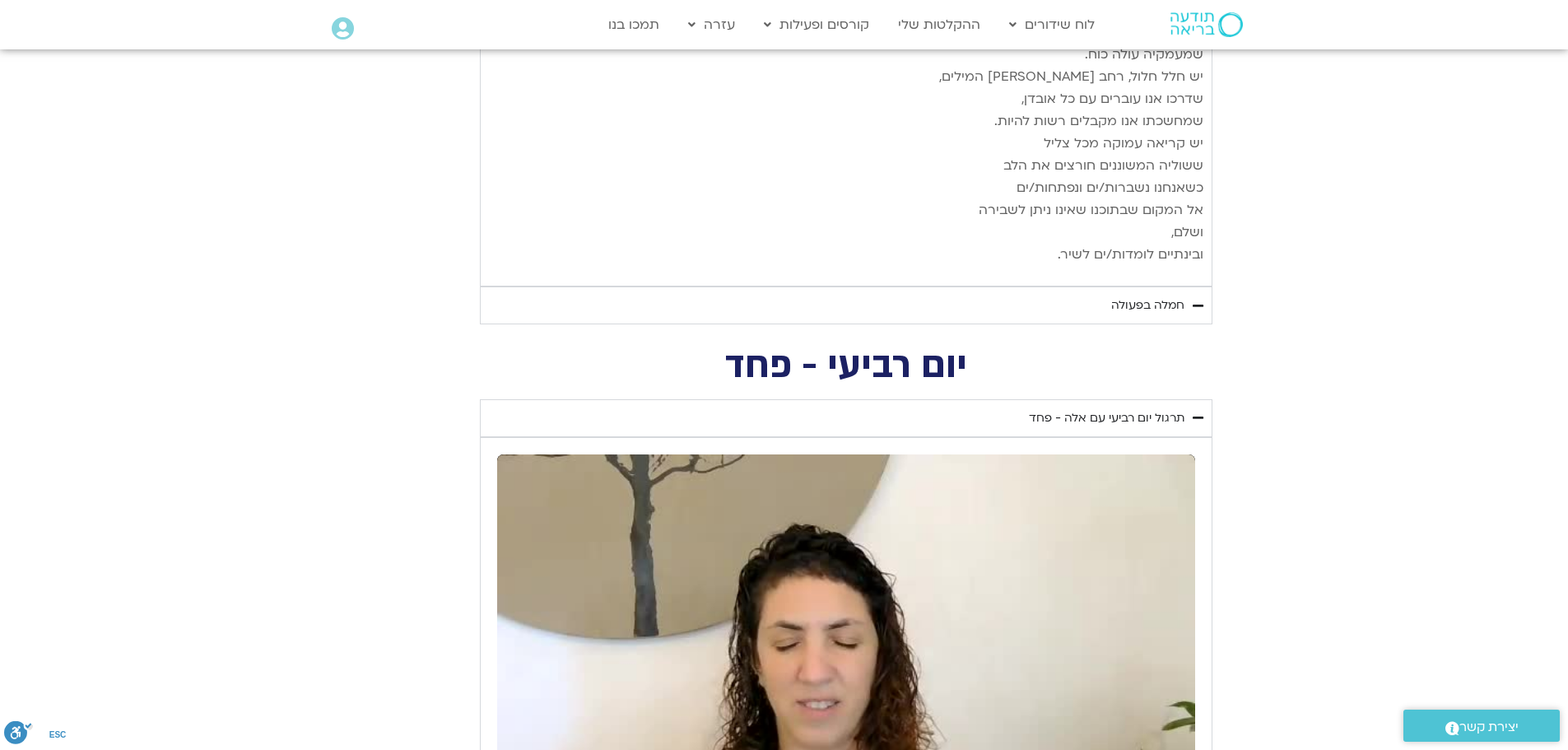
type input "433.064173"
type input "1139.36"
type input "433.193126"
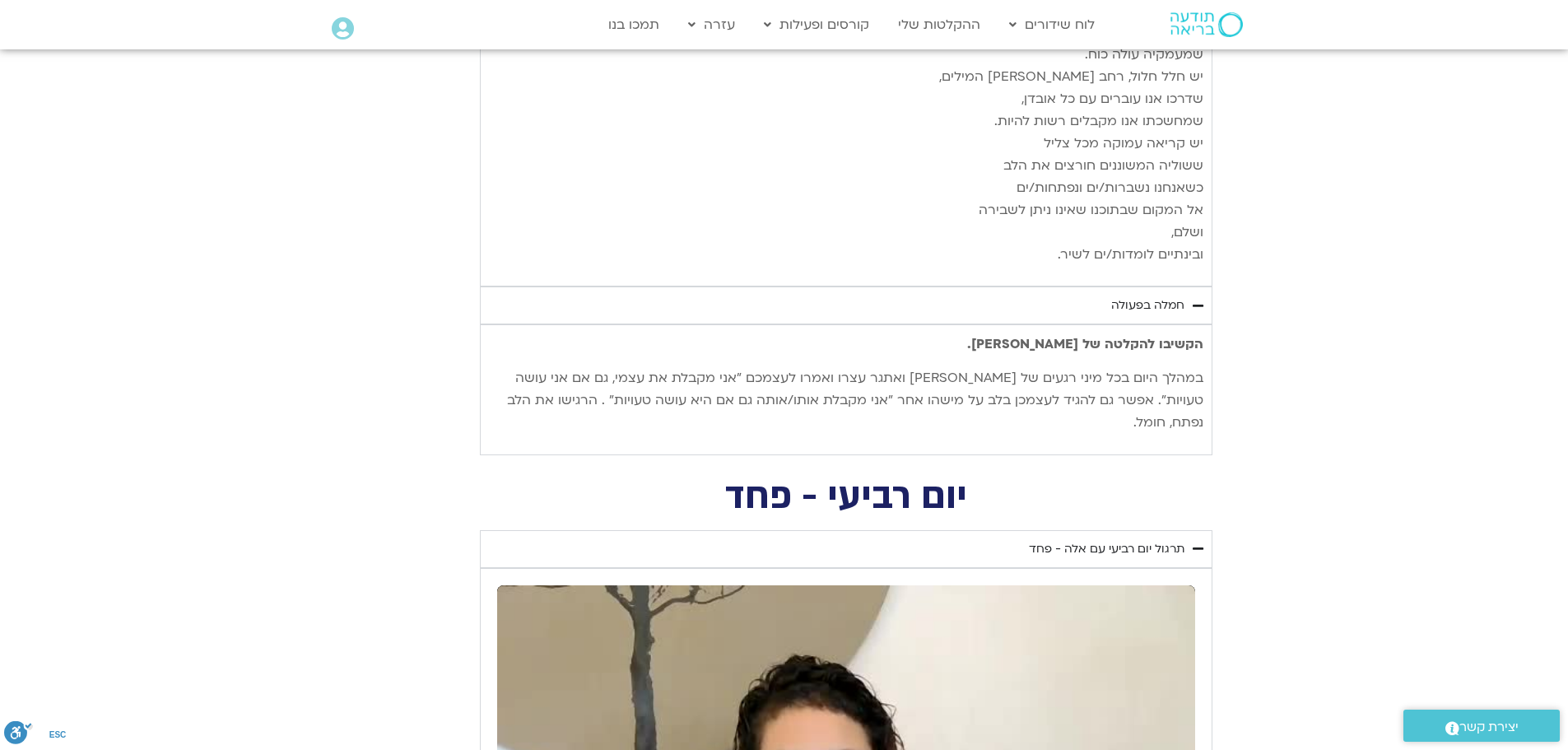
type input "1139.36"
type input "433.326309"
type input "1139.36"
type input "433.459427"
type input "1139.36"
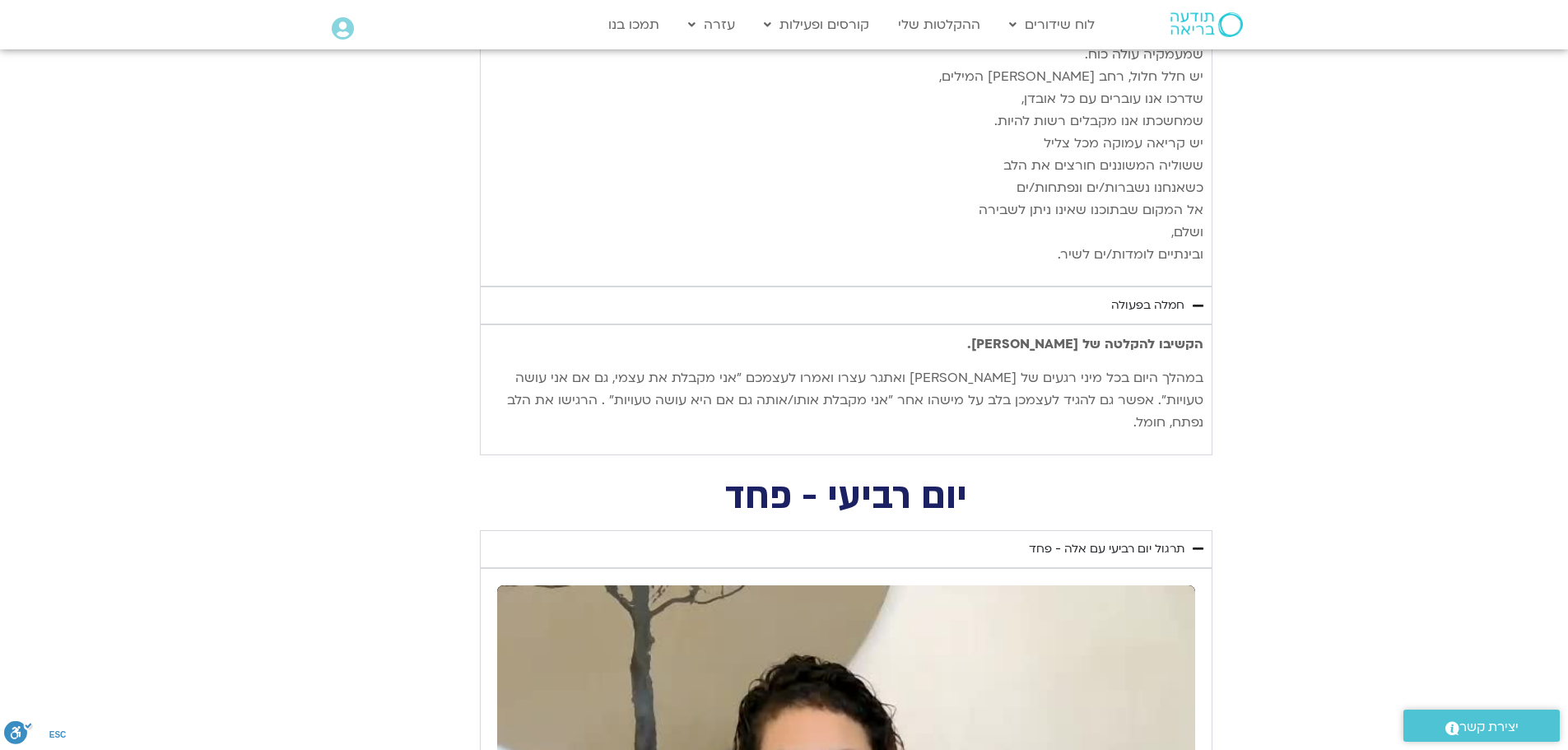
type input "433.594127"
type input "1139.36"
type input "433.726993"
type input "1139.36"
type input "433.855601"
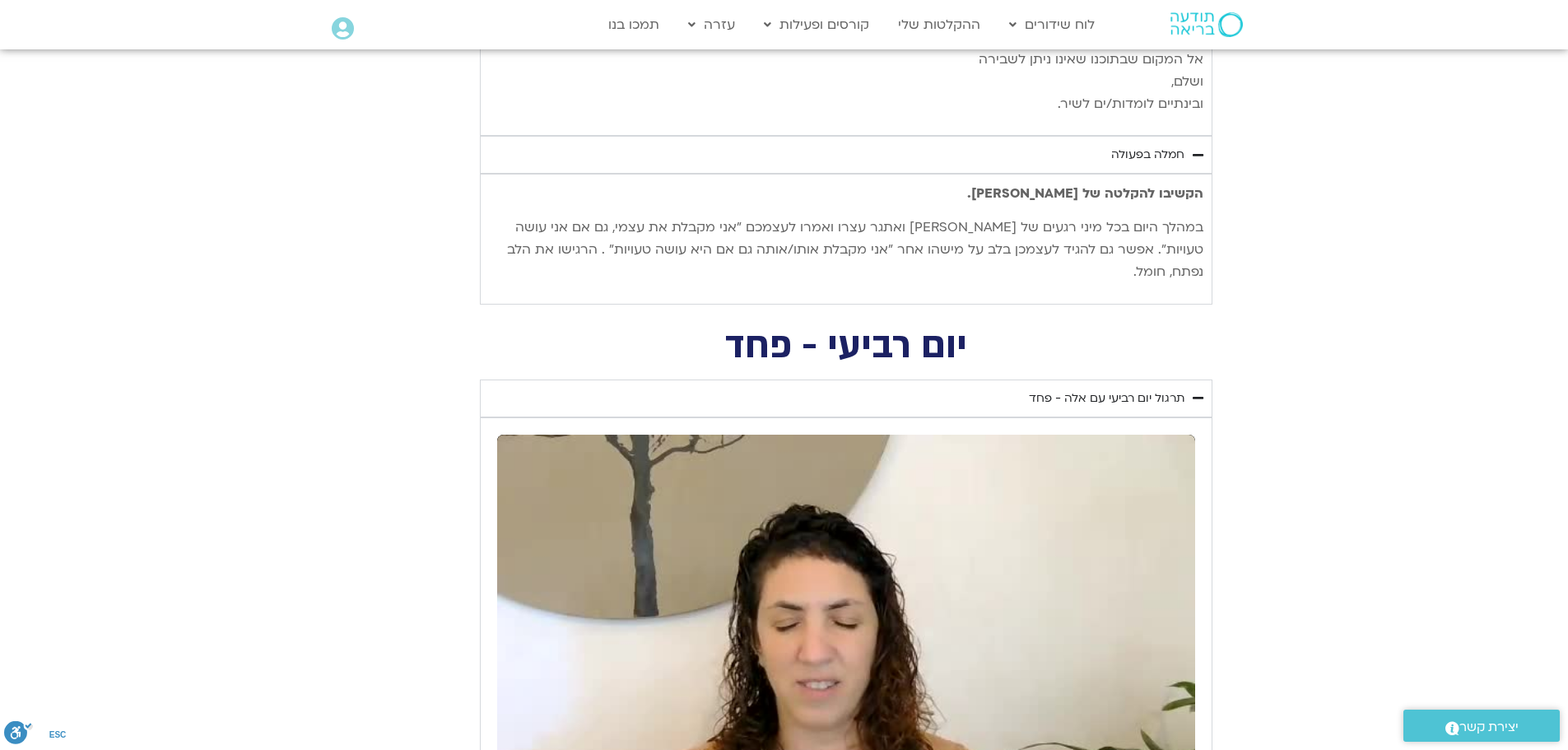
scroll to position [2873, 0]
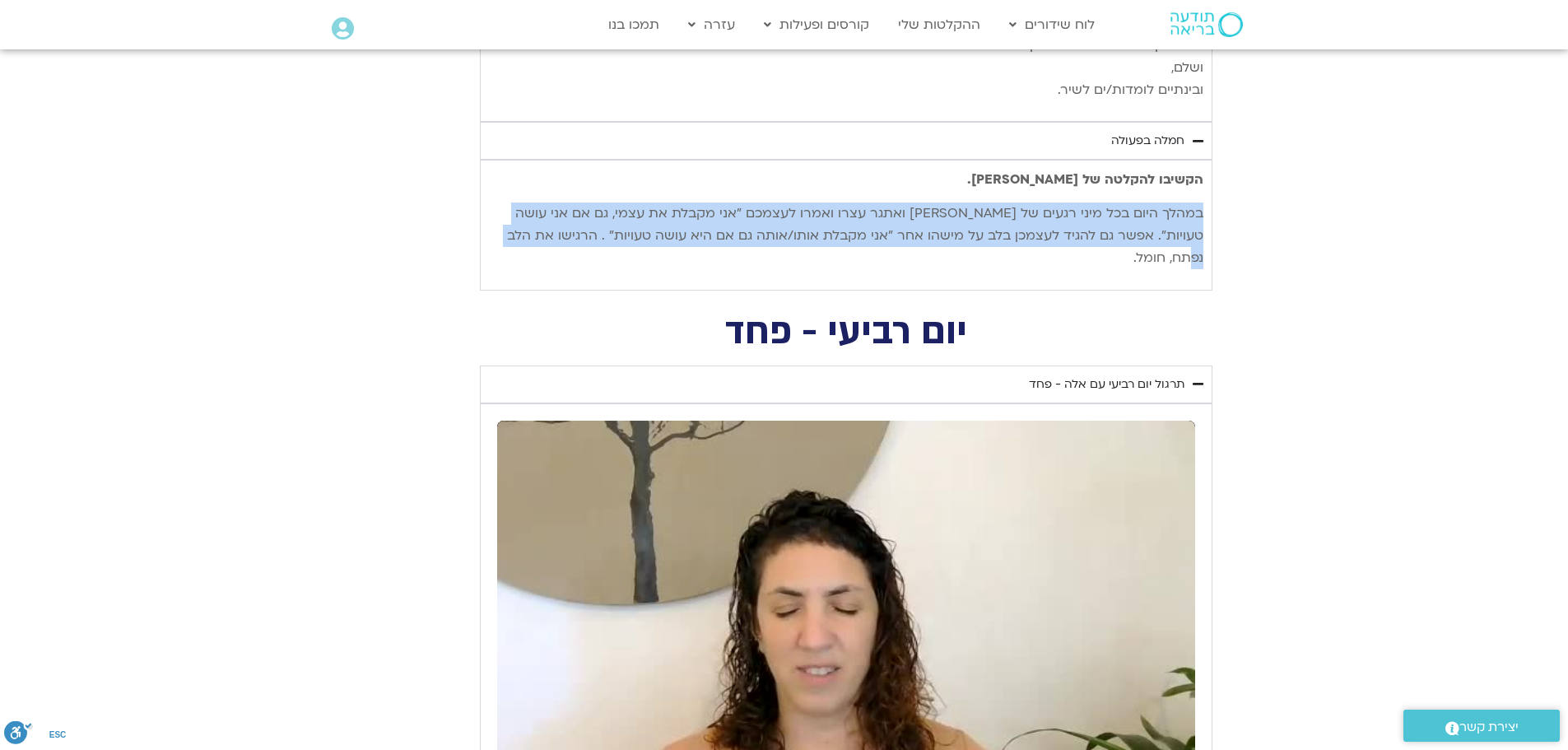
drag, startPoint x: 1201, startPoint y: 121, endPoint x: 507, endPoint y: 167, distance: 695.5
click at [507, 169] on div "הקשיבו להקלטה של [PERSON_NAME]. במהלך היום בכל מיני רגעים של [PERSON_NAME] ואתג…" at bounding box center [846, 225] width 714 height 113
copy p "במהלך היום בכל מיני רגעים של [PERSON_NAME] ואתגר עצרו ואמרו לעצמכם ״אני מקבלת א…"
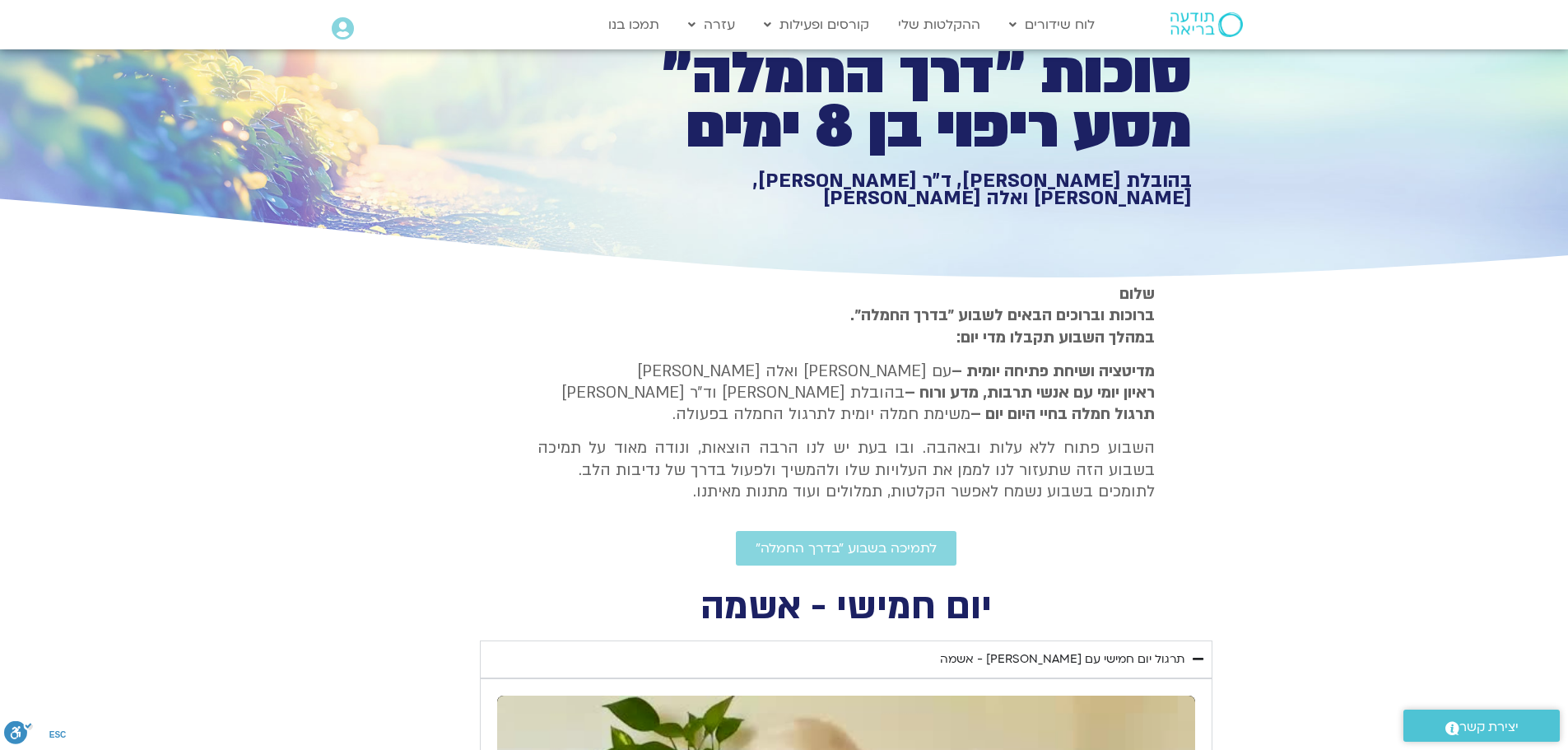
scroll to position [0, 0]
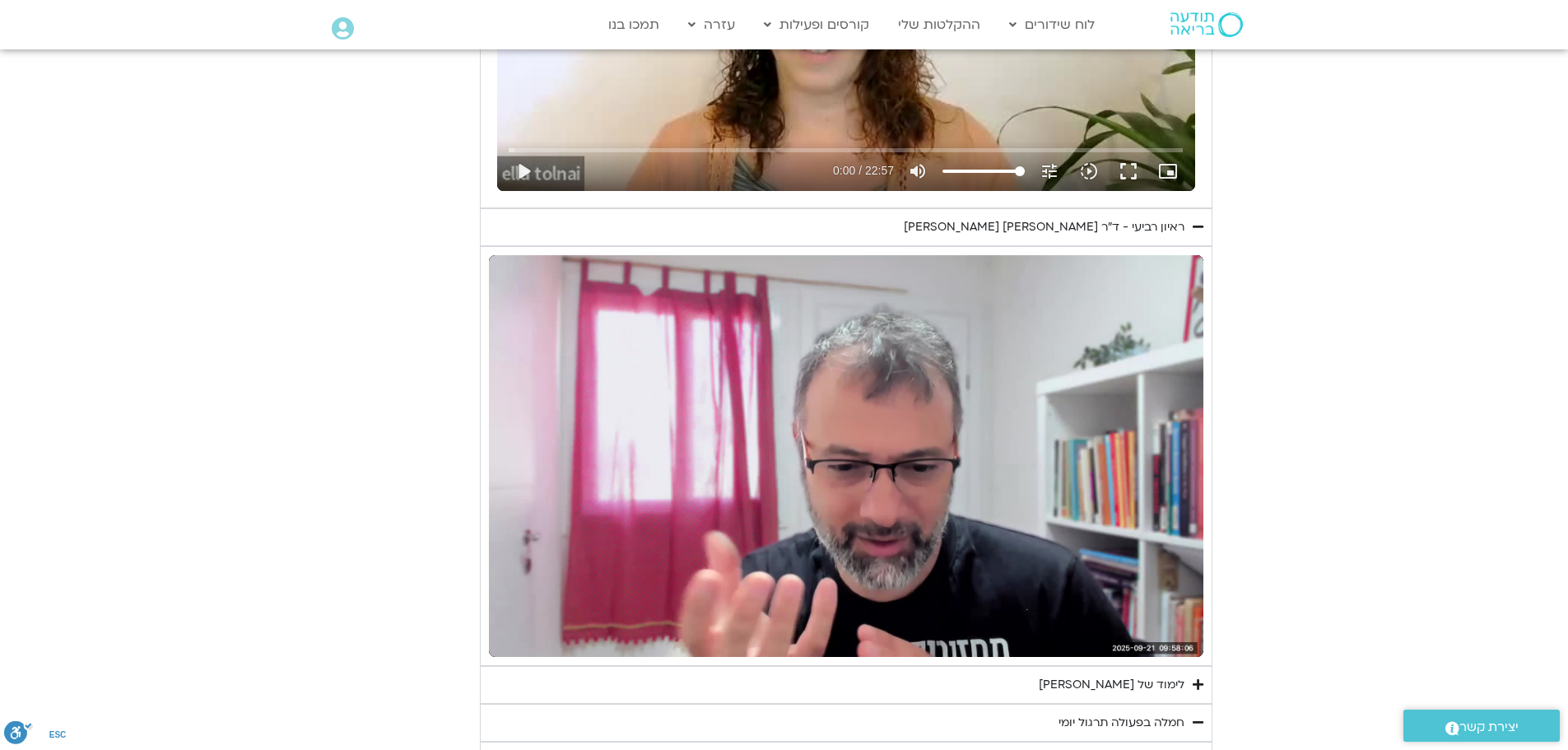
type input "1139.36"
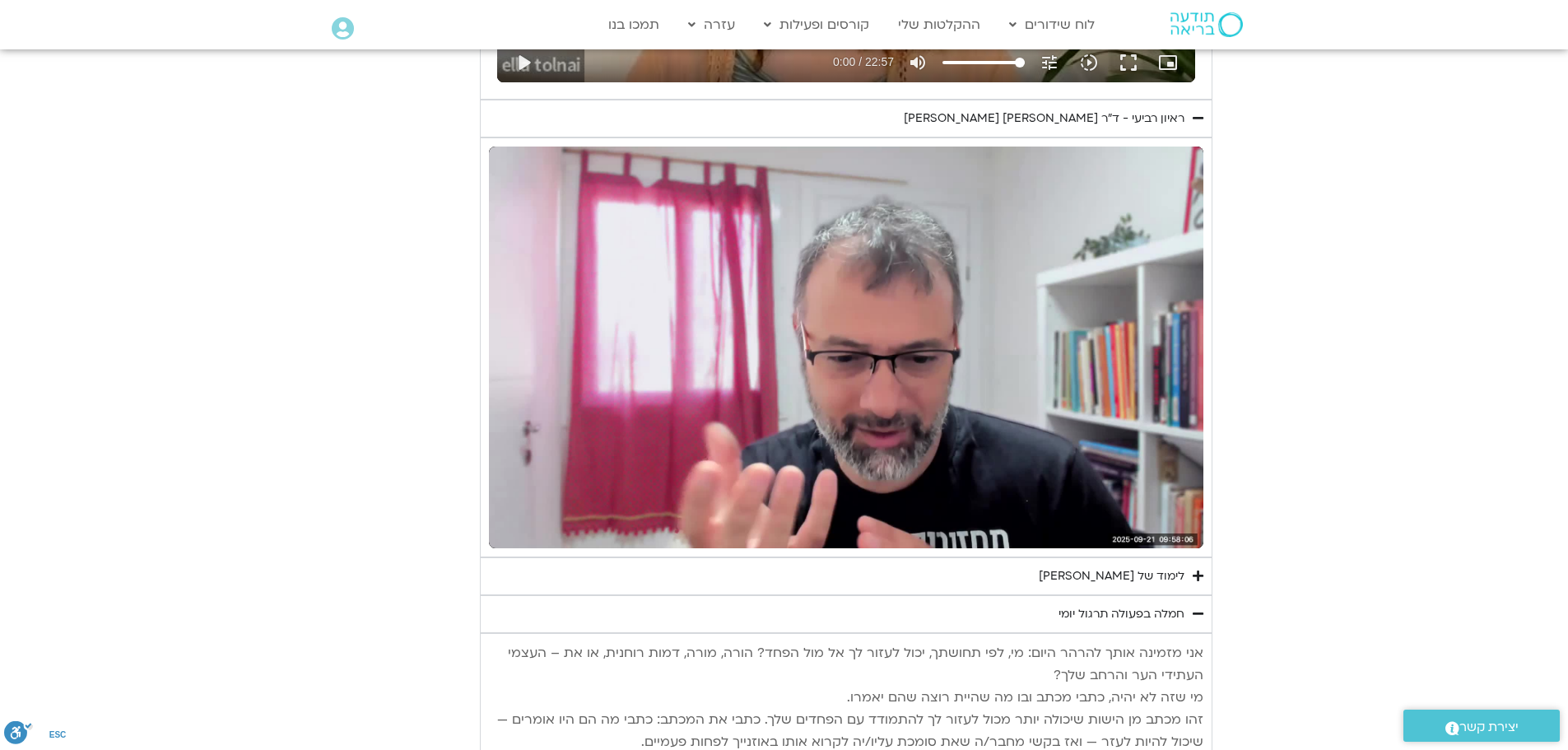
type input "1164.104212"
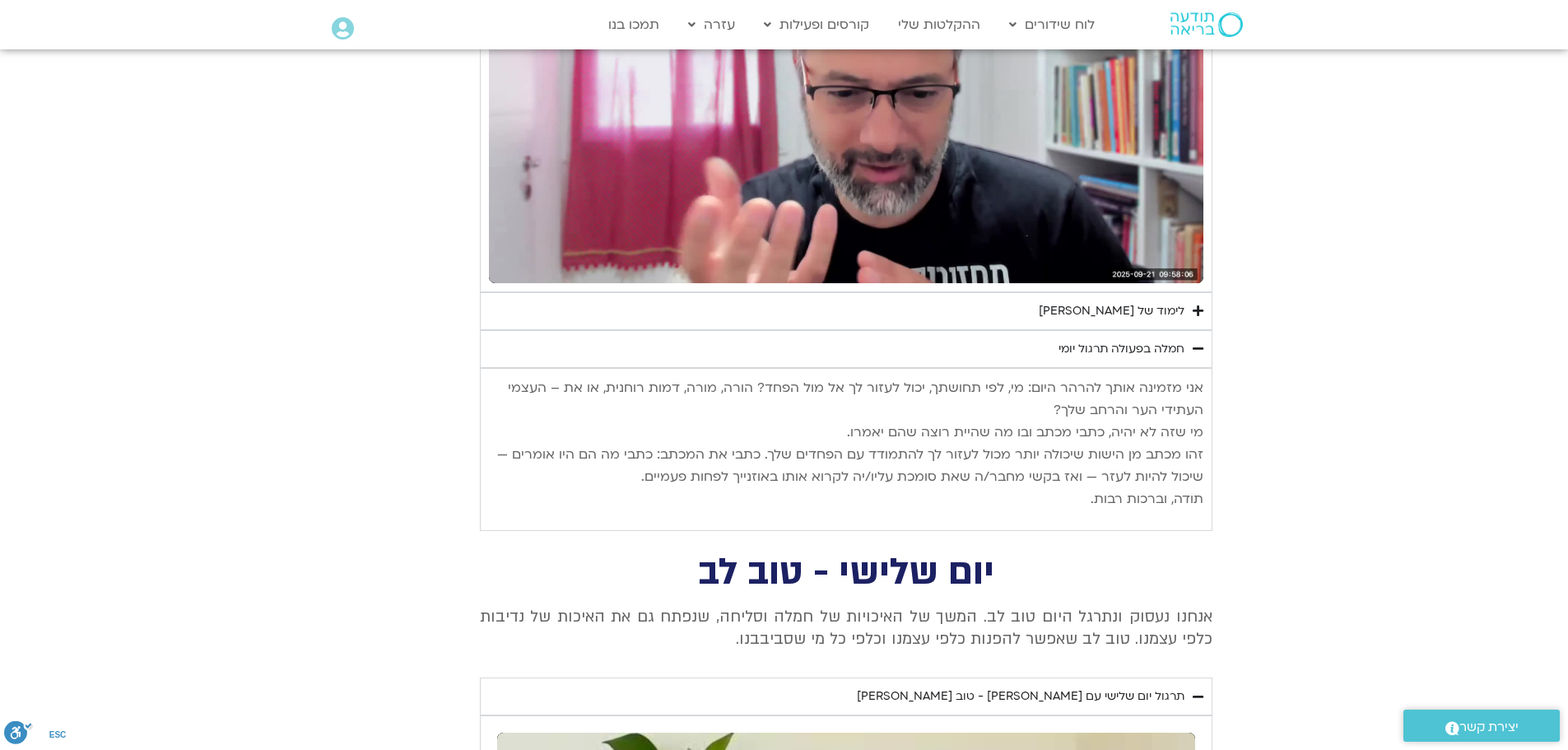
type input "1139.36"
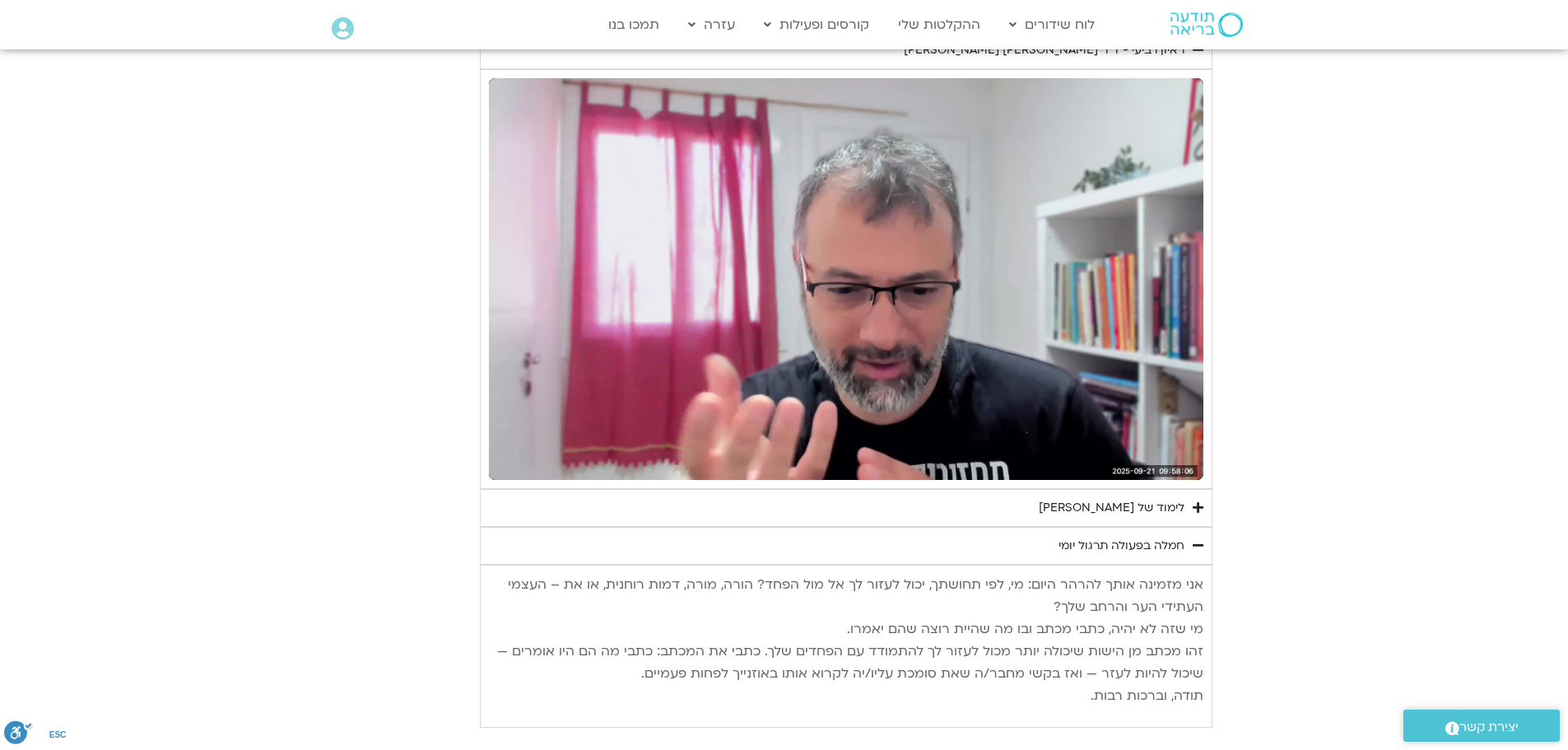
type input "1164.573075"
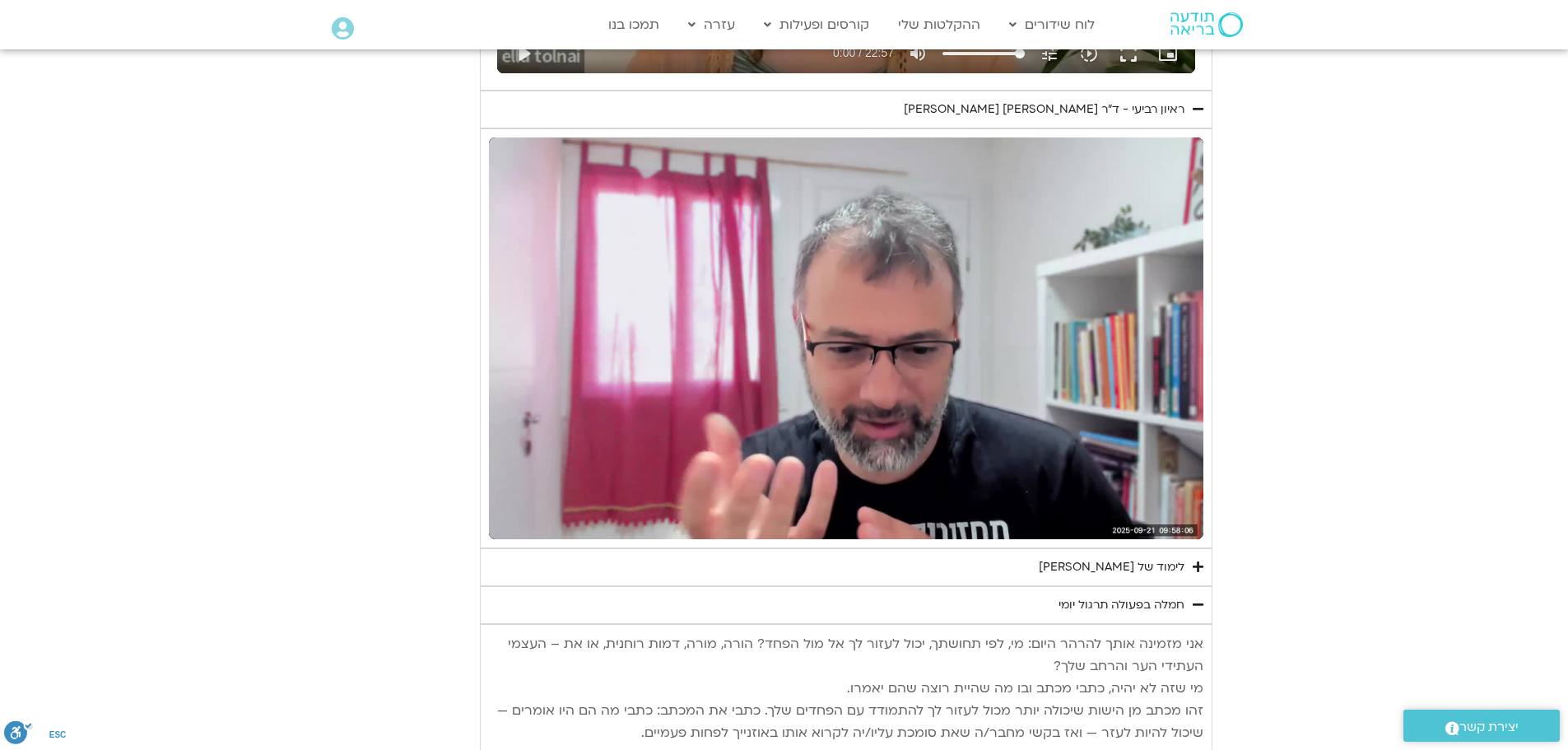
type input "1139.36"
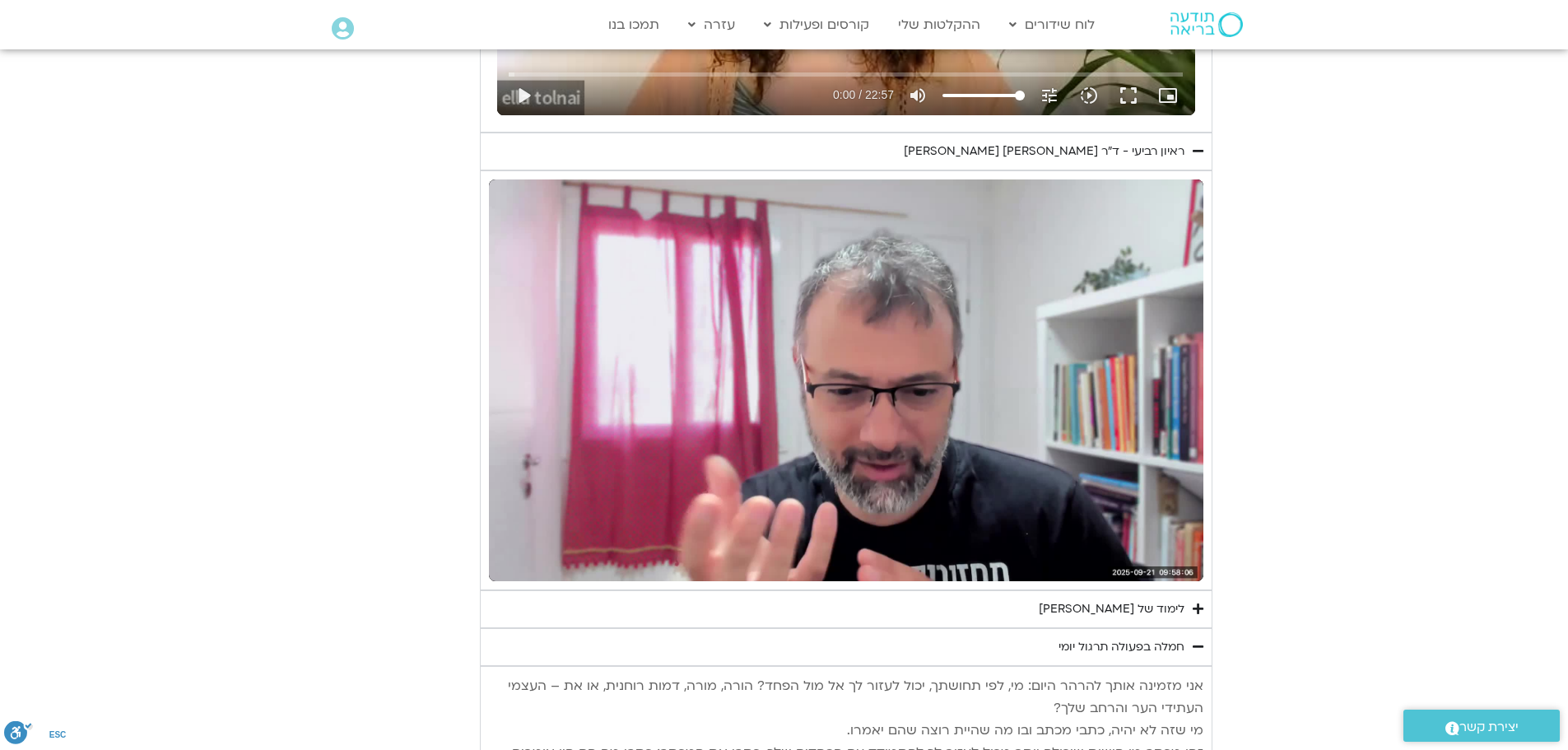
type input "1164.616862"
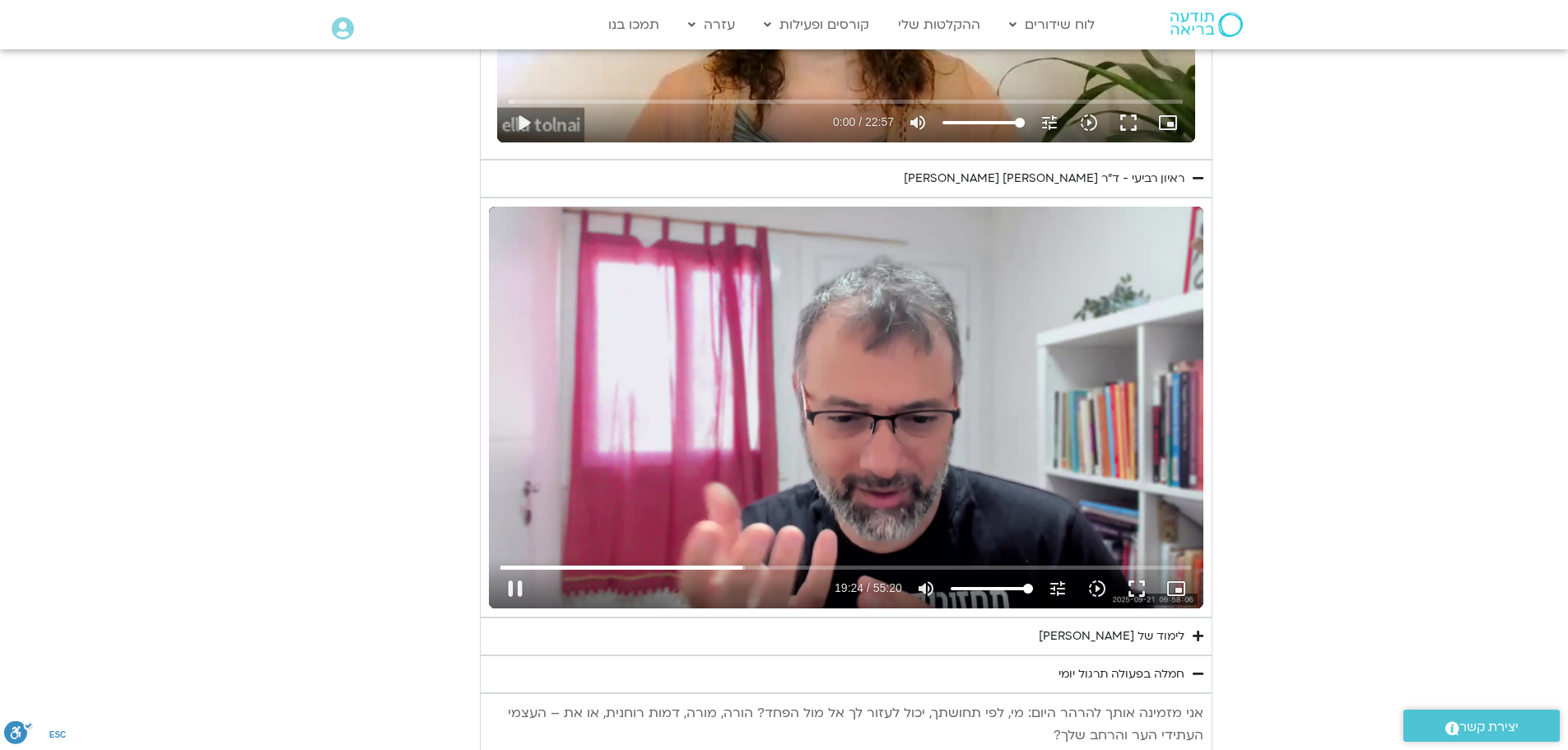
type input "1139.36"
type input "1164.752903"
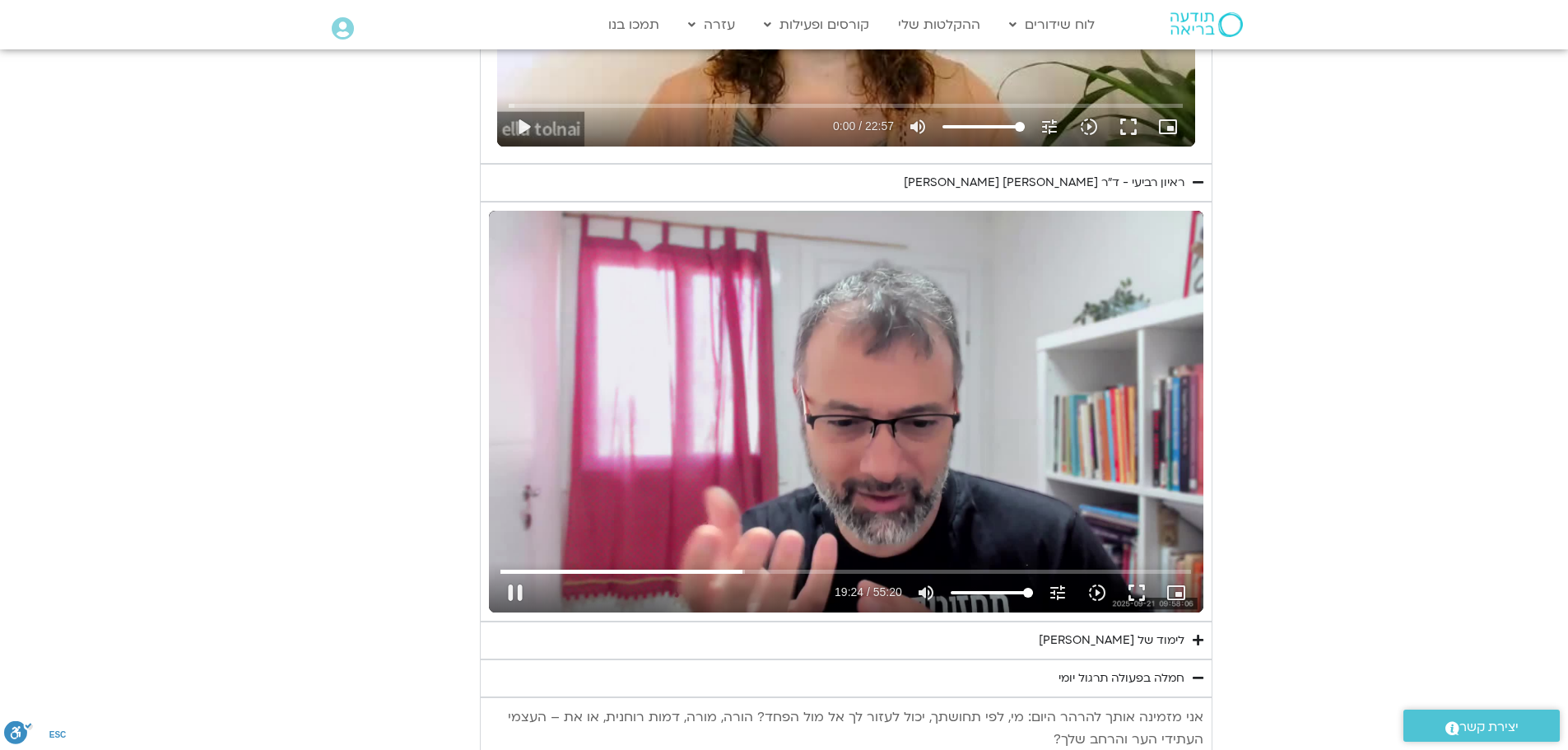
type input "1139.36"
type input "1164.88786"
type input "1139.36"
type input "1165.019645"
type input "1139.36"
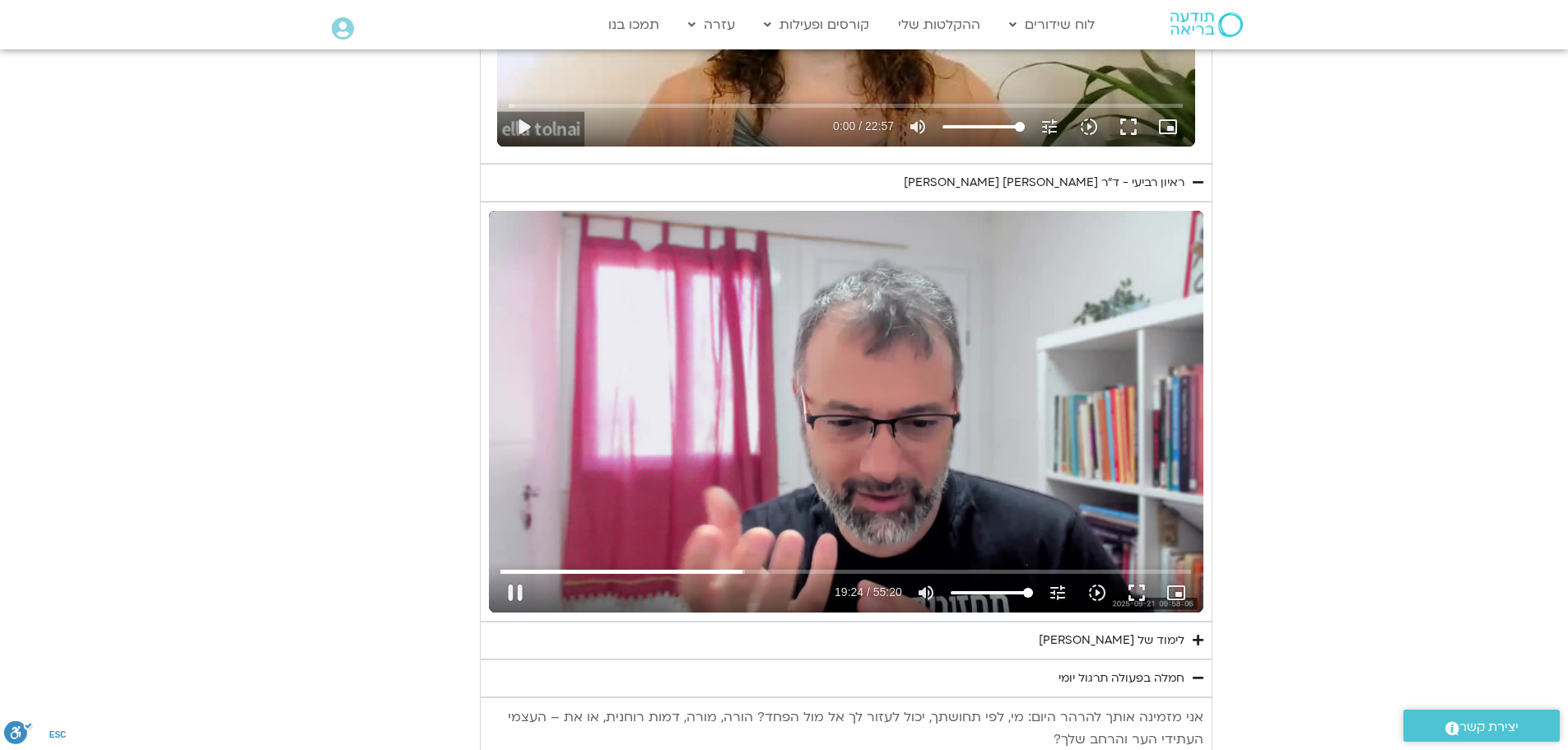
type input "1165.151536"
type input "1139.36"
type input "1165.28749"
type input "1139.36"
type input "1165.420454"
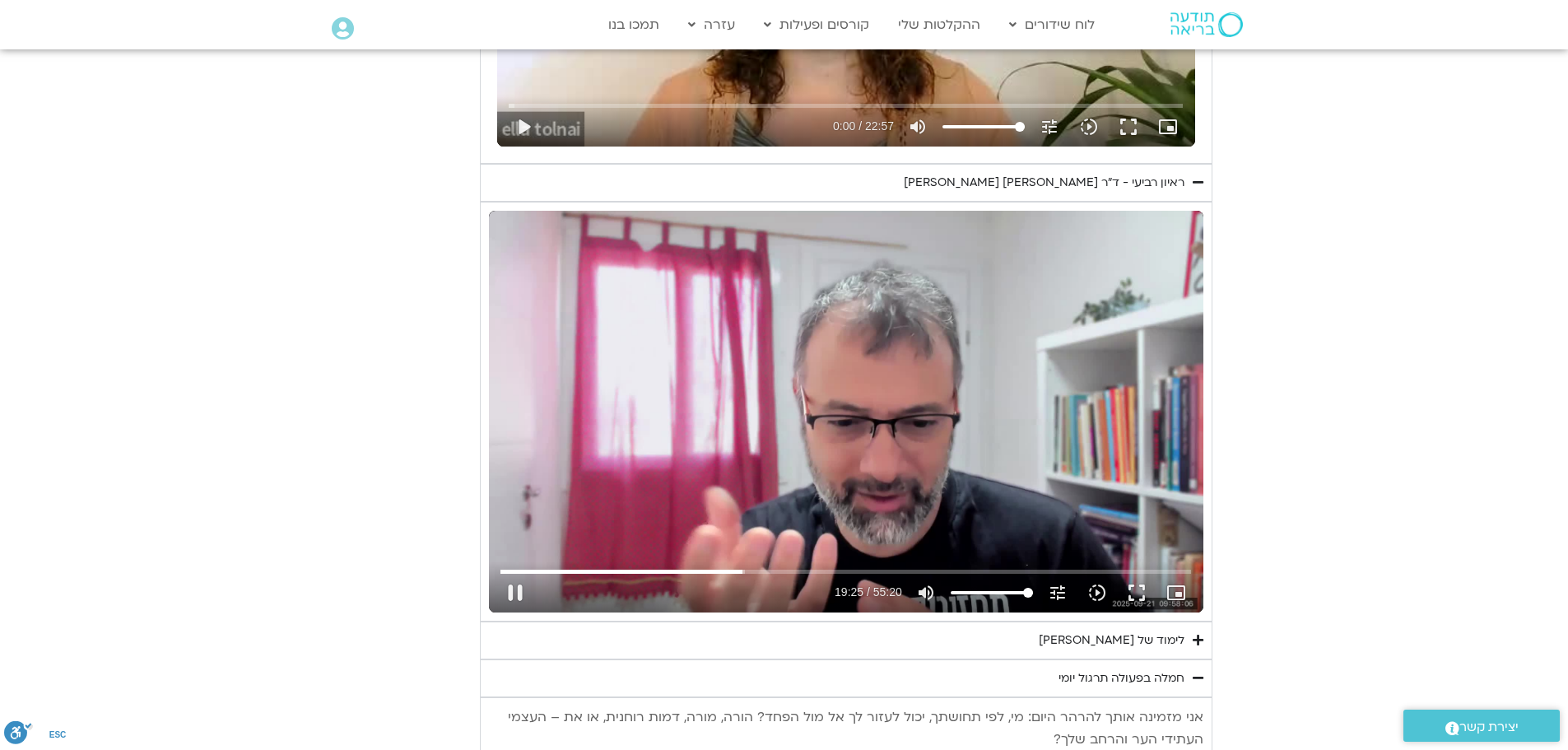
type input "1139.36"
type input "1165.560875"
type input "1139.36"
type input "1165.691878"
type input "1139.36"
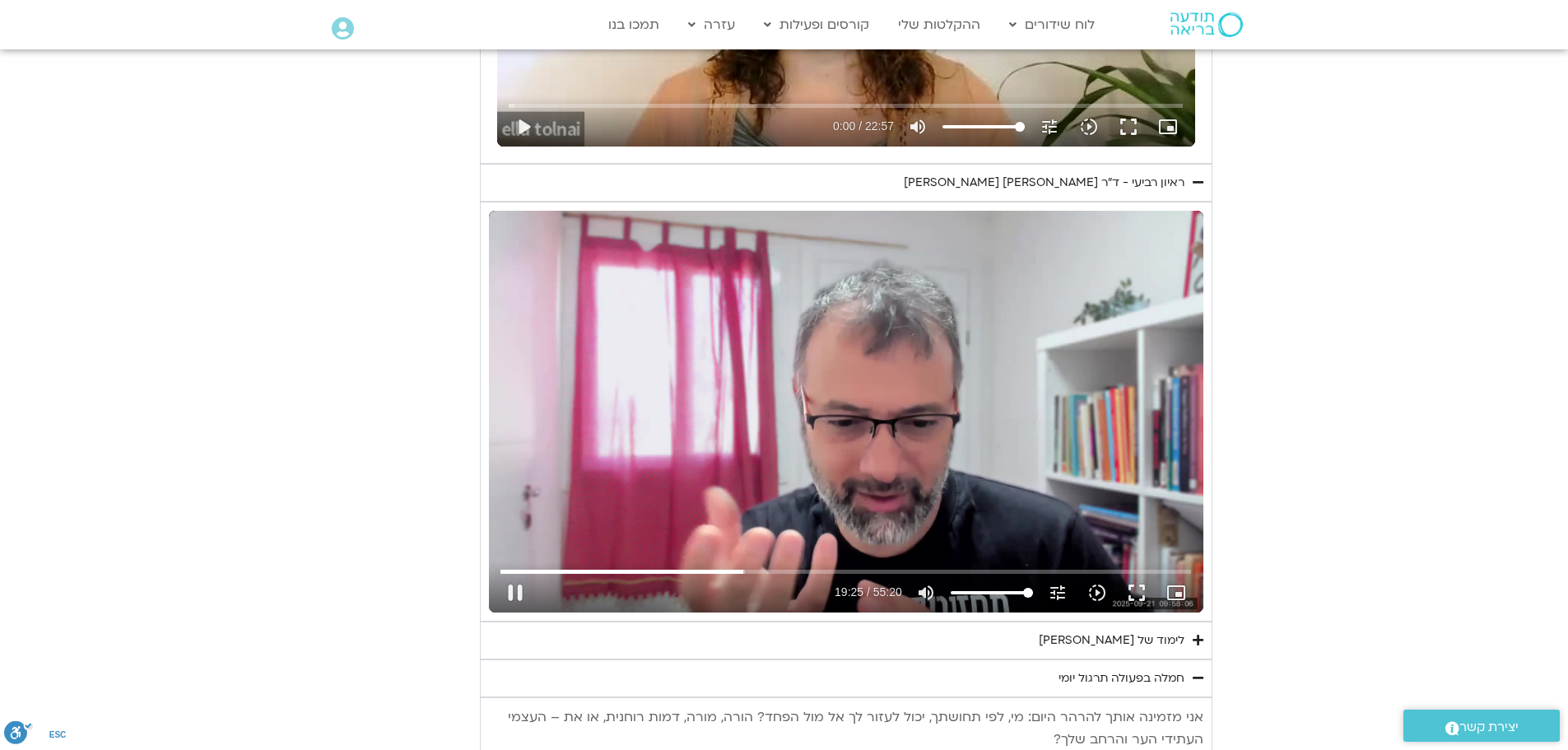
type input "1165.832081"
type input "1139.36"
type input "1165.969162"
type input "1139.36"
type input "1166.100241"
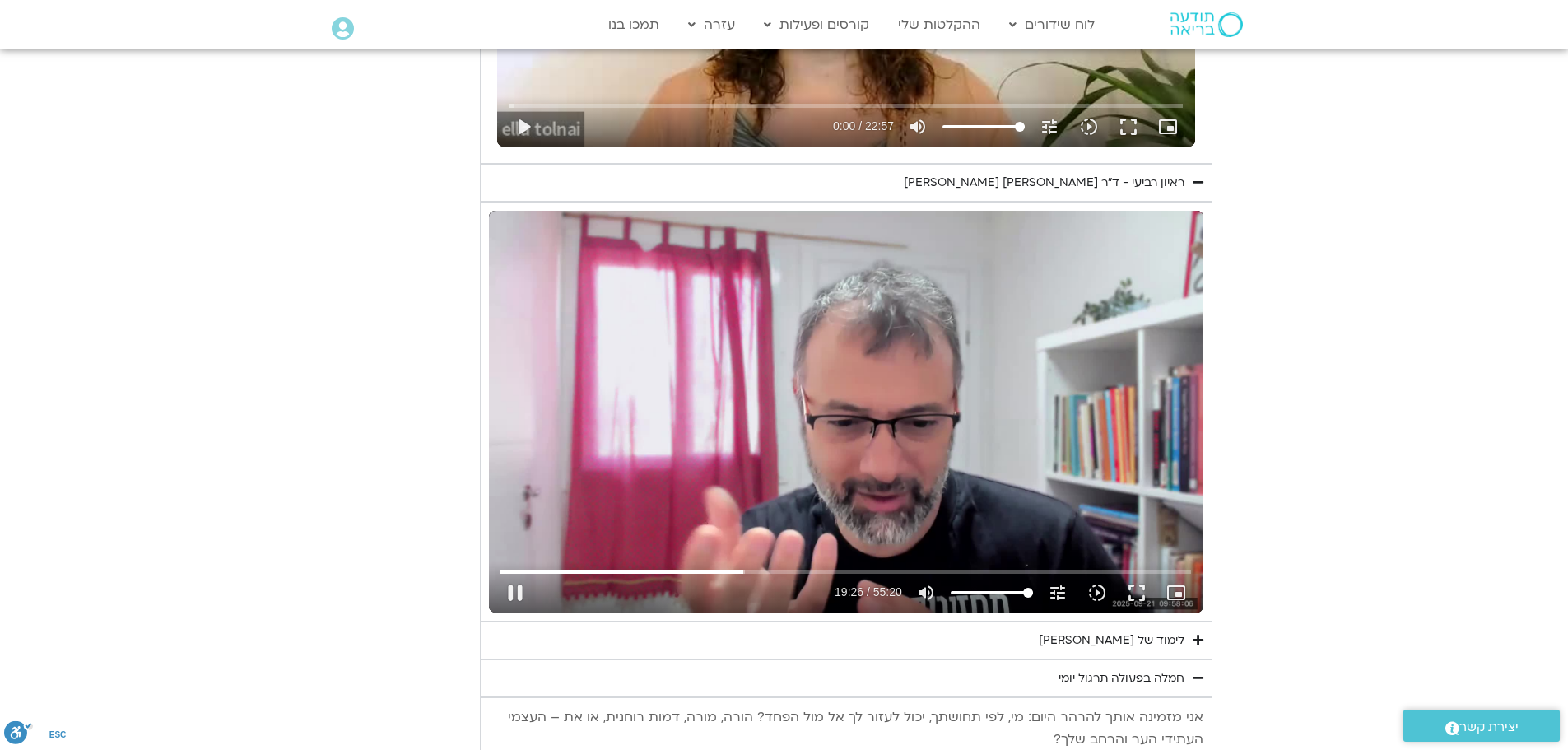
type input "1139.36"
type input "1166.231987"
type input "1139.36"
type input "1166.365423"
type input "1139.36"
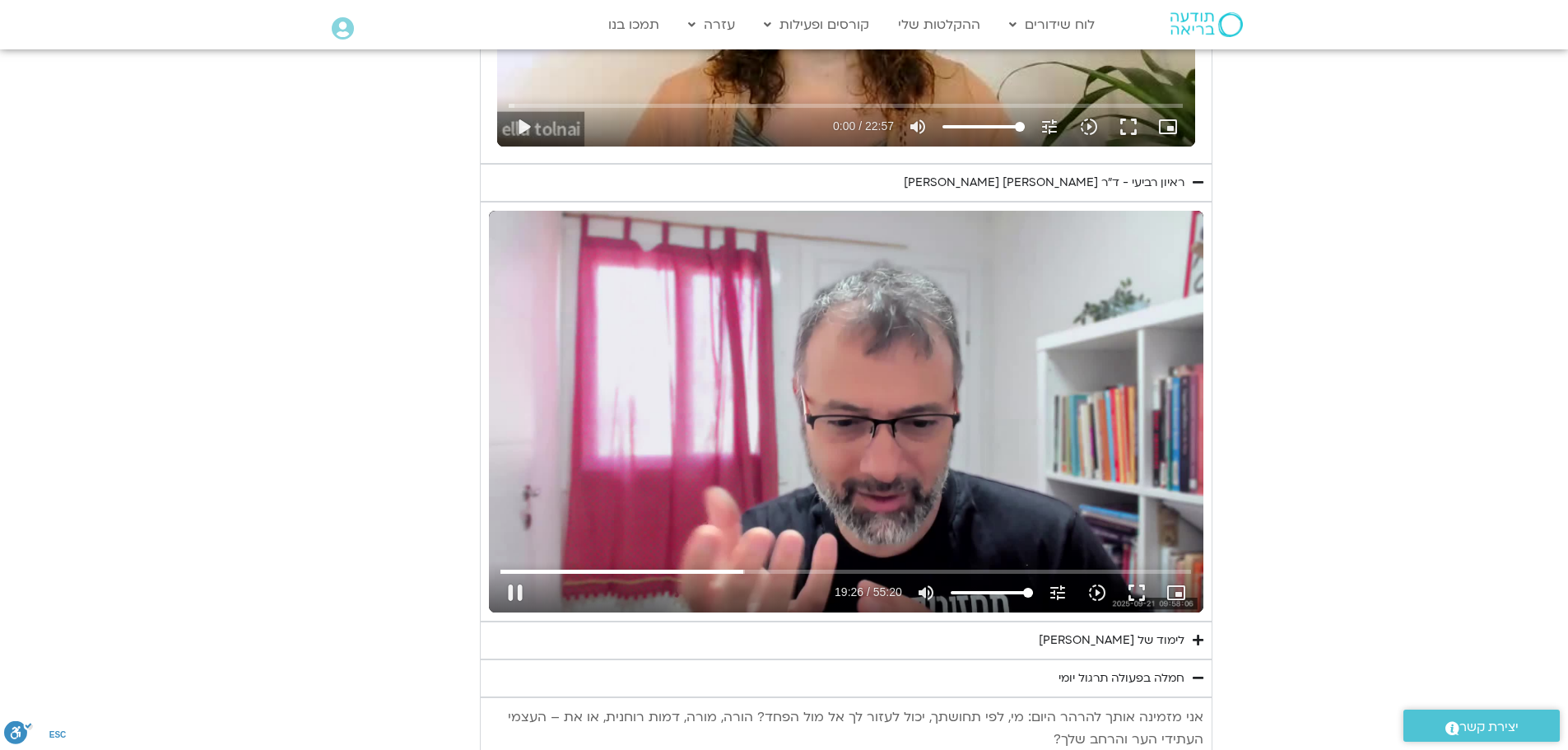
type input "1166.496692"
type input "1139.36"
type input "1166.624383"
drag, startPoint x: 807, startPoint y: 459, endPoint x: 767, endPoint y: 457, distance: 40.0
click at [767, 566] on input "Seek" at bounding box center [845, 571] width 691 height 10
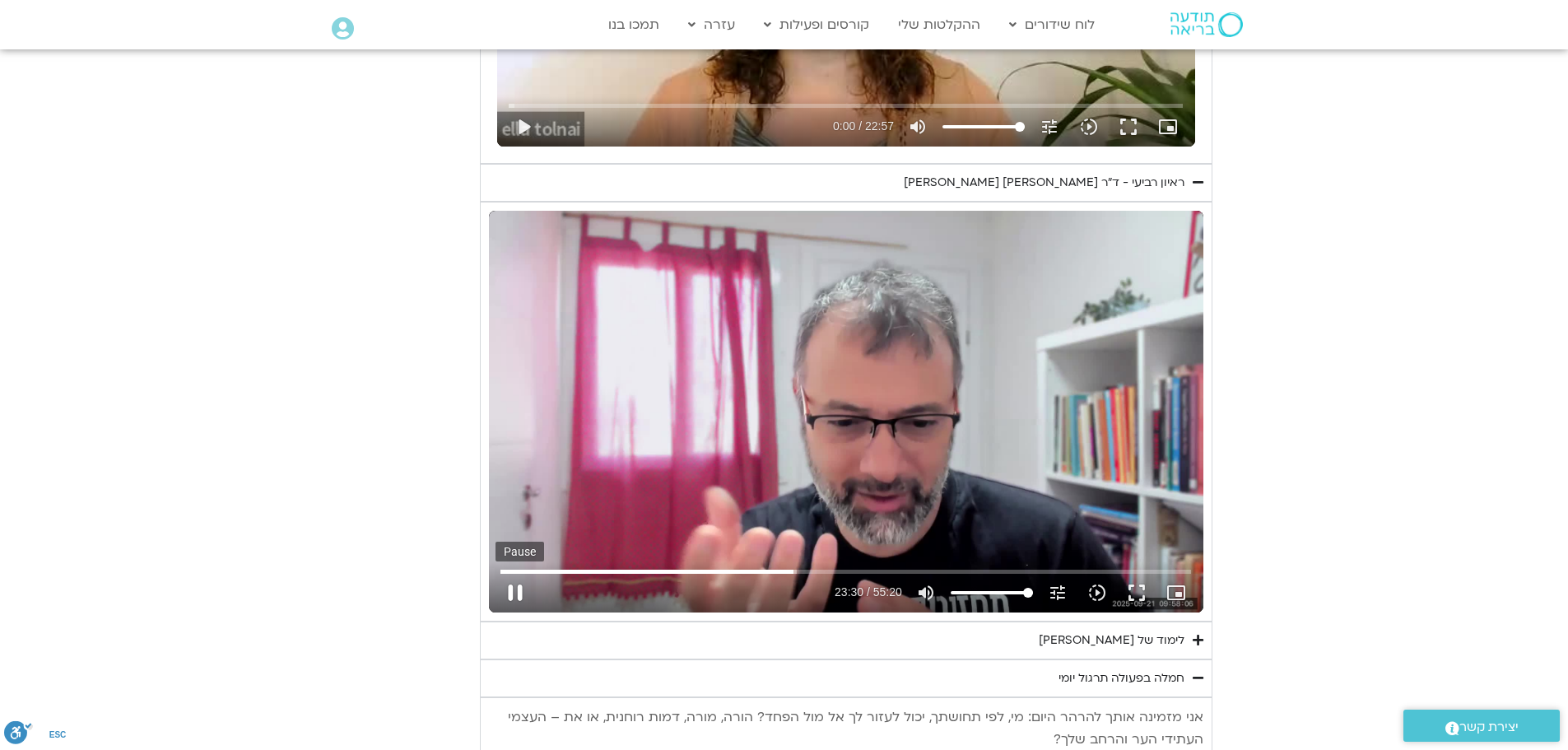
click at [520, 573] on button "pause" at bounding box center [515, 592] width 40 height 40
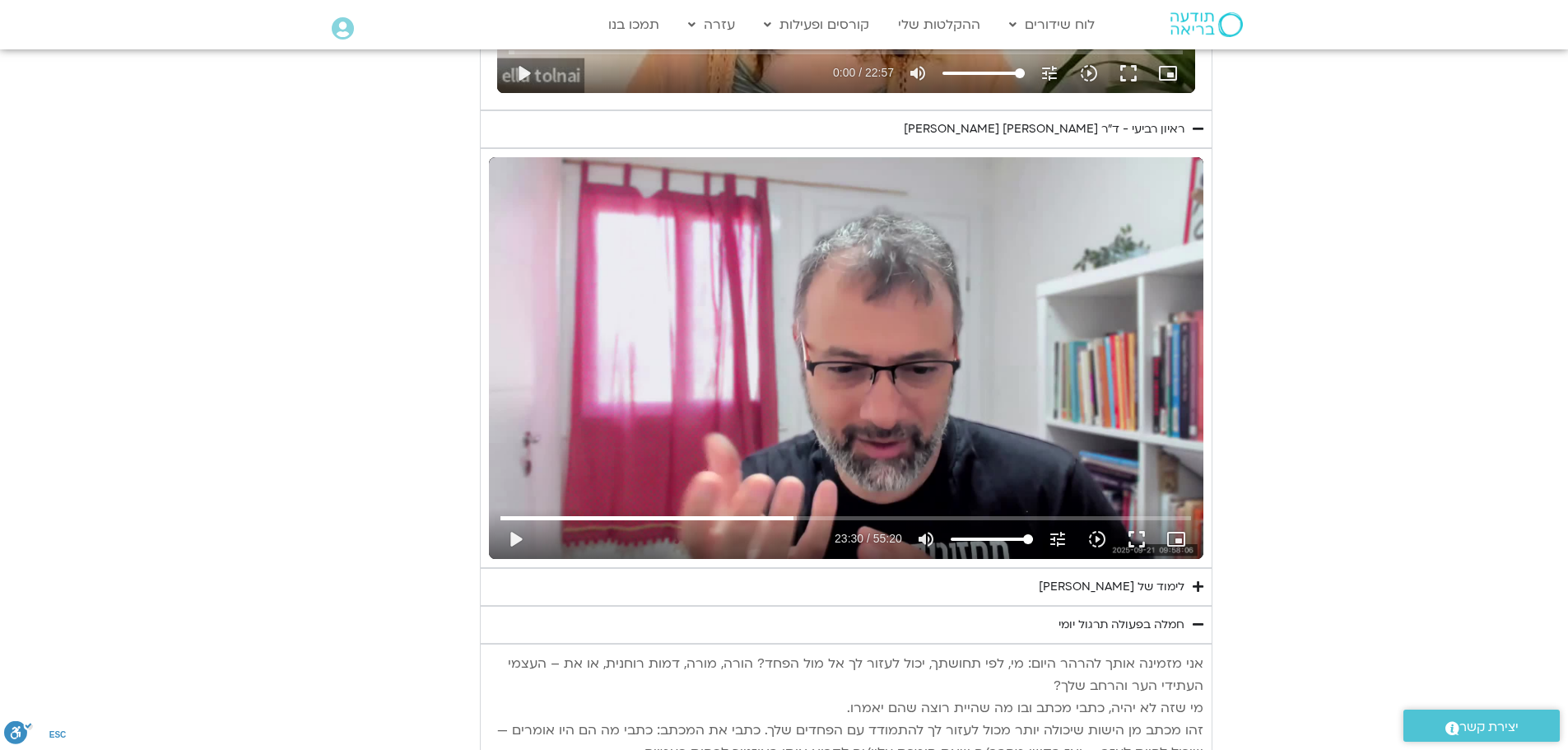
scroll to position [3622, 0]
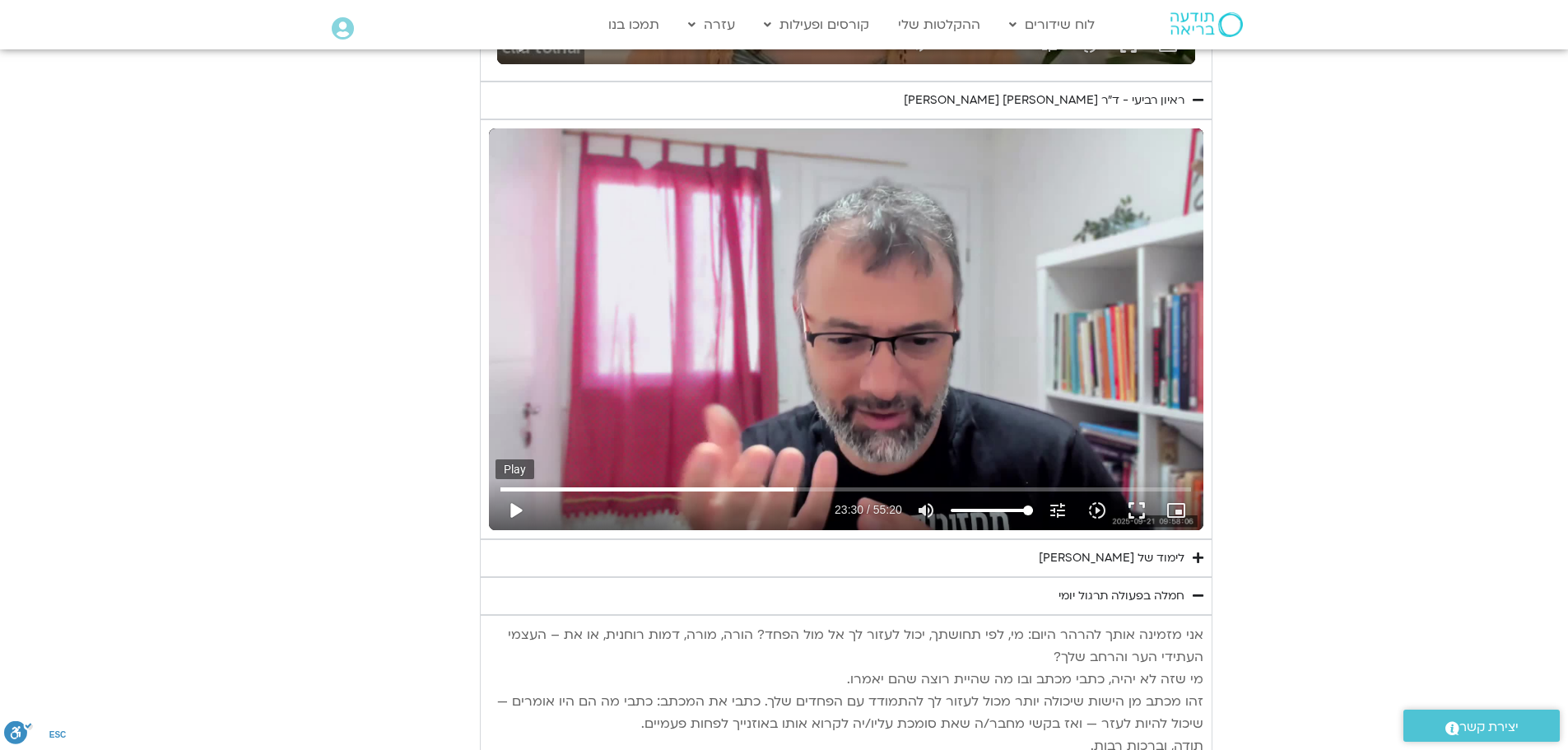
click at [509, 491] on button "play_arrow" at bounding box center [515, 510] width 40 height 40
drag, startPoint x: 795, startPoint y: 375, endPoint x: 779, endPoint y: 372, distance: 16.3
click at [779, 484] on input "Seek" at bounding box center [845, 489] width 691 height 10
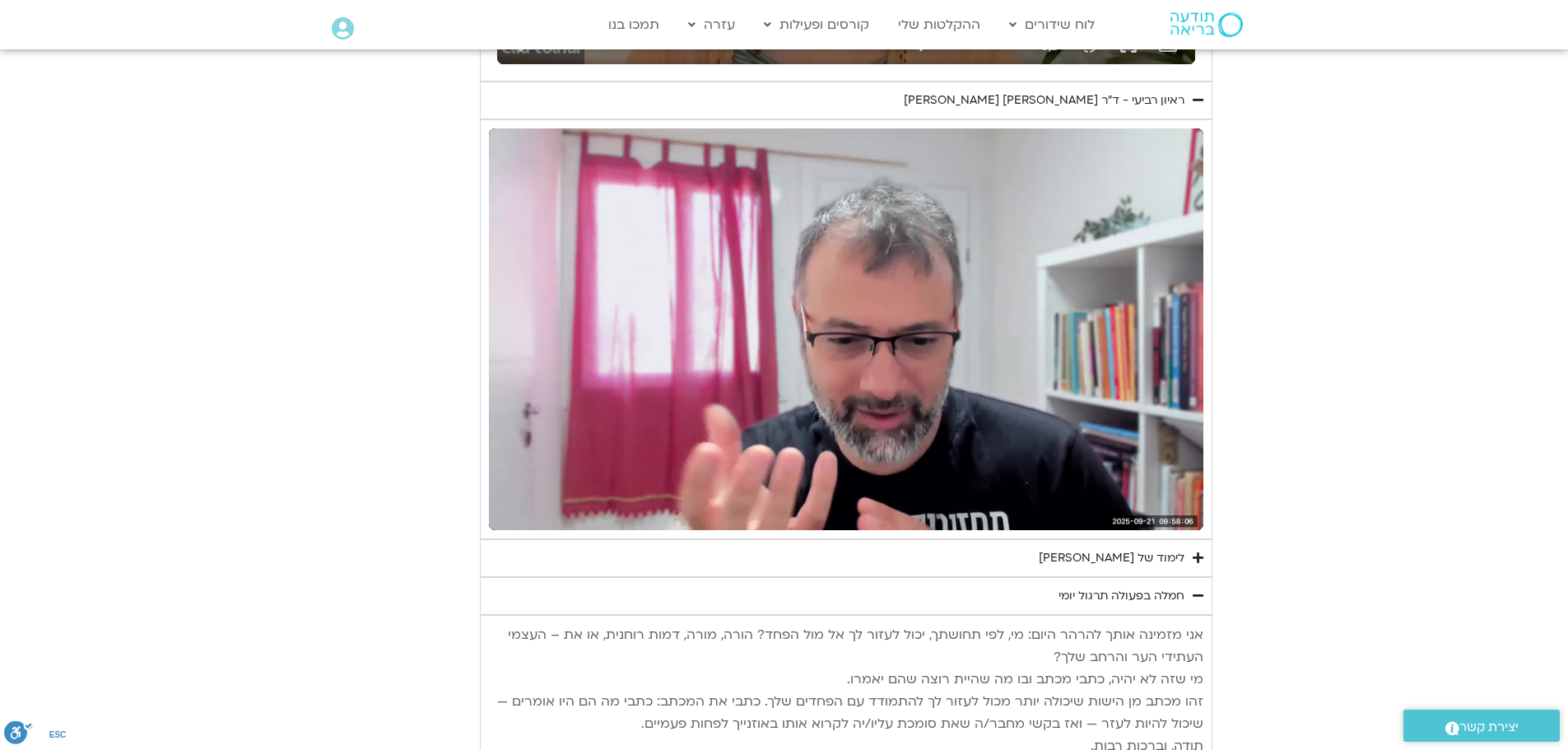
click at [1198, 552] on icon "Accordion. Open links with Enter or Space, close with Escape, and navigate with…" at bounding box center [1198, 558] width 11 height 13
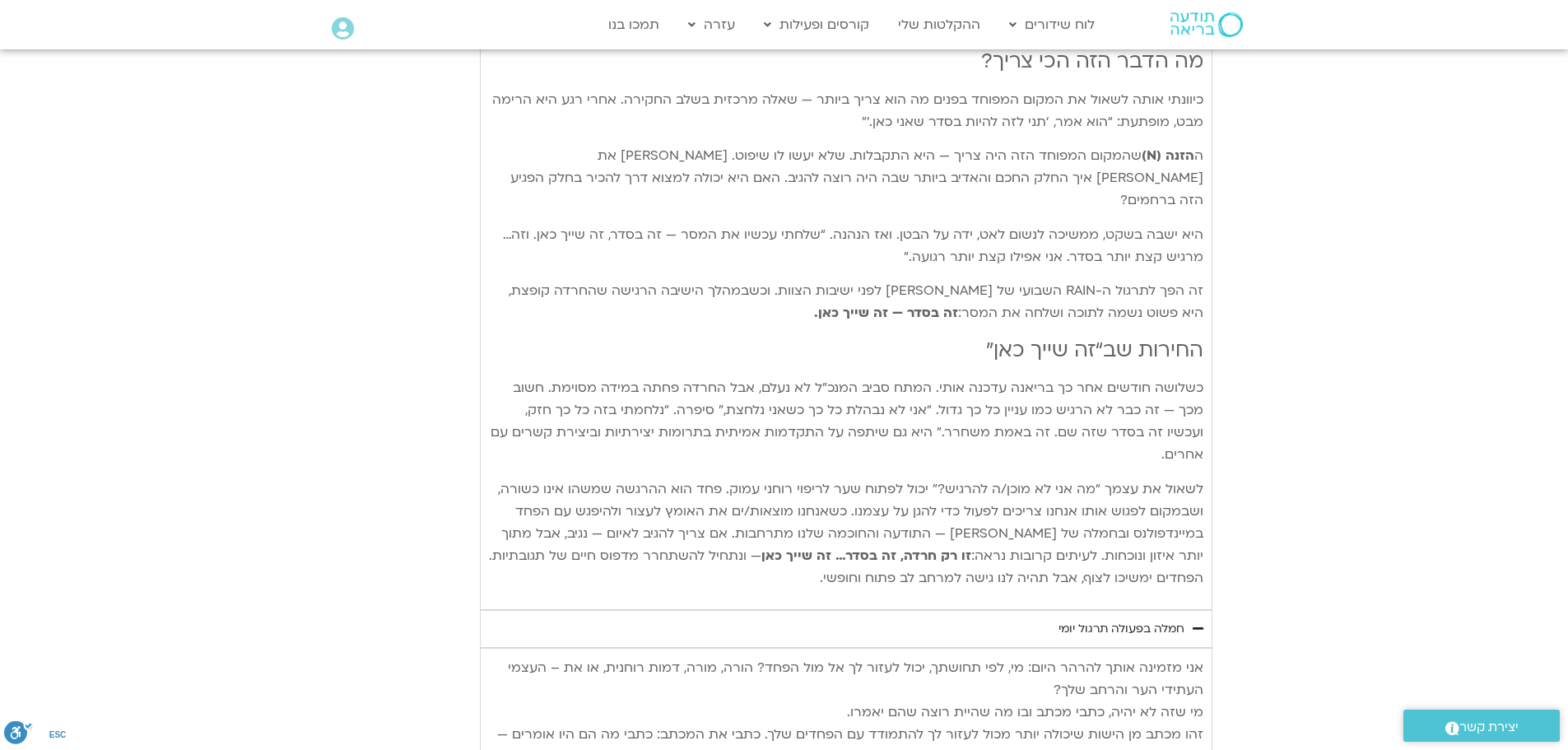
scroll to position [4855, 0]
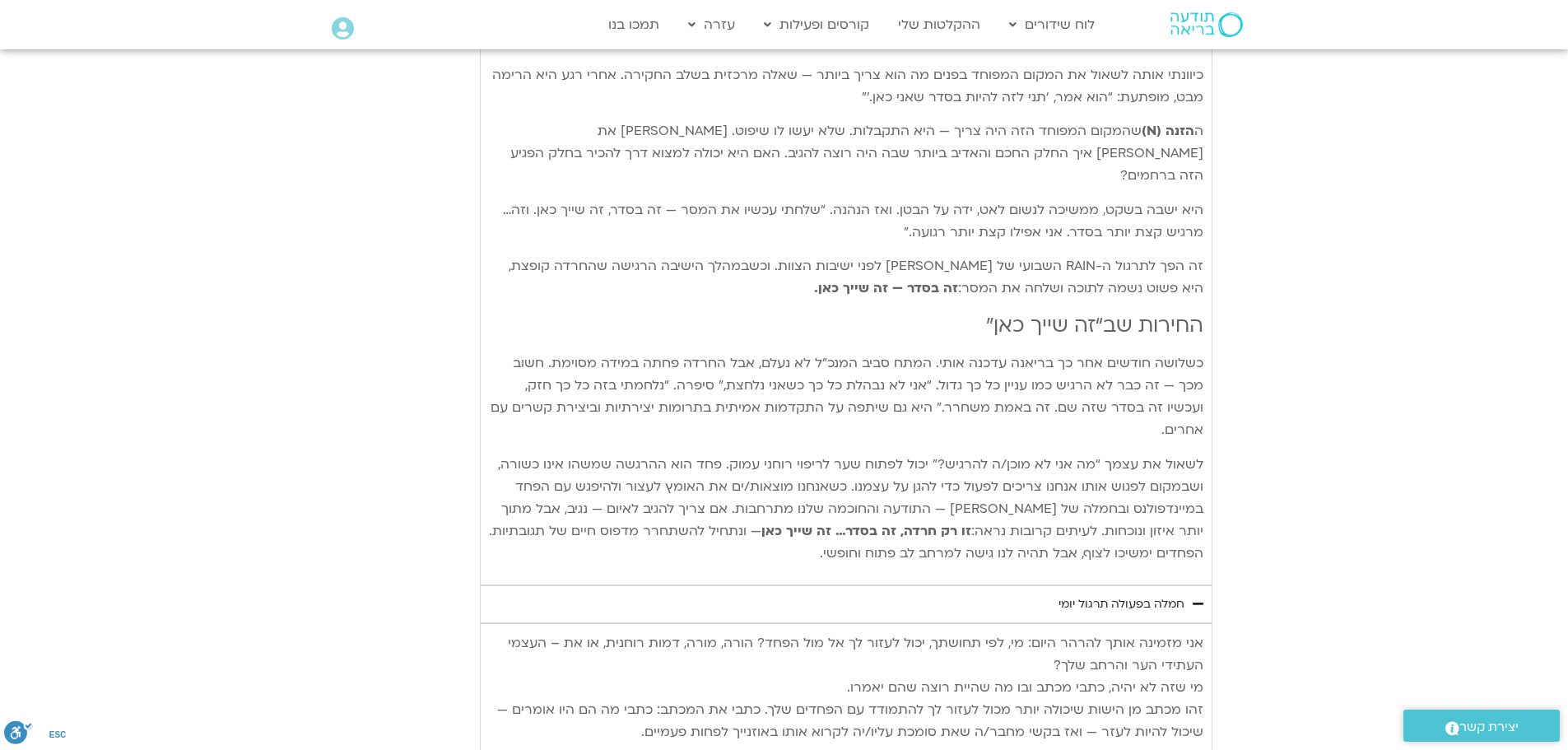
drag, startPoint x: 1204, startPoint y: 481, endPoint x: 751, endPoint y: 379, distance: 464.3
copy div "lorem ip dolo sitam CONS adipis elit sedd eius te inci: utla etdolor – magna al…"
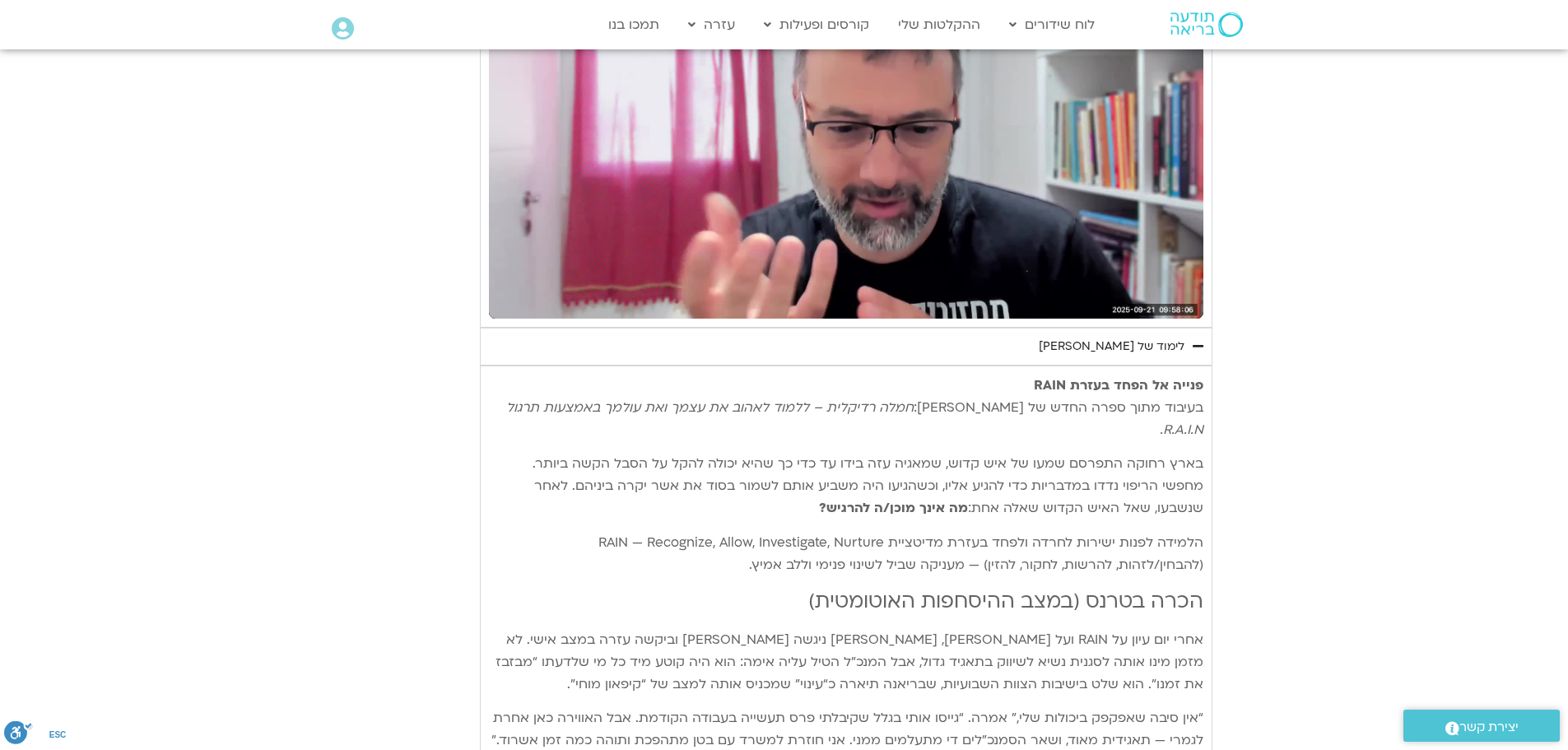
scroll to position [3456, 0]
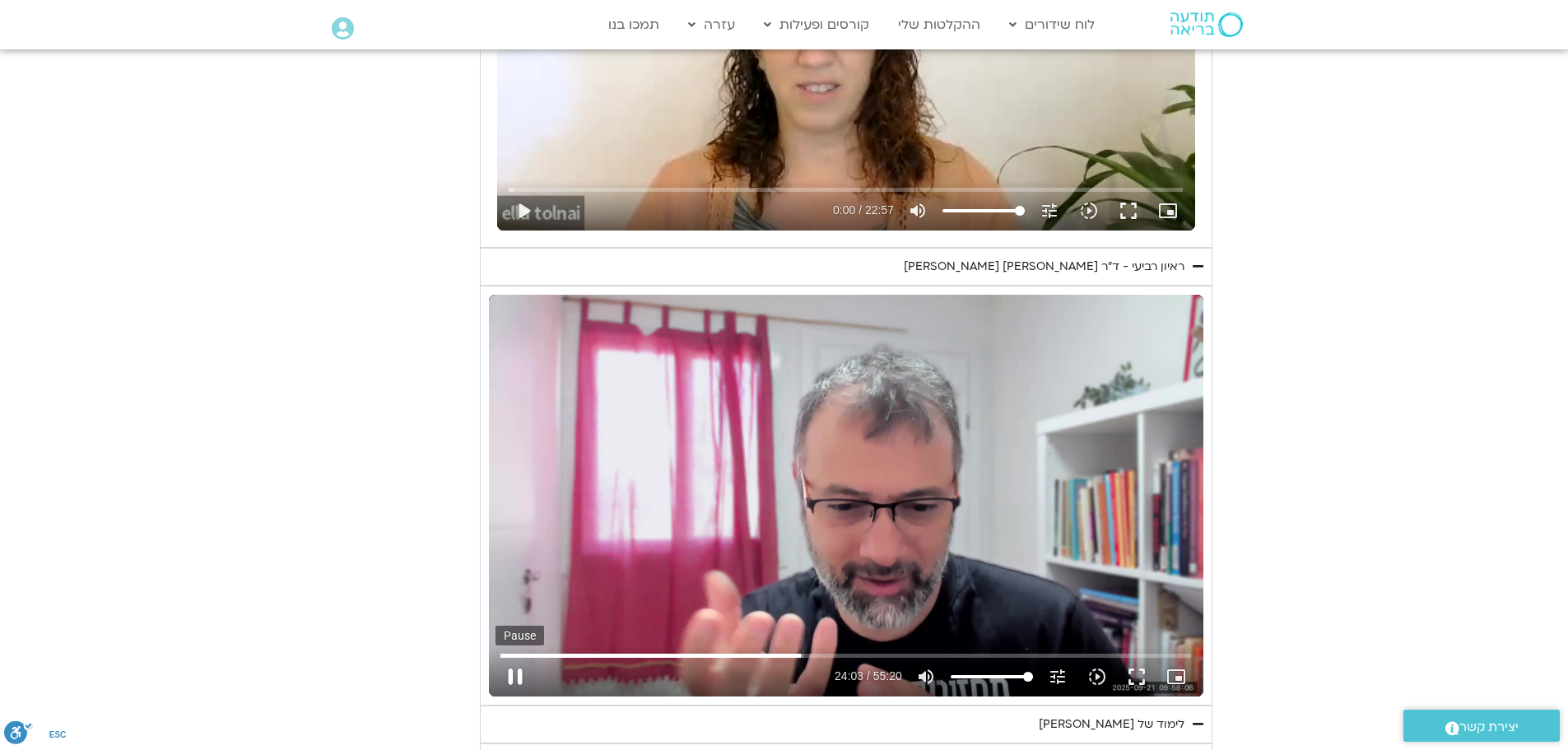
click at [516, 657] on button "pause" at bounding box center [515, 677] width 40 height 40
click at [519, 657] on button "play_arrow" at bounding box center [515, 677] width 40 height 40
click at [510, 657] on button "pause" at bounding box center [515, 677] width 40 height 40
